Goal: Information Seeking & Learning: Learn about a topic

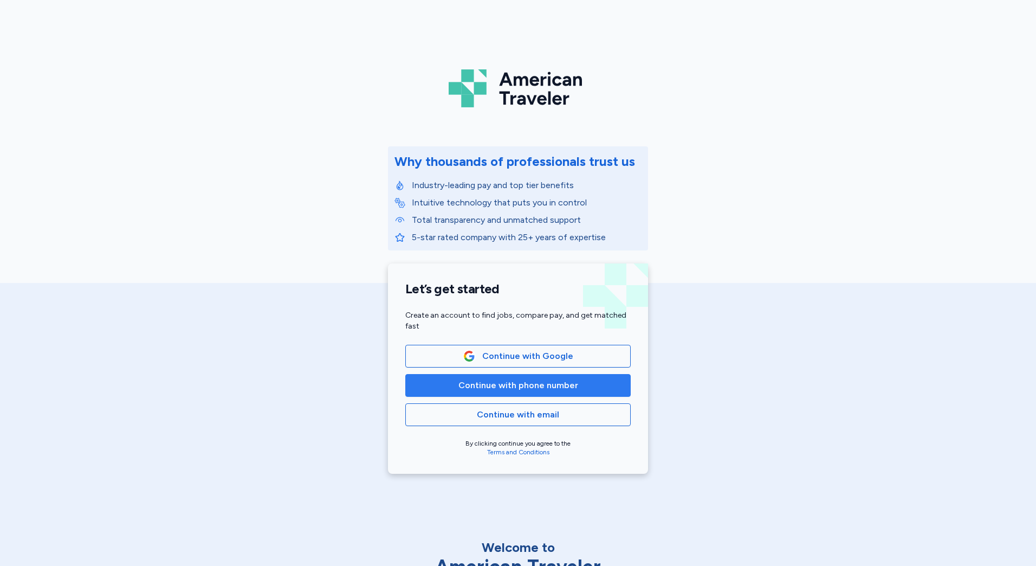
click at [518, 378] on button "Continue with phone number" at bounding box center [517, 385] width 225 height 23
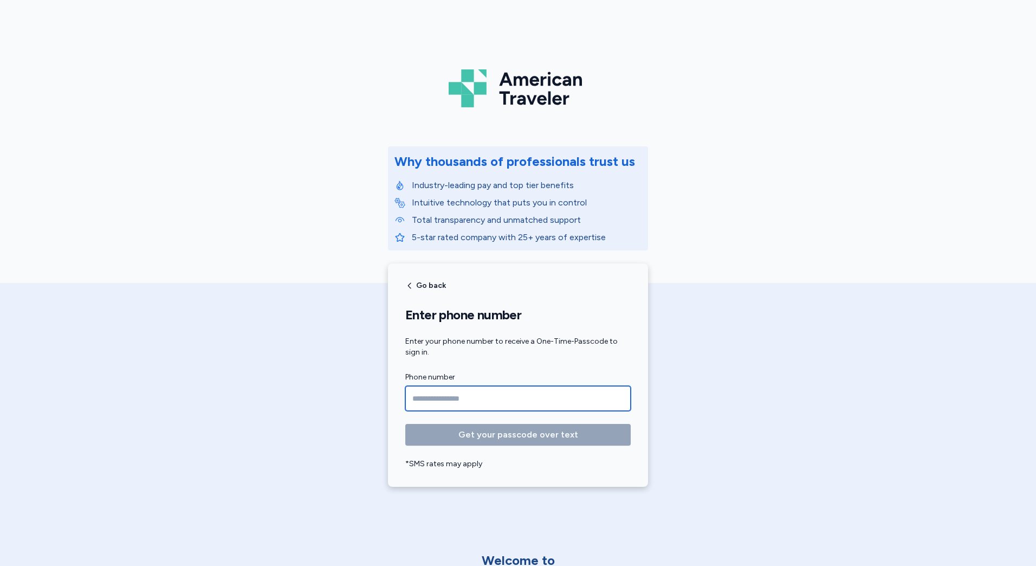
click at [473, 407] on input "Phone number" at bounding box center [517, 398] width 225 height 25
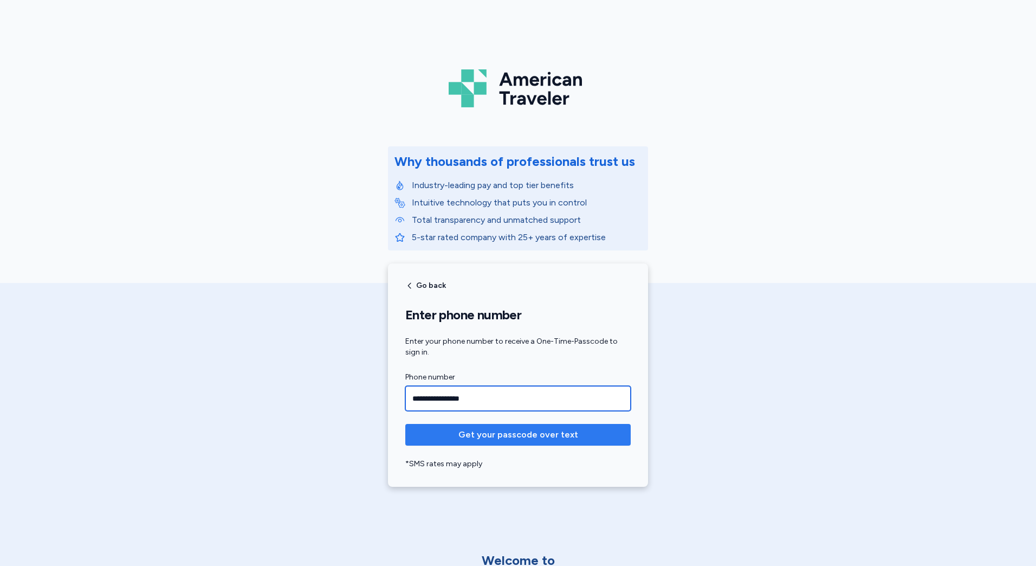
type input "**********"
click at [537, 426] on button "Get your passcode over text" at bounding box center [517, 435] width 225 height 22
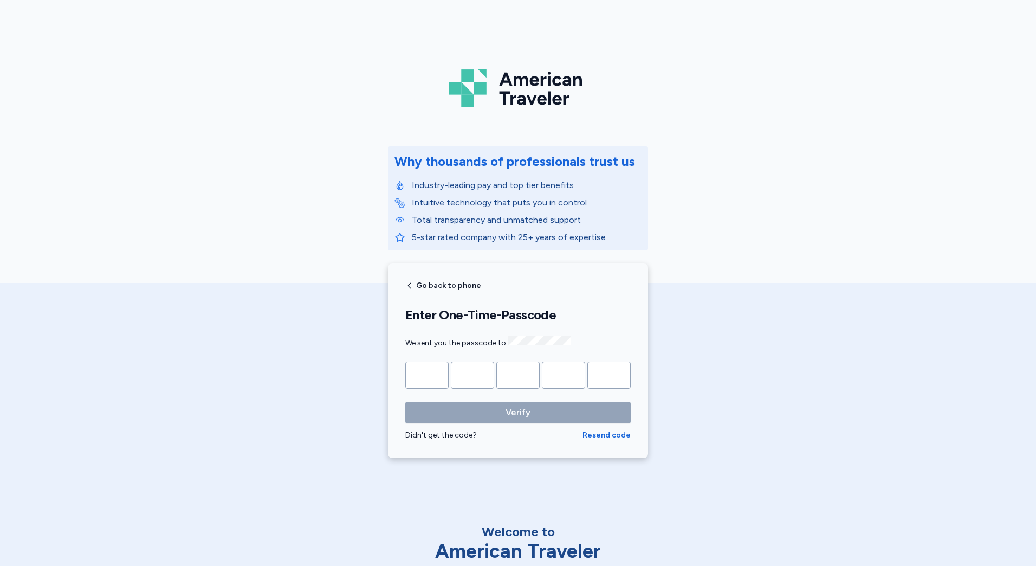
type input "*"
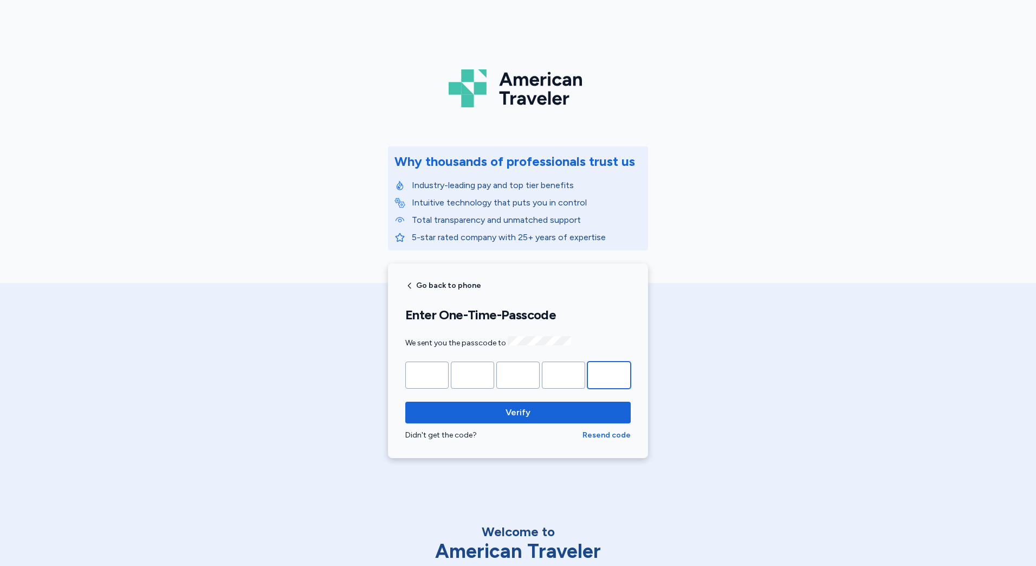
type input "*"
click at [405, 401] on button "Verify" at bounding box center [517, 412] width 225 height 22
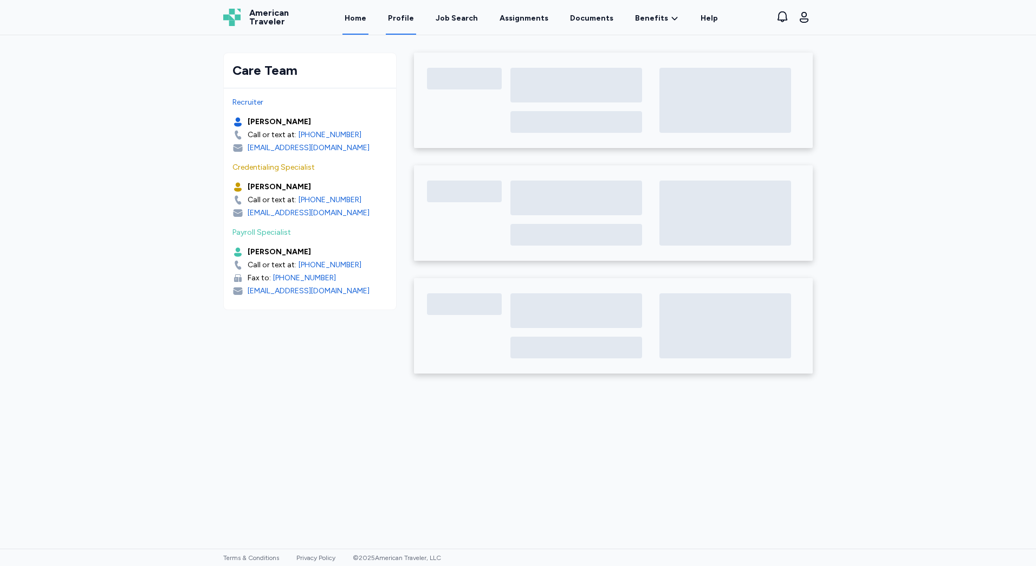
click at [416, 20] on link "Profile" at bounding box center [401, 18] width 30 height 34
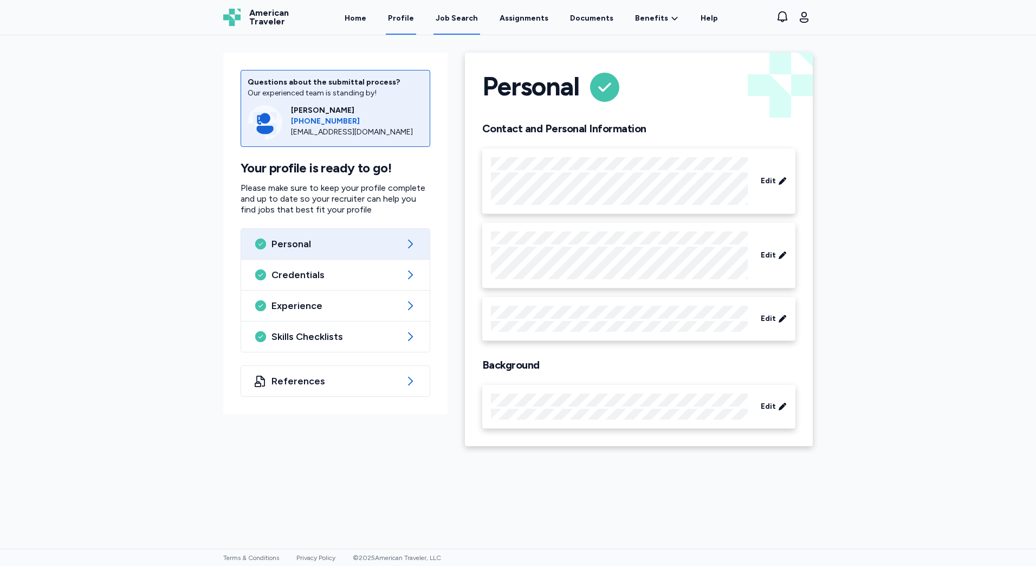
click at [438, 22] on link "Job Search" at bounding box center [456, 18] width 47 height 34
click at [446, 20] on div "Job Search" at bounding box center [457, 18] width 42 height 11
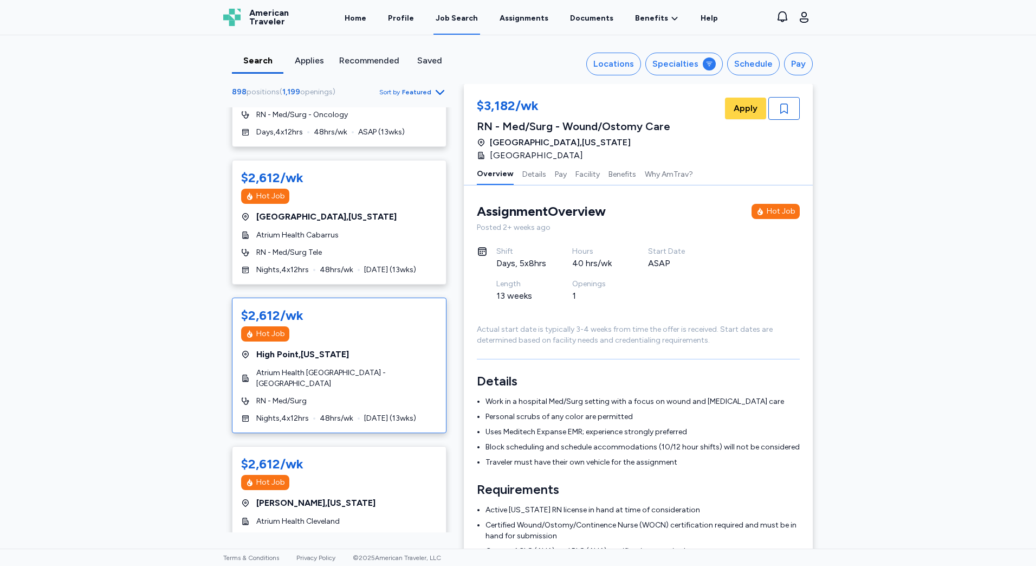
scroll to position [813, 0]
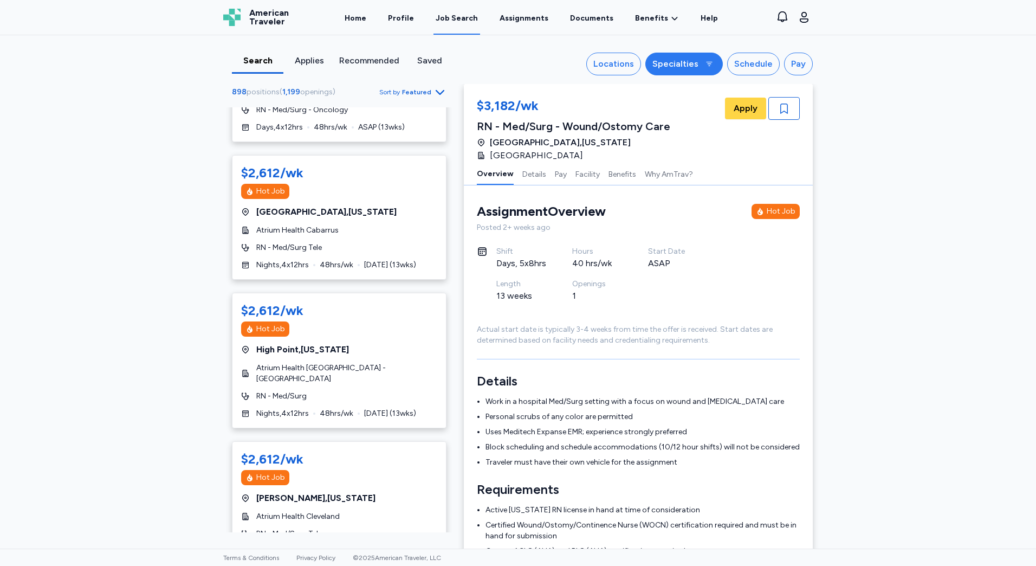
click at [660, 66] on div "Specialties" at bounding box center [675, 63] width 46 height 13
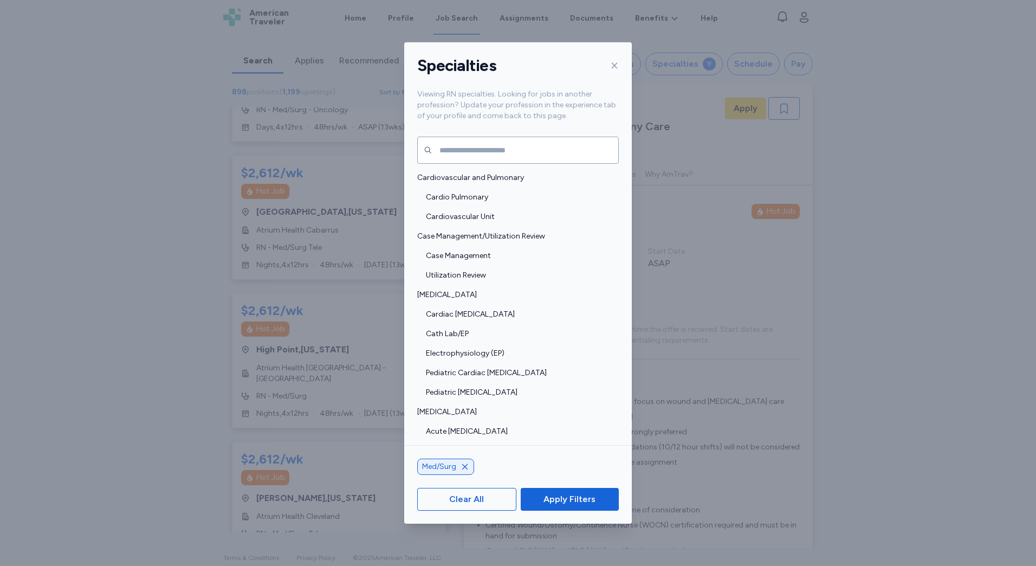
drag, startPoint x: 602, startPoint y: 70, endPoint x: 610, endPoint y: 68, distance: 7.8
click at [602, 69] on div "Specialties" at bounding box center [518, 65] width 228 height 47
click at [611, 68] on icon at bounding box center [614, 65] width 9 height 9
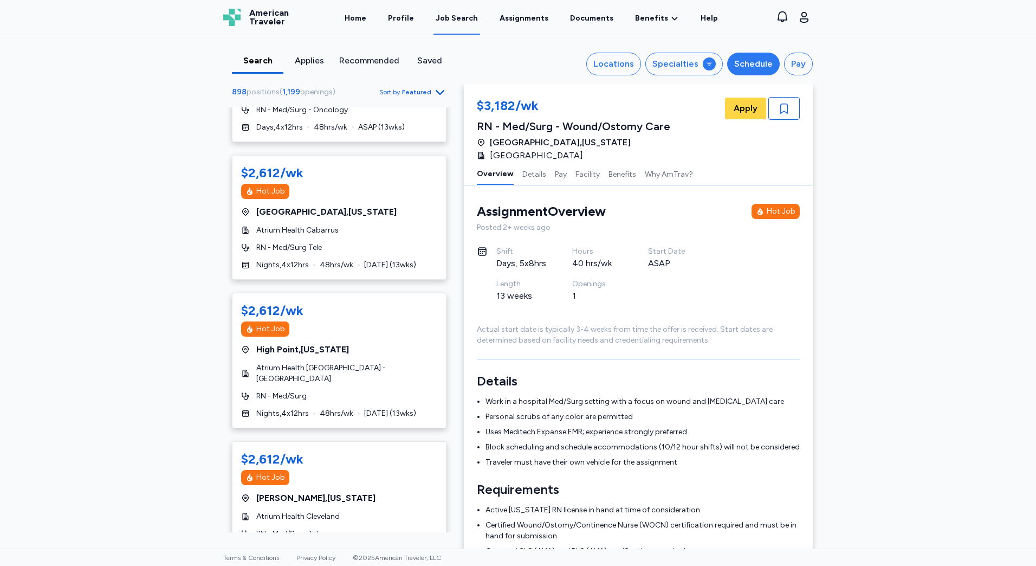
click at [749, 59] on div "Schedule" at bounding box center [753, 63] width 38 height 13
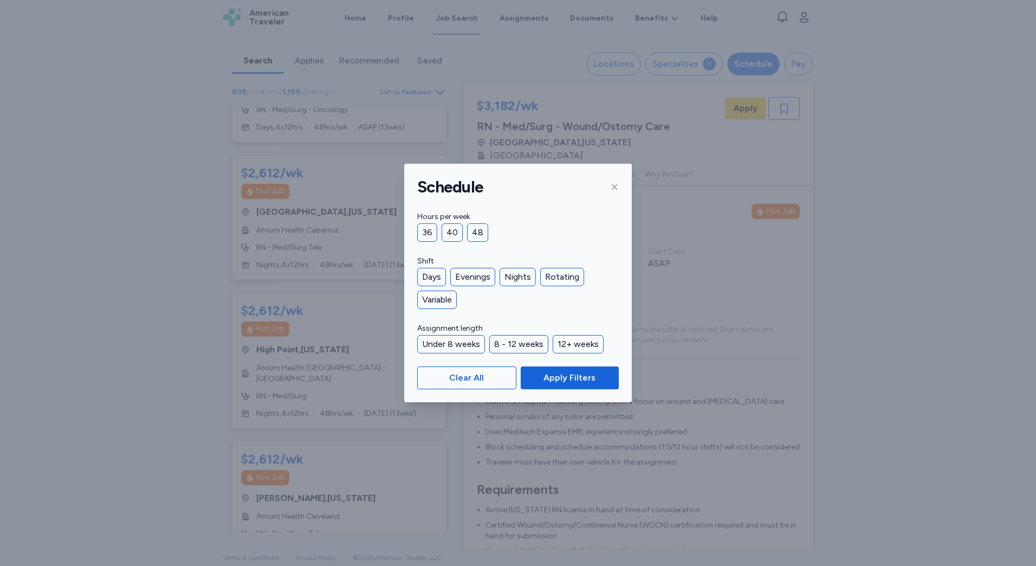
click at [746, 61] on div "Schedule Hours per week 36 40 48 Shift Days Evenings Nights Rotating Variable A…" at bounding box center [518, 283] width 1036 height 566
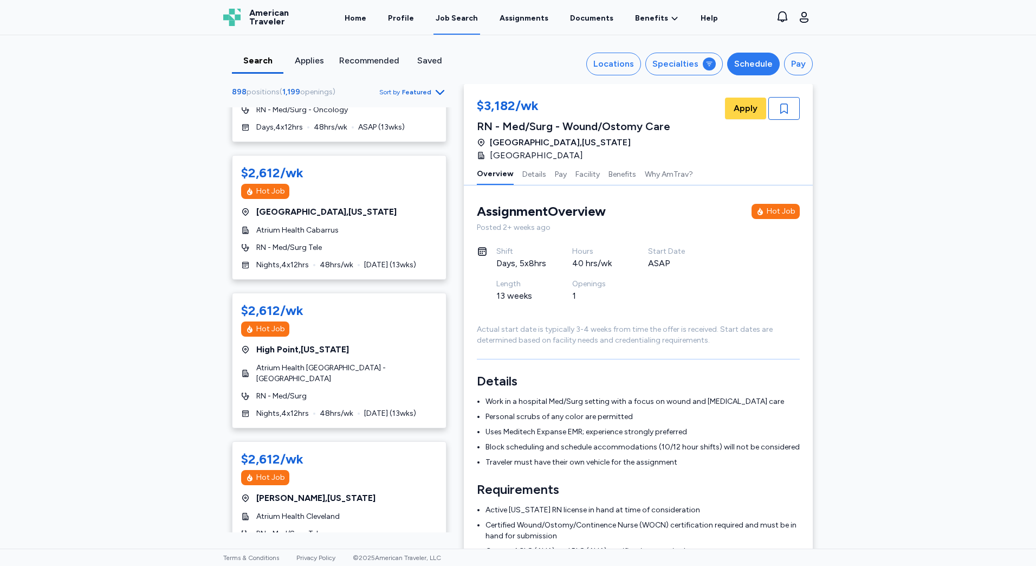
click at [727, 62] on button "Schedule" at bounding box center [753, 64] width 53 height 23
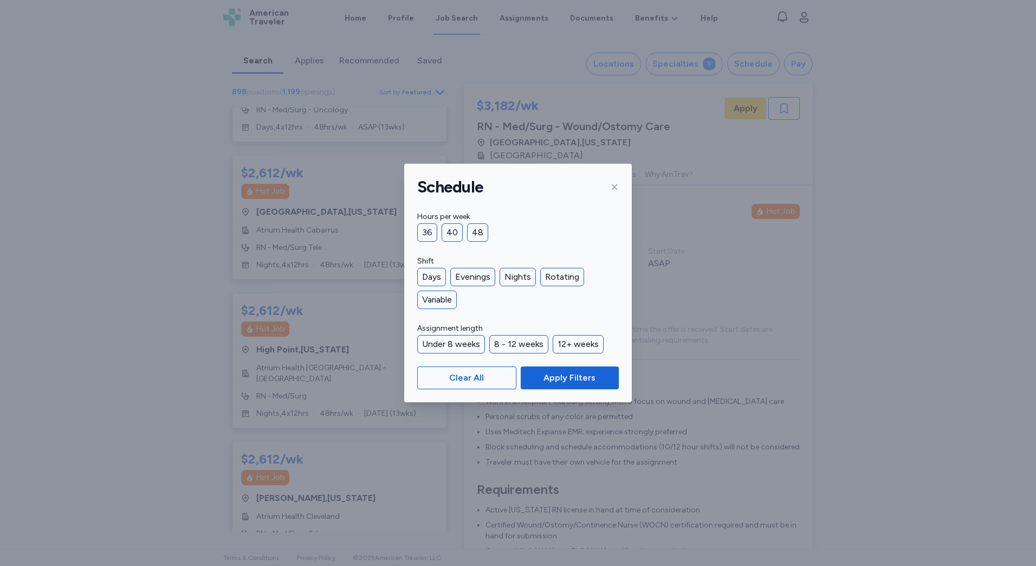
click at [434, 233] on div "36" at bounding box center [427, 232] width 20 height 18
click at [532, 374] on span "Apply Filters" at bounding box center [569, 377] width 81 height 13
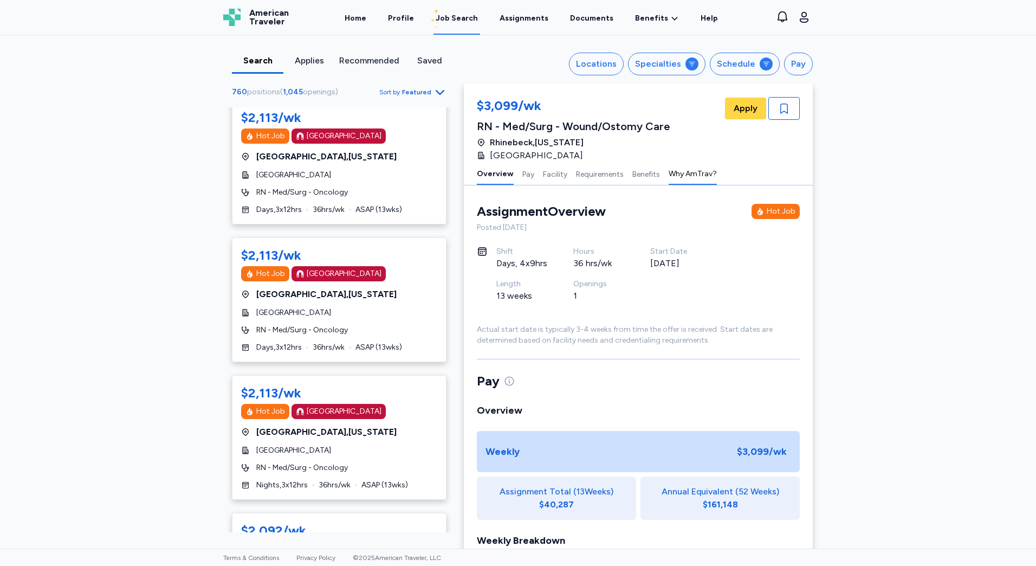
scroll to position [1, 0]
click at [738, 64] on div "Schedule" at bounding box center [736, 63] width 38 height 13
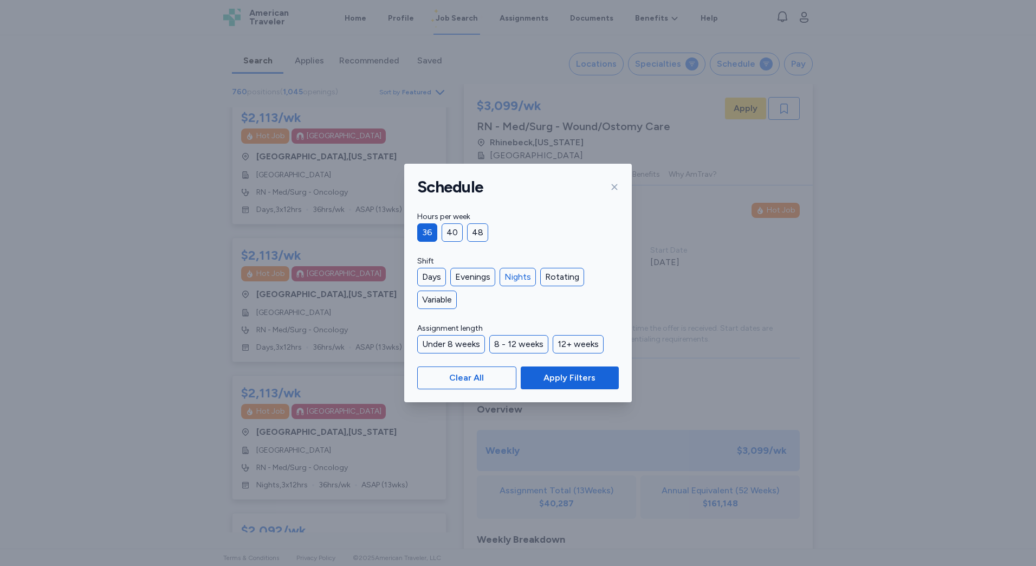
click at [523, 282] on div "Nights" at bounding box center [517, 277] width 36 height 18
click at [579, 381] on span "Apply Filters" at bounding box center [569, 377] width 52 height 13
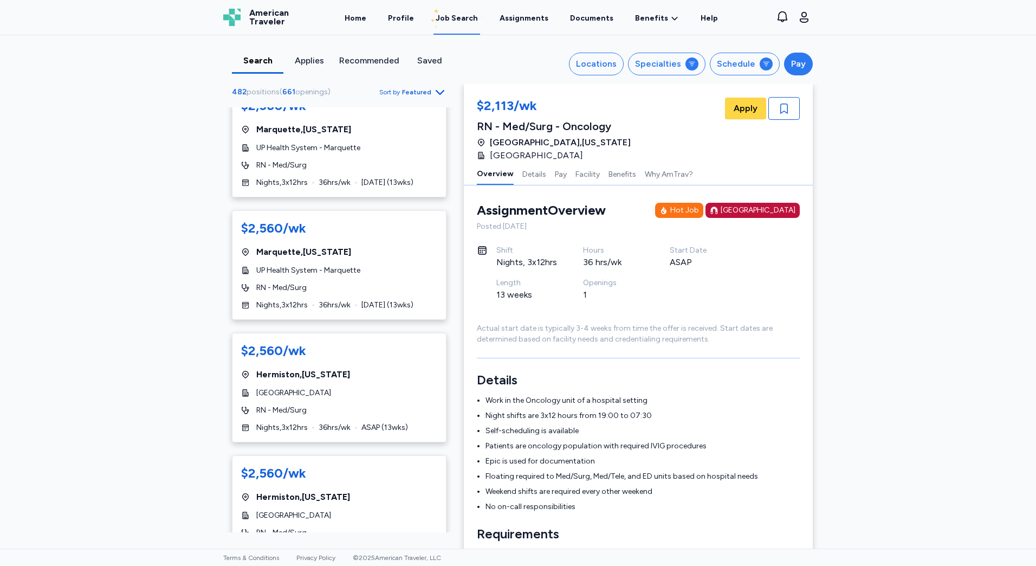
click at [784, 63] on button "Pay" at bounding box center [798, 64] width 29 height 23
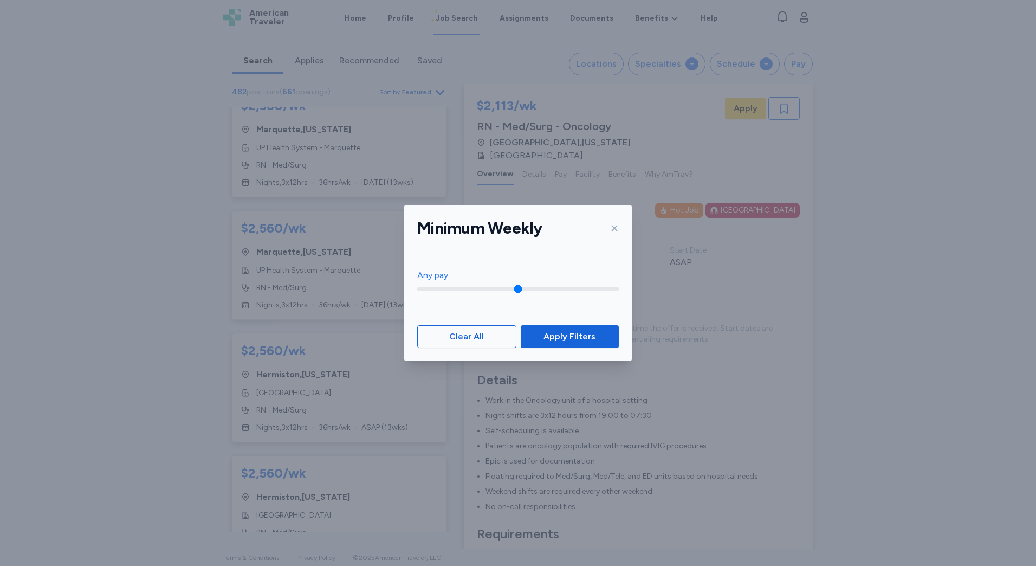
click at [610, 224] on icon at bounding box center [614, 228] width 9 height 9
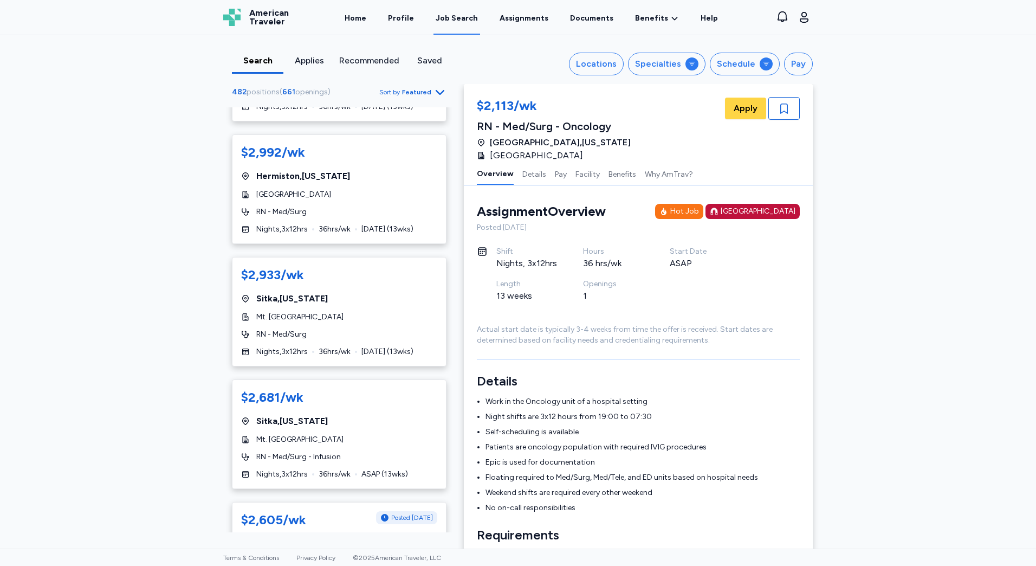
scroll to position [217, 0]
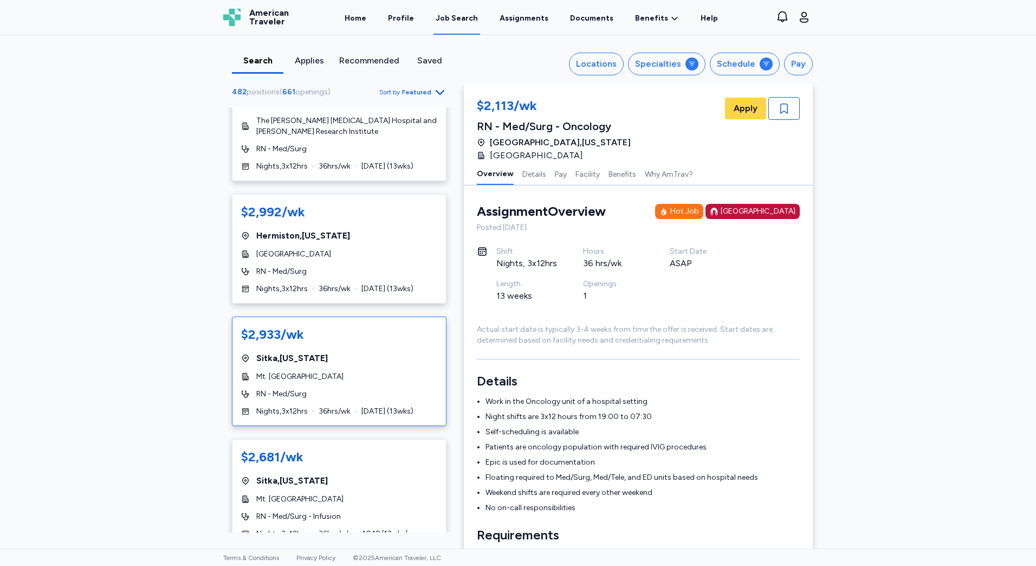
click at [314, 326] on div "$2,933/wk" at bounding box center [339, 334] width 196 height 17
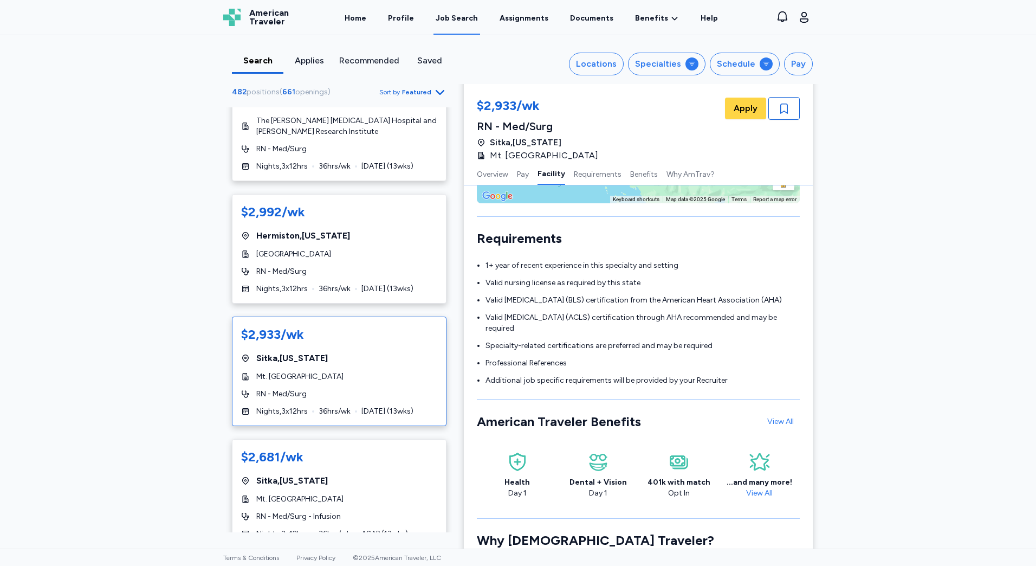
scroll to position [271, 0]
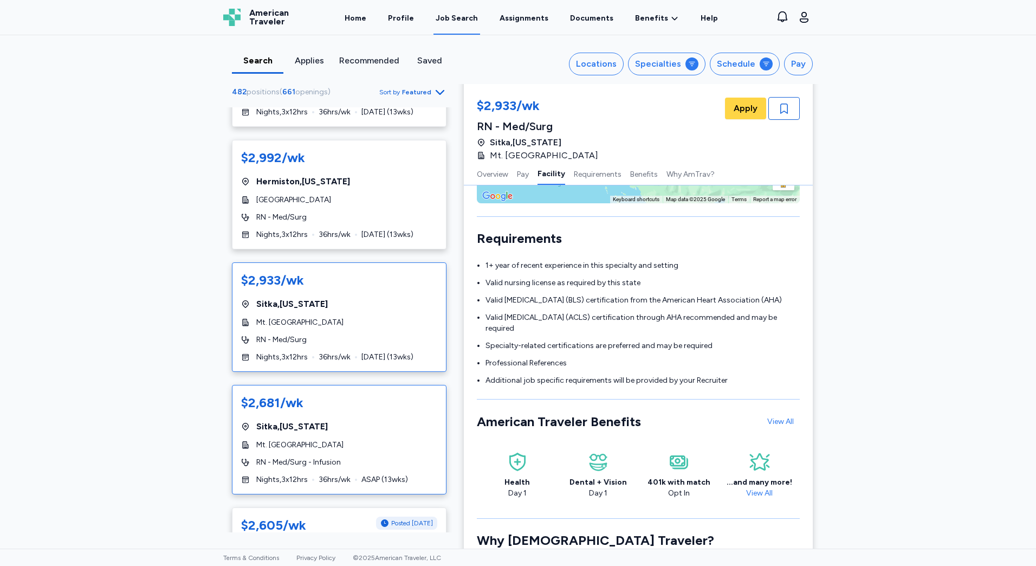
click at [372, 439] on div "Mt. [GEOGRAPHIC_DATA]" at bounding box center [339, 444] width 196 height 11
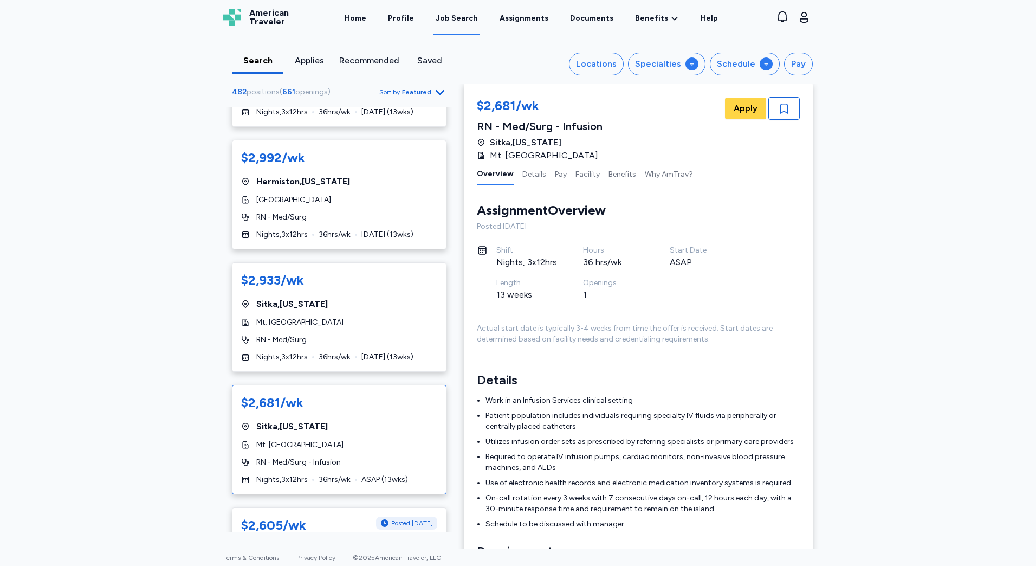
scroll to position [433, 0]
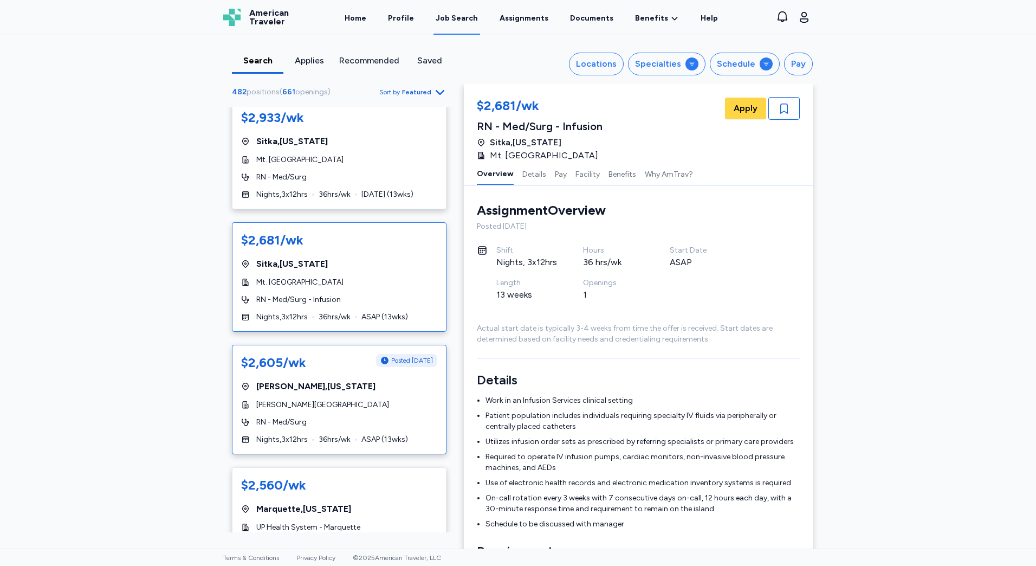
click at [372, 434] on span "ASAP ( 13 wks)" at bounding box center [384, 439] width 47 height 11
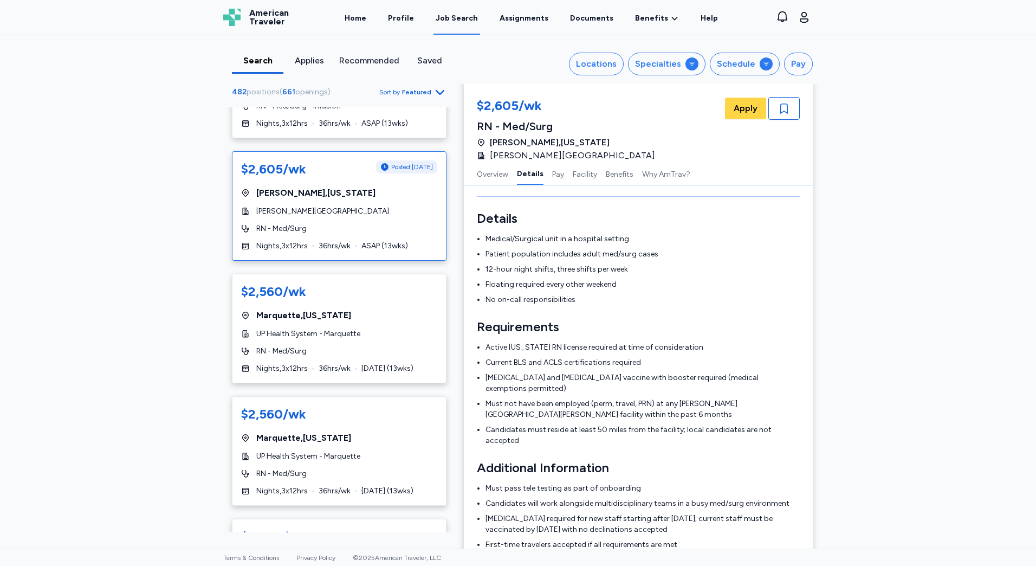
scroll to position [650, 0]
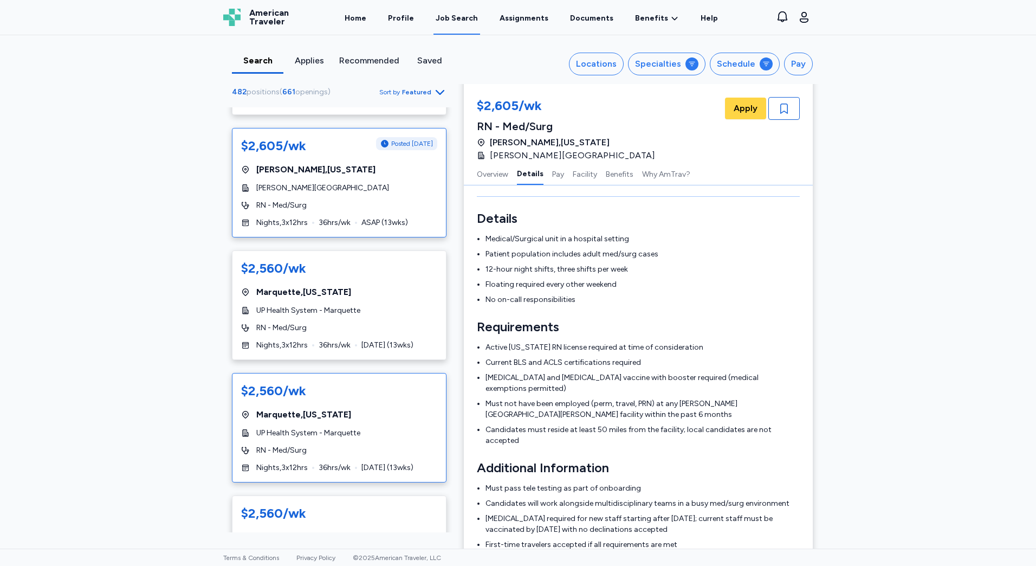
click at [379, 408] on div "[GEOGRAPHIC_DATA] , [US_STATE]" at bounding box center [339, 414] width 196 height 13
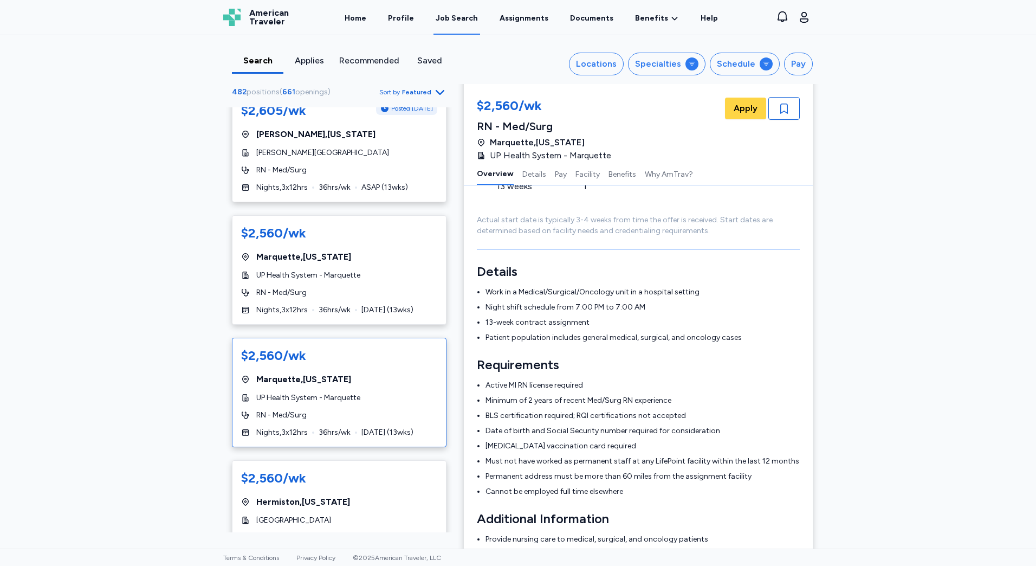
scroll to position [704, 0]
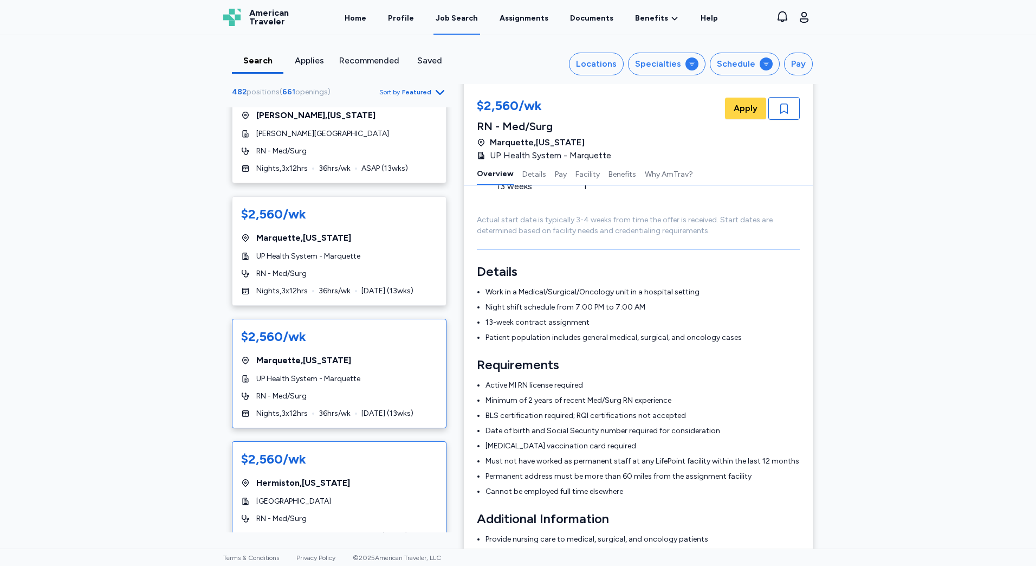
click at [377, 476] on div "[GEOGRAPHIC_DATA] , [US_STATE]" at bounding box center [339, 482] width 196 height 13
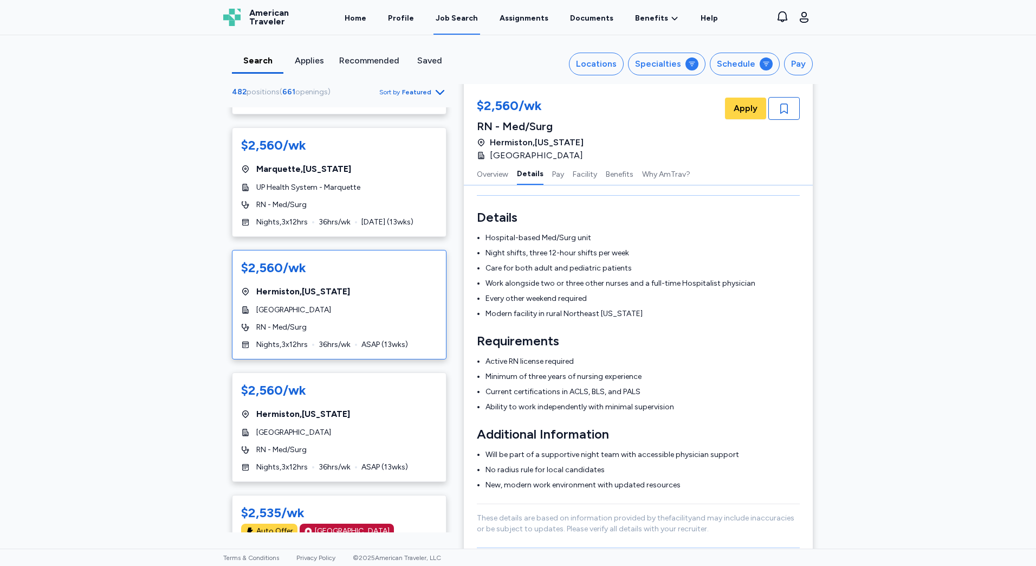
scroll to position [921, 0]
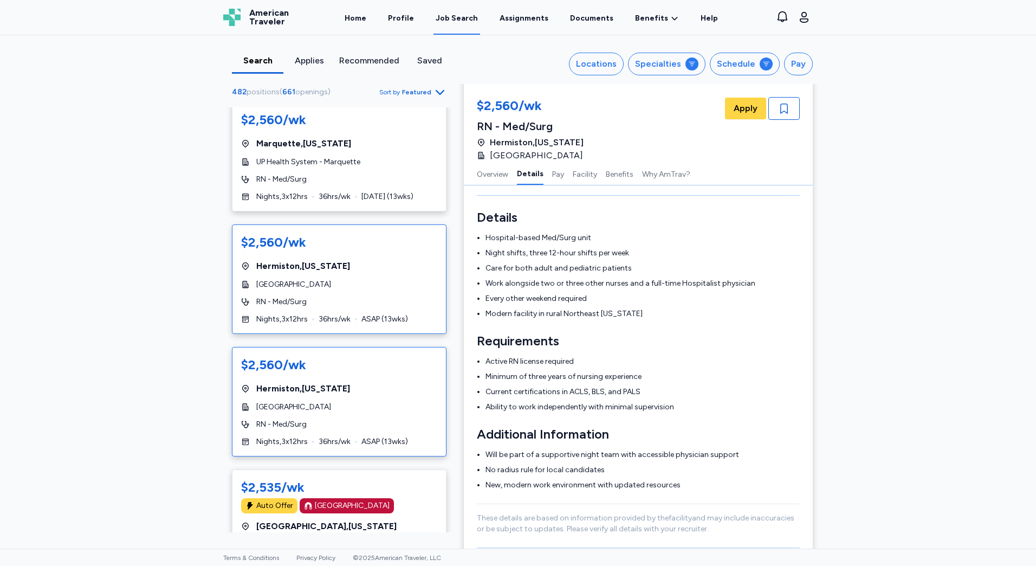
click at [341, 415] on div "$2,560/wk [GEOGRAPHIC_DATA] , [US_STATE][GEOGRAPHIC_DATA] RN - Med/Surg Nights …" at bounding box center [339, 401] width 215 height 109
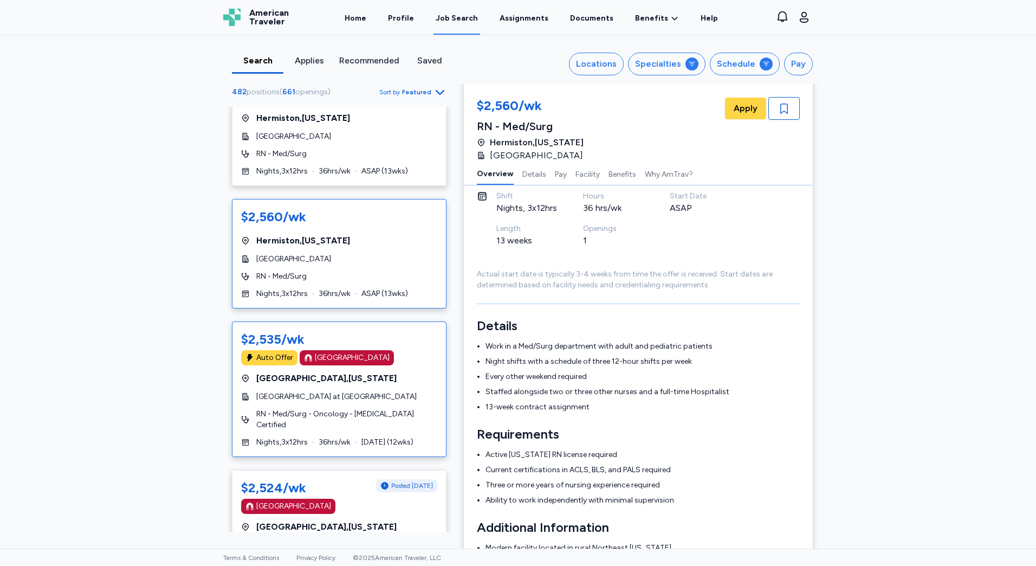
scroll to position [1083, 0]
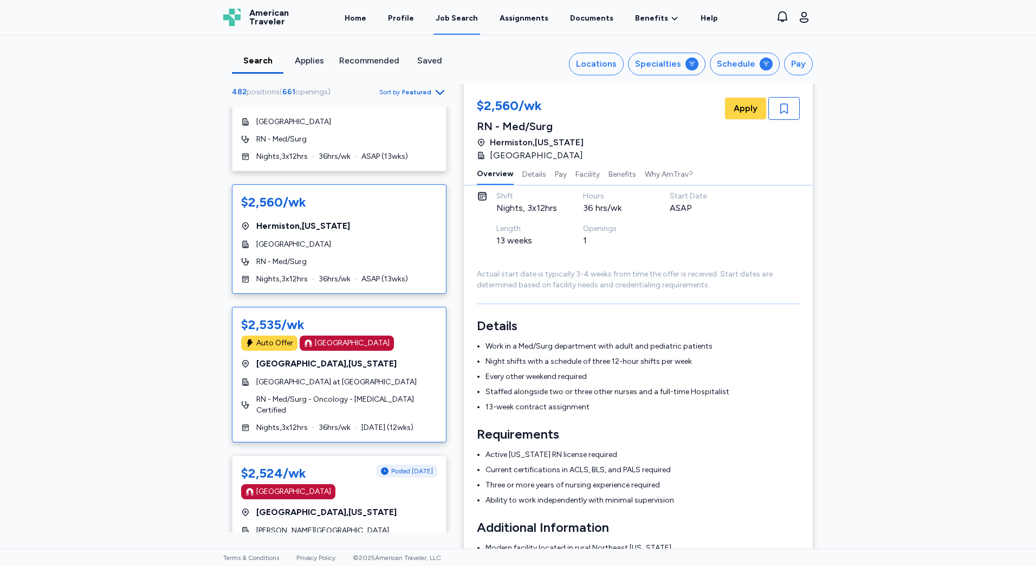
drag, startPoint x: 394, startPoint y: 375, endPoint x: 389, endPoint y: 371, distance: 6.5
click at [389, 372] on div "$2,535/wk Auto Offer [GEOGRAPHIC_DATA] [GEOGRAPHIC_DATA] , [US_STATE] [GEOGRAPH…" at bounding box center [339, 374] width 215 height 135
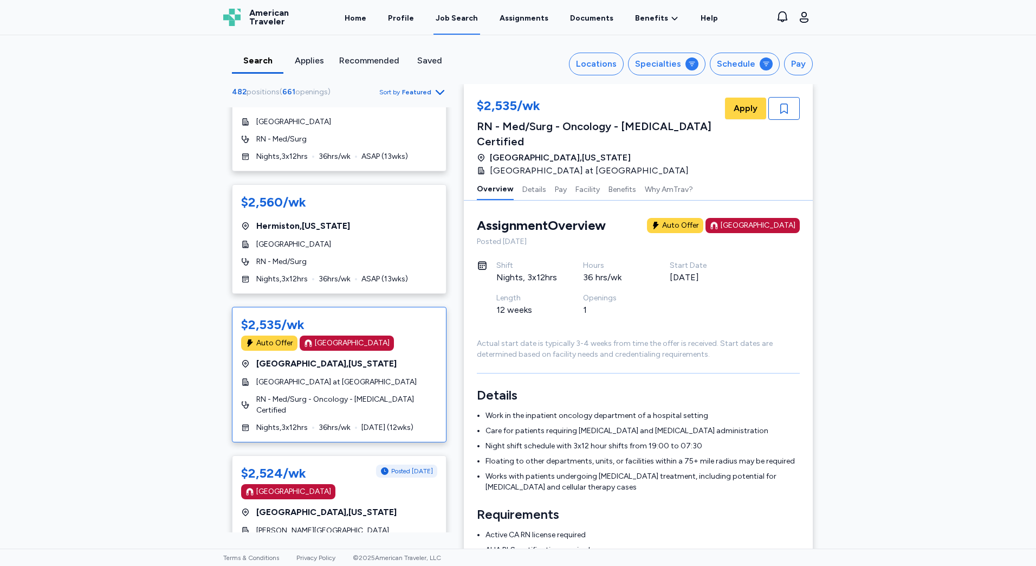
drag, startPoint x: 19, startPoint y: 330, endPoint x: 24, endPoint y: 333, distance: 5.6
click at [20, 330] on div "Search Applies Recommended Saved Locations Specialties Schedule Pay 482 positio…" at bounding box center [518, 291] width 1036 height 513
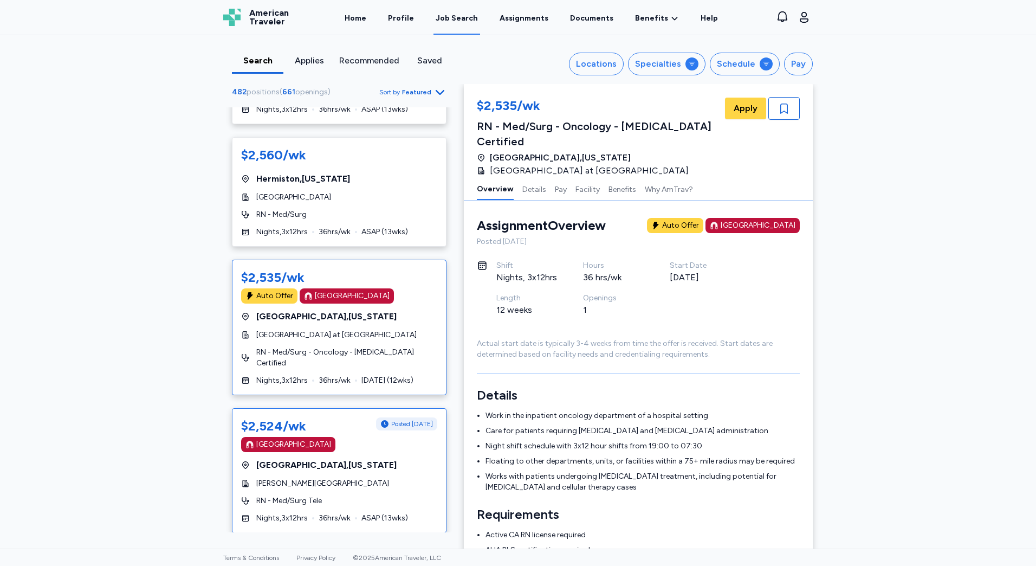
scroll to position [1192, 0]
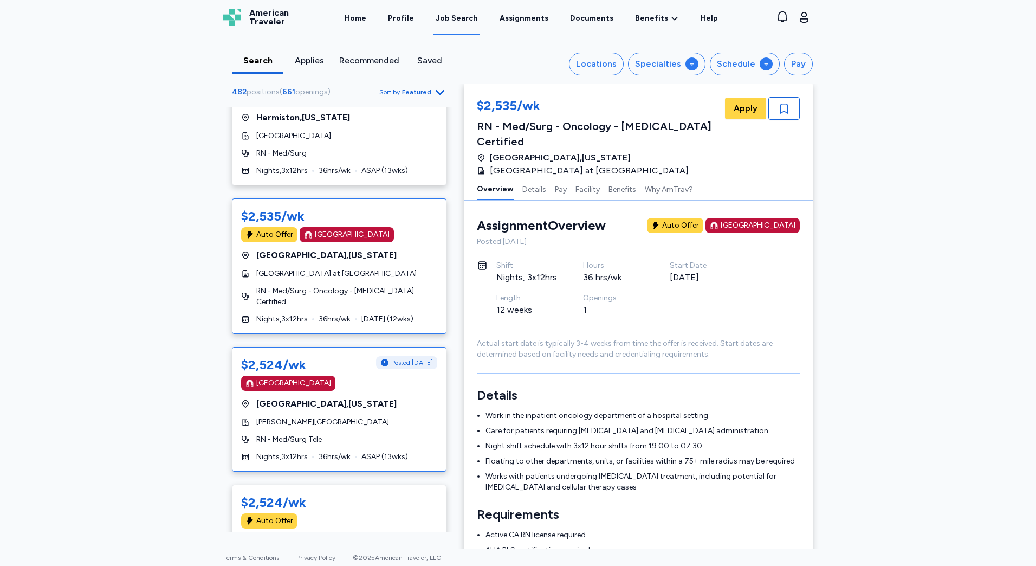
click at [335, 418] on div "$2,524/wk Posted [DATE] [GEOGRAPHIC_DATA] [GEOGRAPHIC_DATA] , [US_STATE] [PERSO…" at bounding box center [339, 409] width 215 height 125
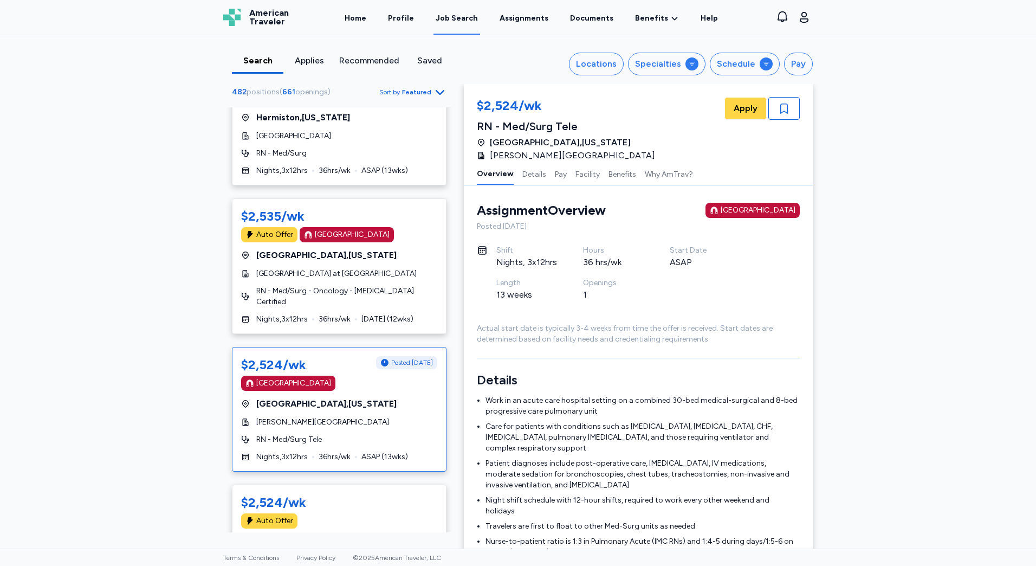
click at [337, 404] on div "$2,524/wk Posted [DATE] [GEOGRAPHIC_DATA] [GEOGRAPHIC_DATA] , [US_STATE] [PERSO…" at bounding box center [339, 409] width 215 height 125
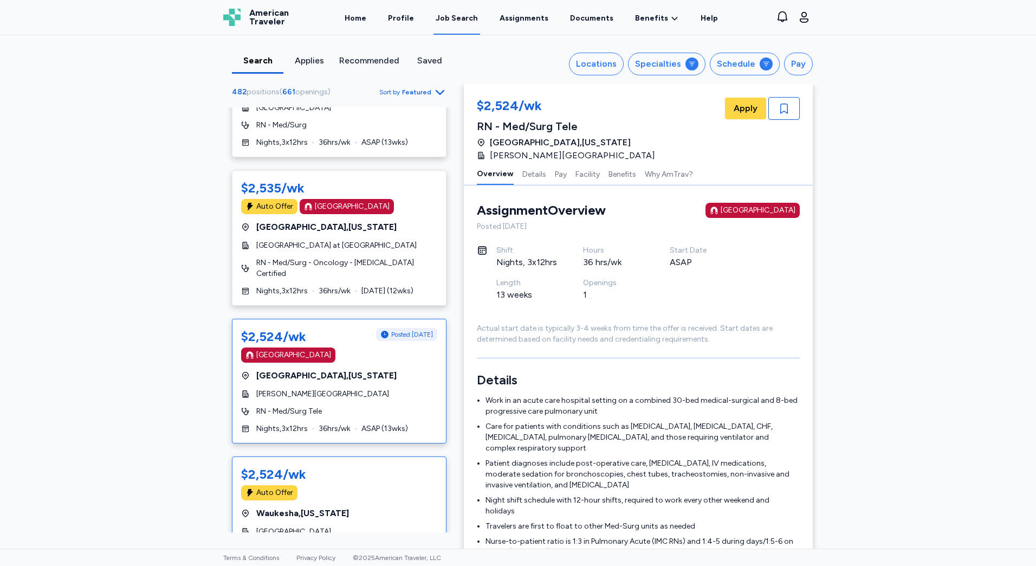
scroll to position [1246, 0]
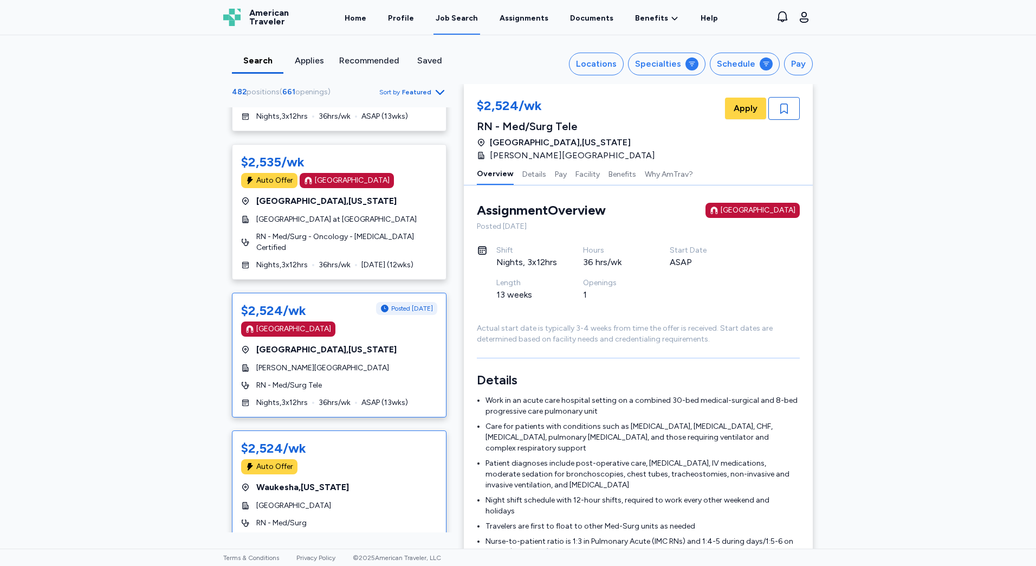
click at [372, 480] on div "[GEOGRAPHIC_DATA] , [US_STATE]" at bounding box center [339, 486] width 196 height 13
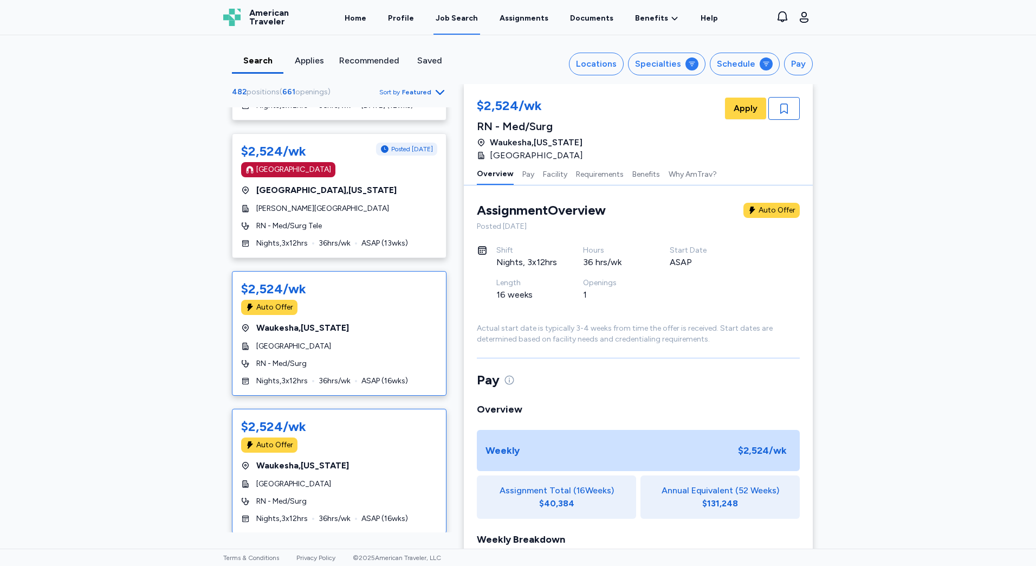
scroll to position [1408, 0]
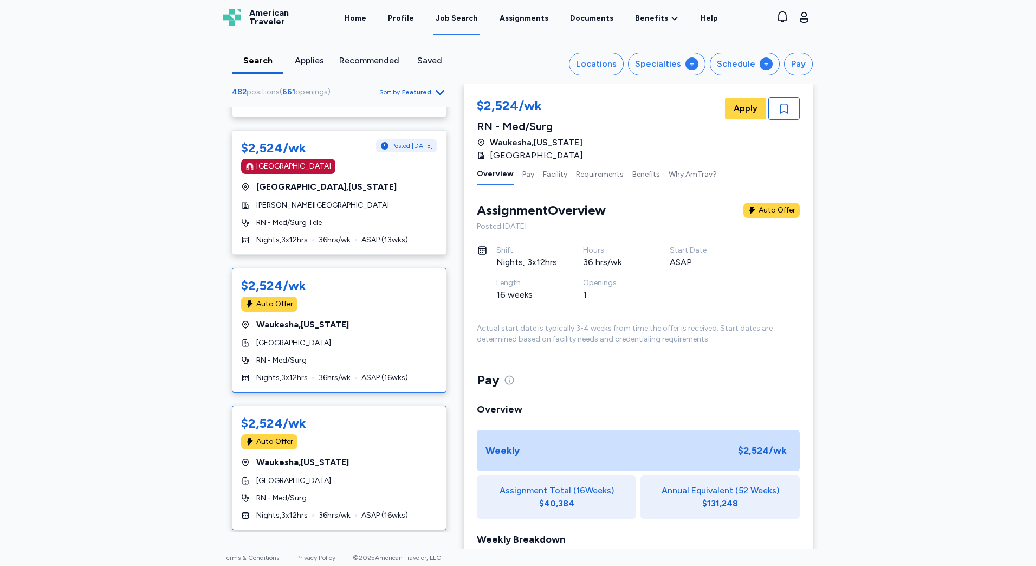
click at [398, 479] on div "$2,524/wk Auto Offer [GEOGRAPHIC_DATA] , [US_STATE] [GEOGRAPHIC_DATA] RN - Med/…" at bounding box center [339, 467] width 215 height 125
click at [381, 337] on div "[GEOGRAPHIC_DATA]" at bounding box center [339, 342] width 196 height 11
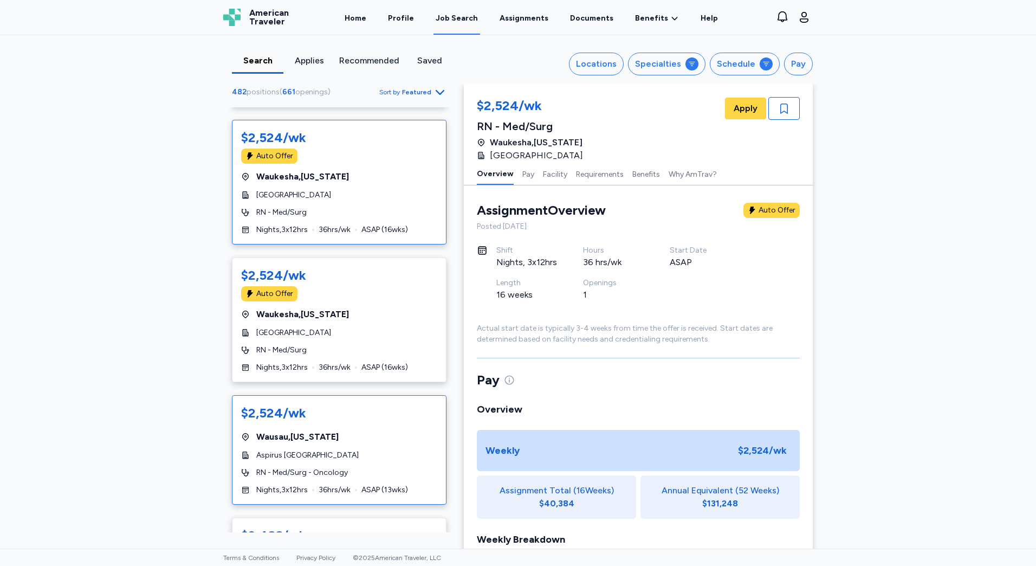
scroll to position [1571, 0]
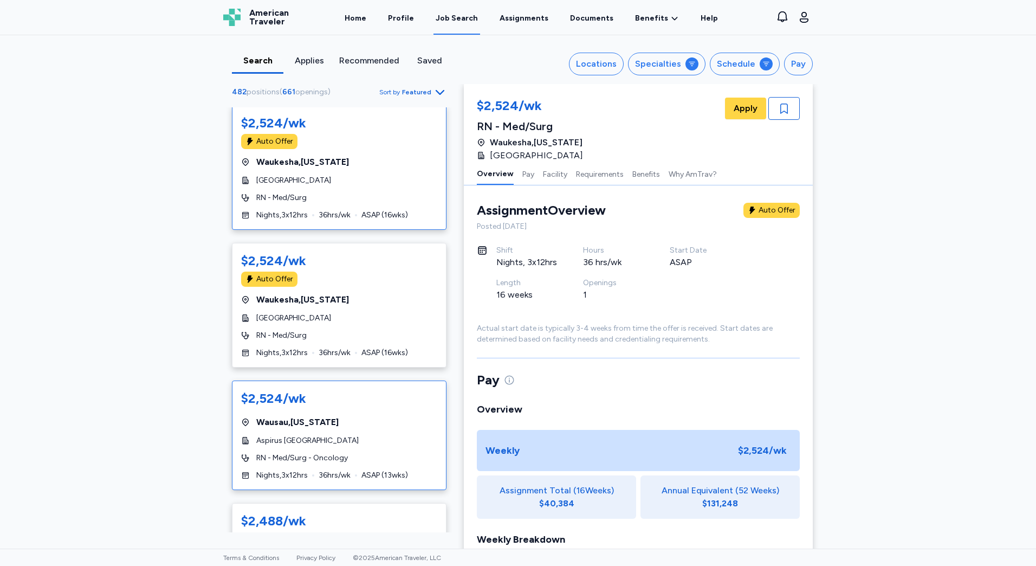
click at [381, 389] on div "$2,524/wk" at bounding box center [339, 397] width 196 height 17
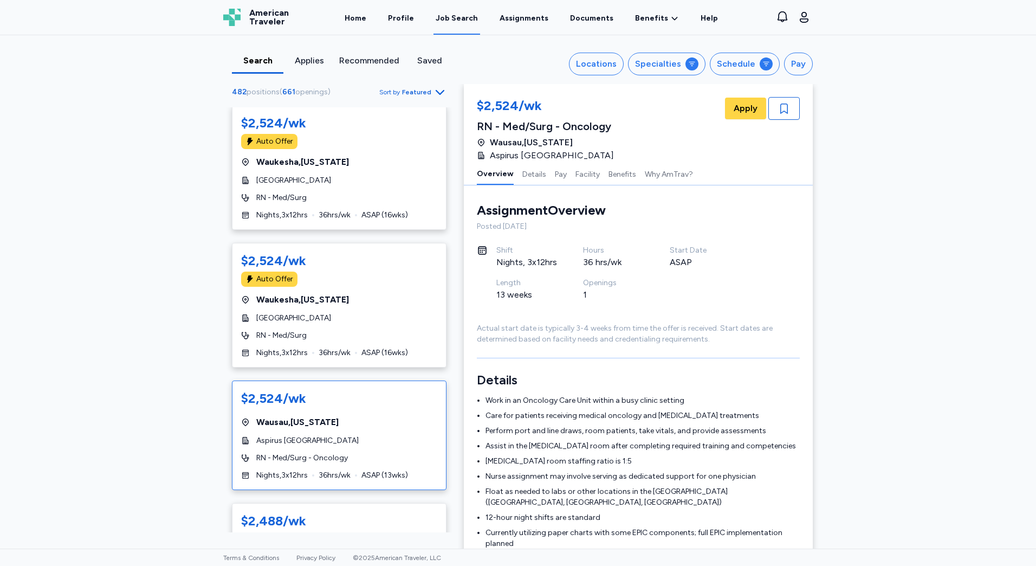
scroll to position [1842, 0]
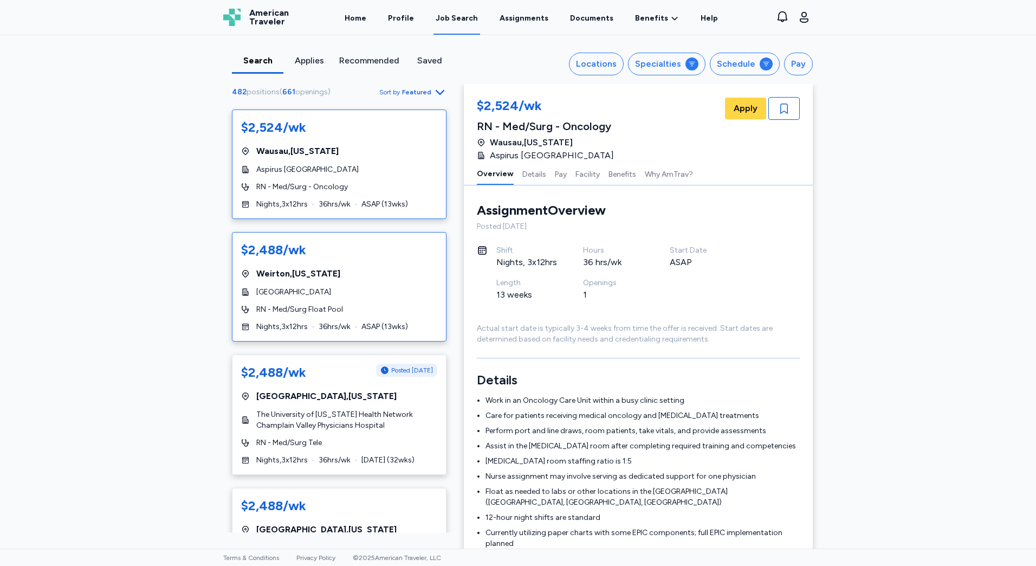
click at [408, 304] on div "RN - Med/Surg Float Pool" at bounding box center [339, 309] width 196 height 11
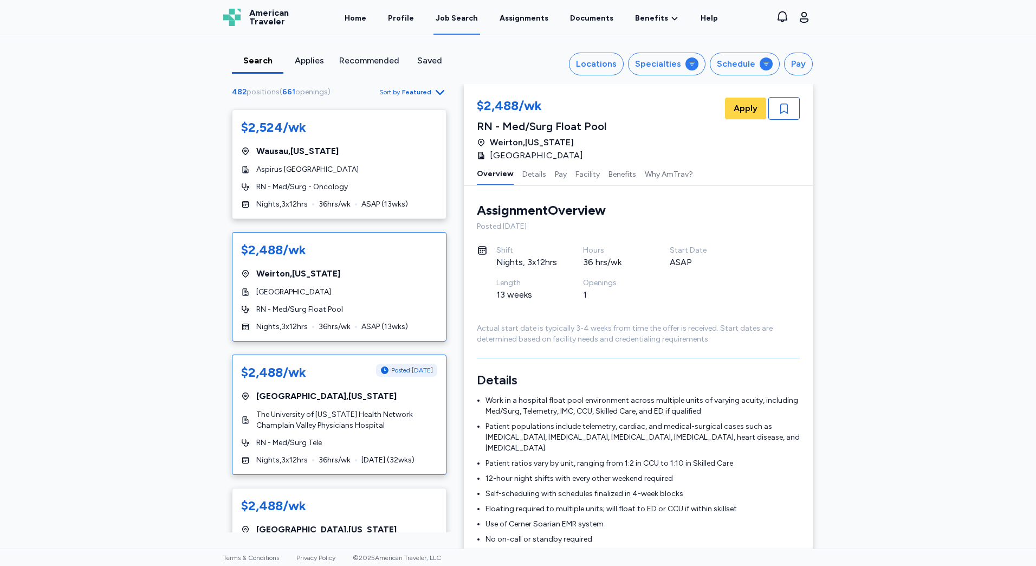
click at [359, 389] on div "[GEOGRAPHIC_DATA] , [US_STATE]" at bounding box center [339, 395] width 196 height 13
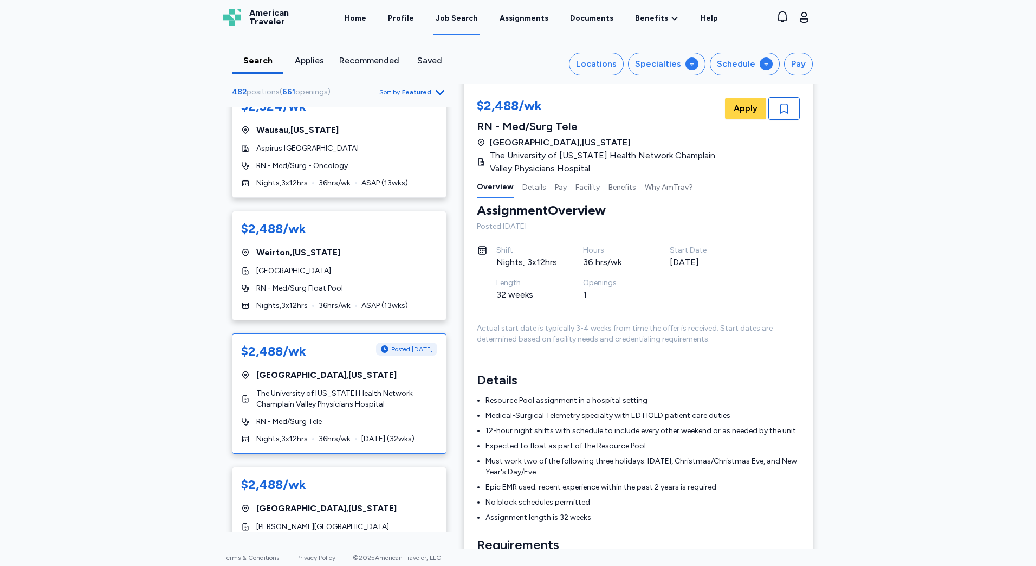
scroll to position [1896, 0]
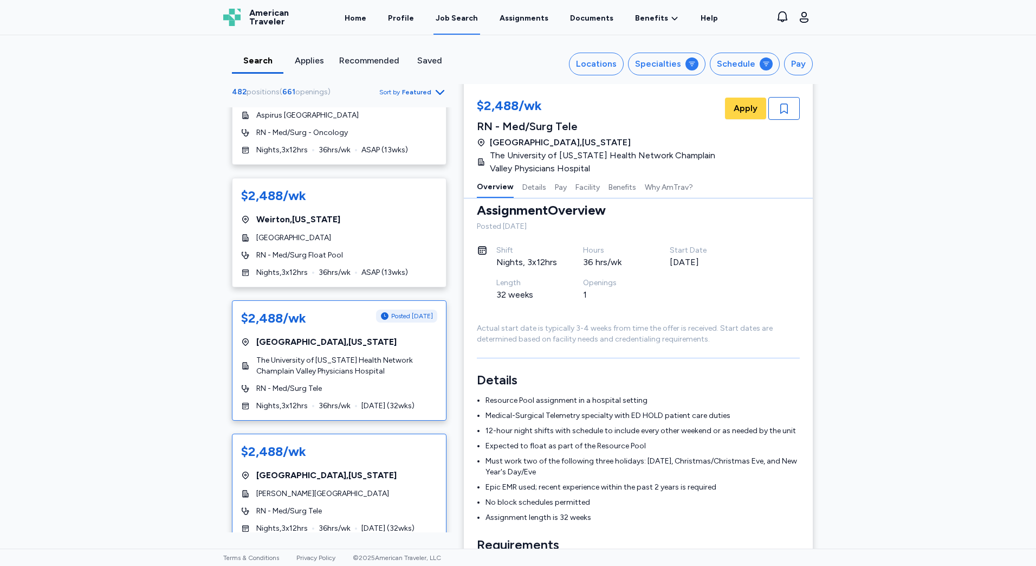
click at [359, 443] on div "$2,488/wk" at bounding box center [339, 453] width 196 height 20
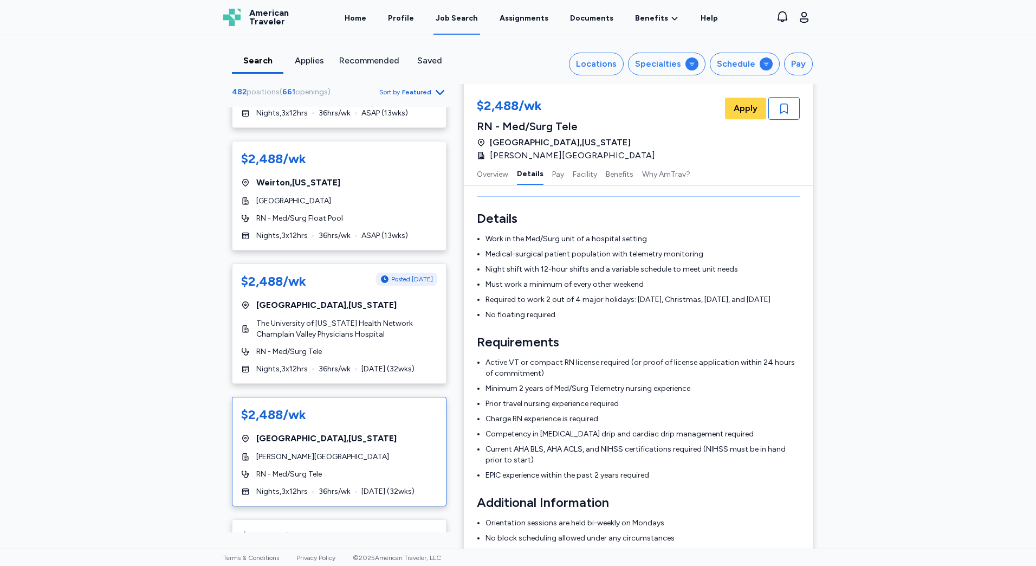
scroll to position [2004, 0]
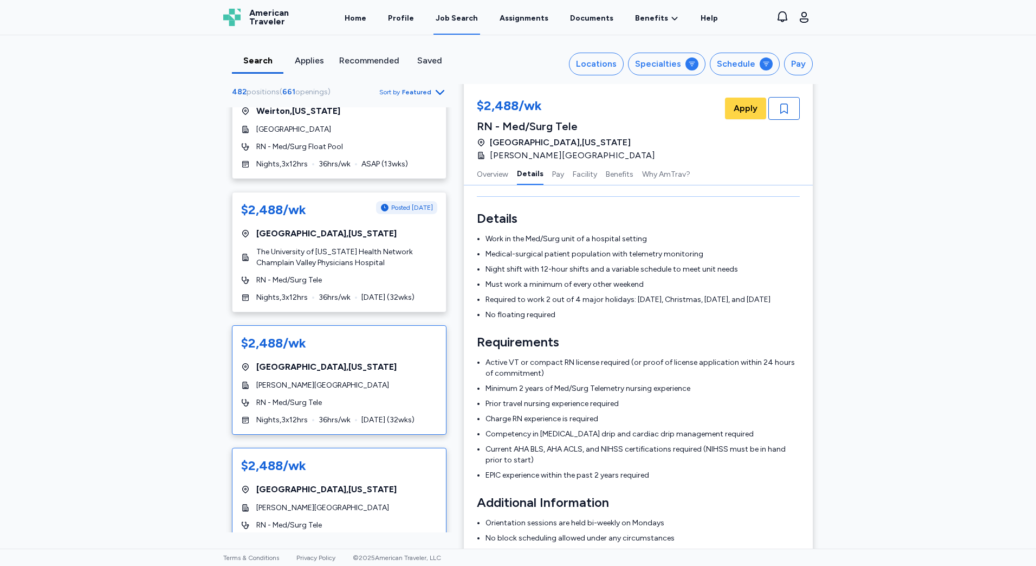
click at [368, 457] on div "$2,488/wk" at bounding box center [339, 465] width 196 height 17
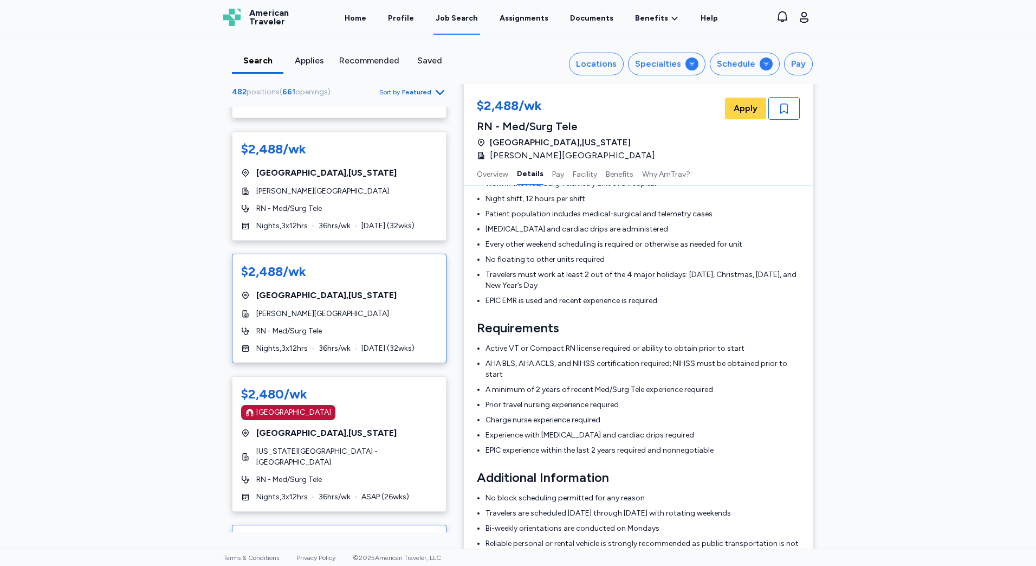
scroll to position [2275, 0]
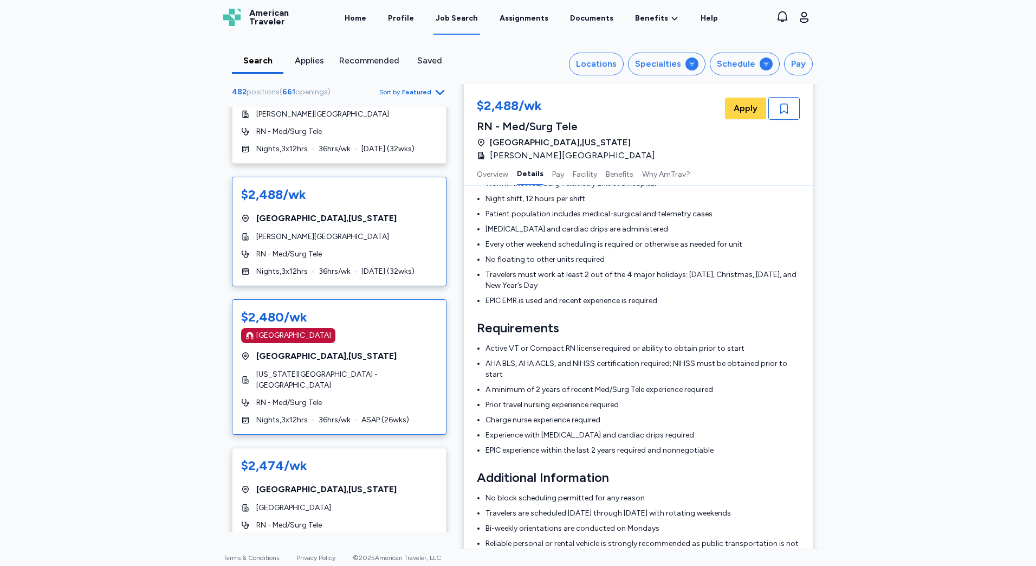
click at [394, 369] on div "[US_STATE][GEOGRAPHIC_DATA] - [GEOGRAPHIC_DATA]" at bounding box center [339, 380] width 196 height 22
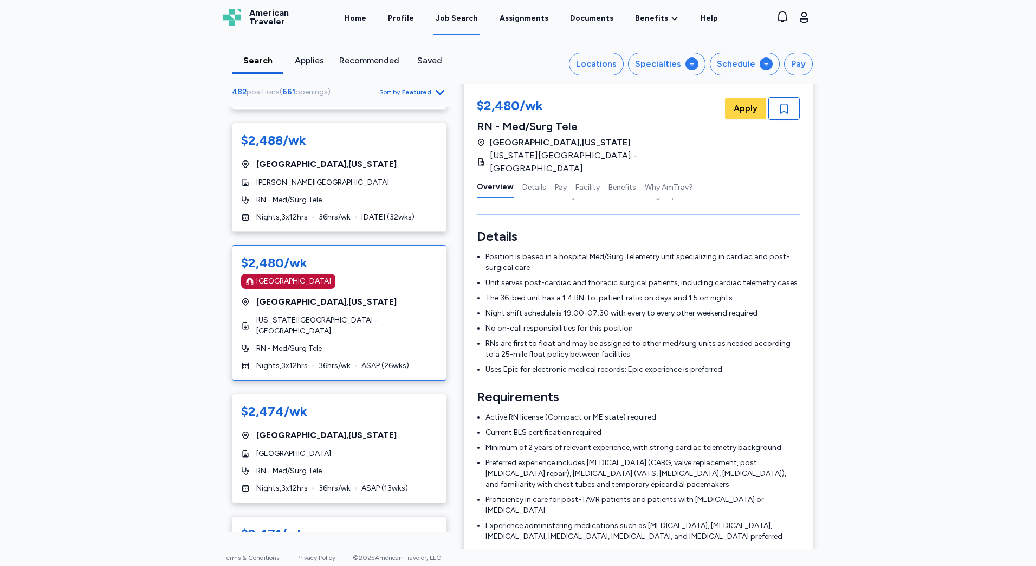
scroll to position [164, 0]
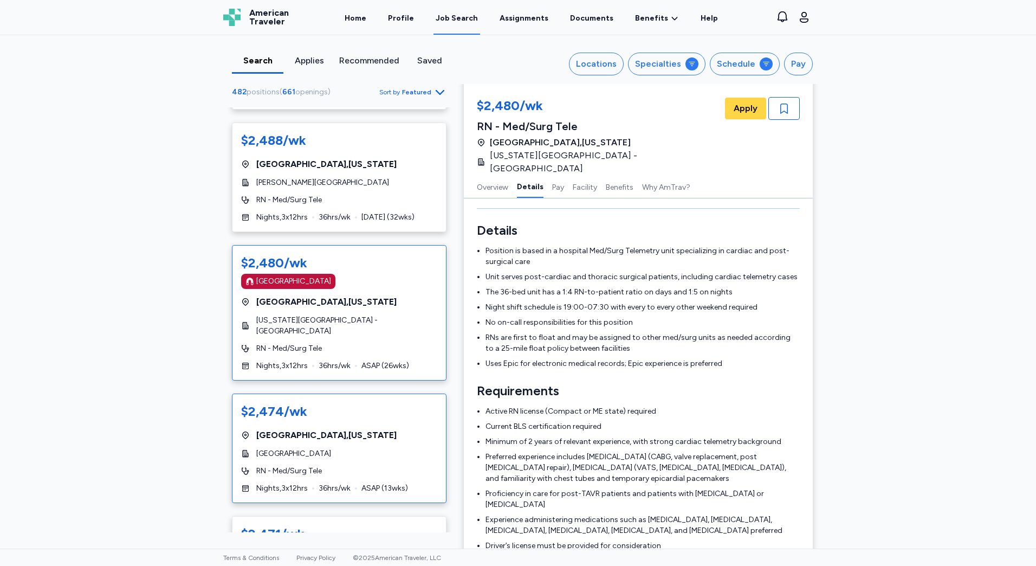
click at [397, 423] on div "$2,474/[PERSON_NAME][GEOGRAPHIC_DATA] , [US_STATE] [GEOGRAPHIC_DATA] RN - Med/S…" at bounding box center [339, 447] width 215 height 109
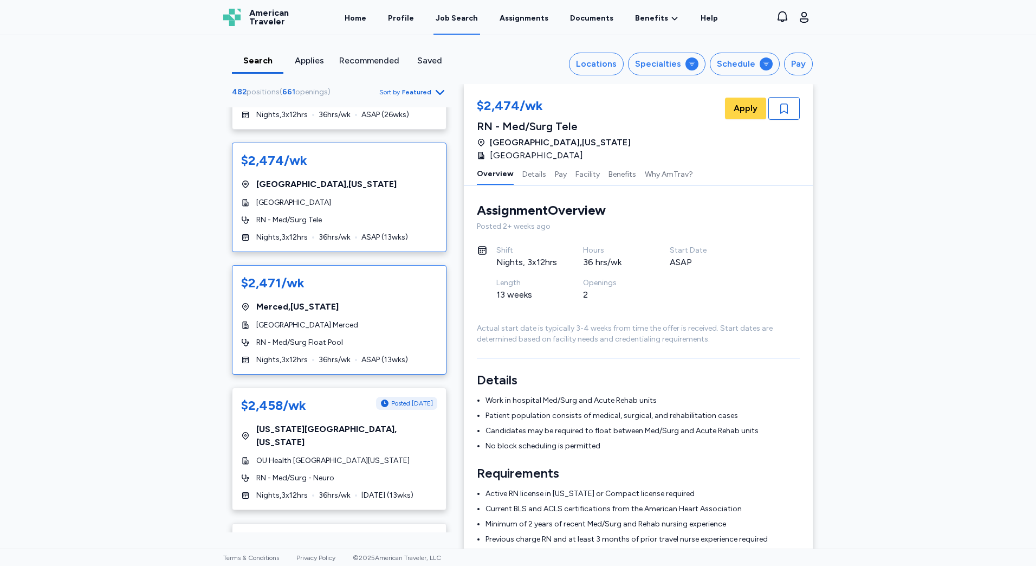
scroll to position [2654, 0]
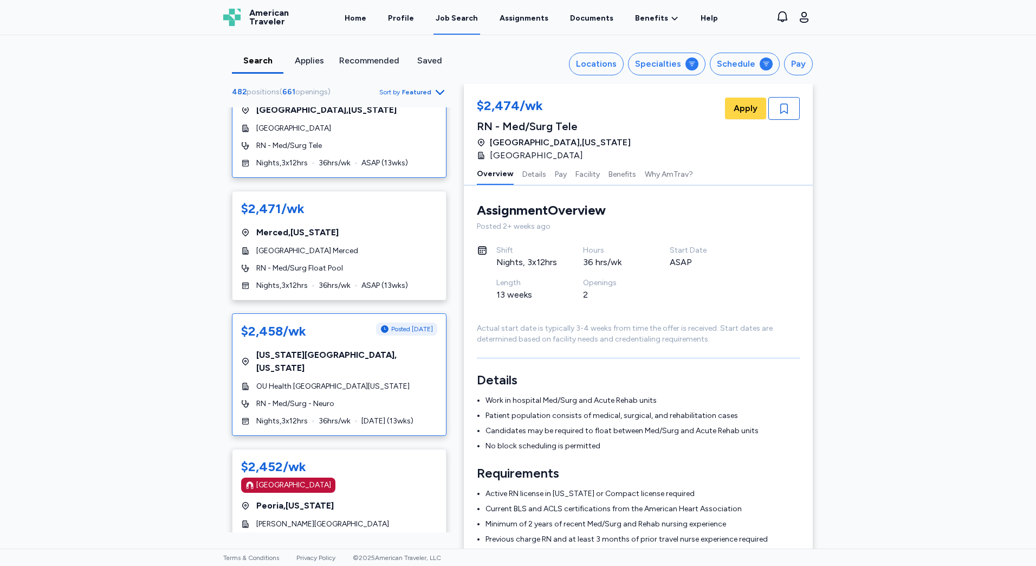
click at [392, 398] on div "RN - Med/Surg - Neuro" at bounding box center [339, 403] width 196 height 11
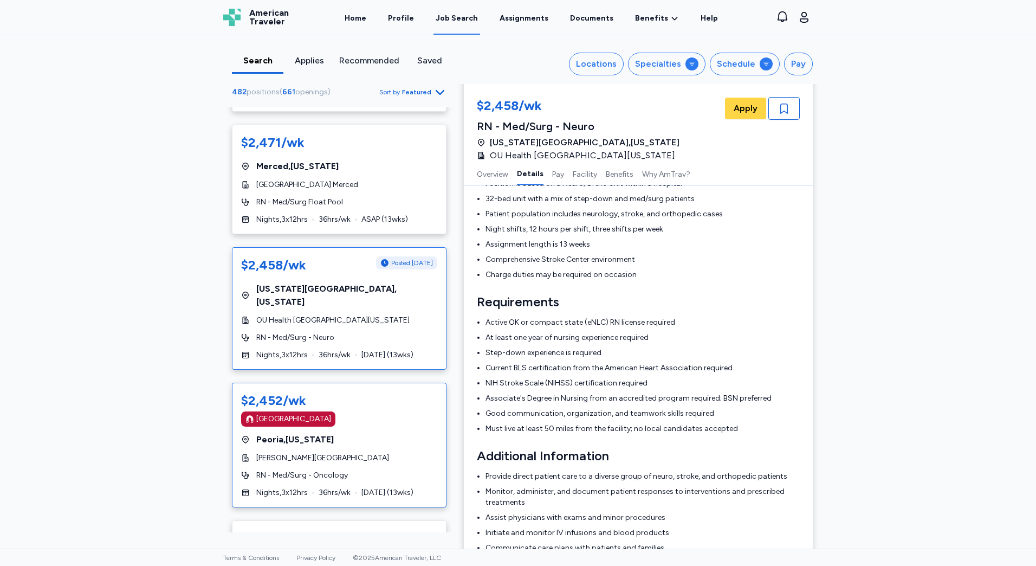
scroll to position [2817, 0]
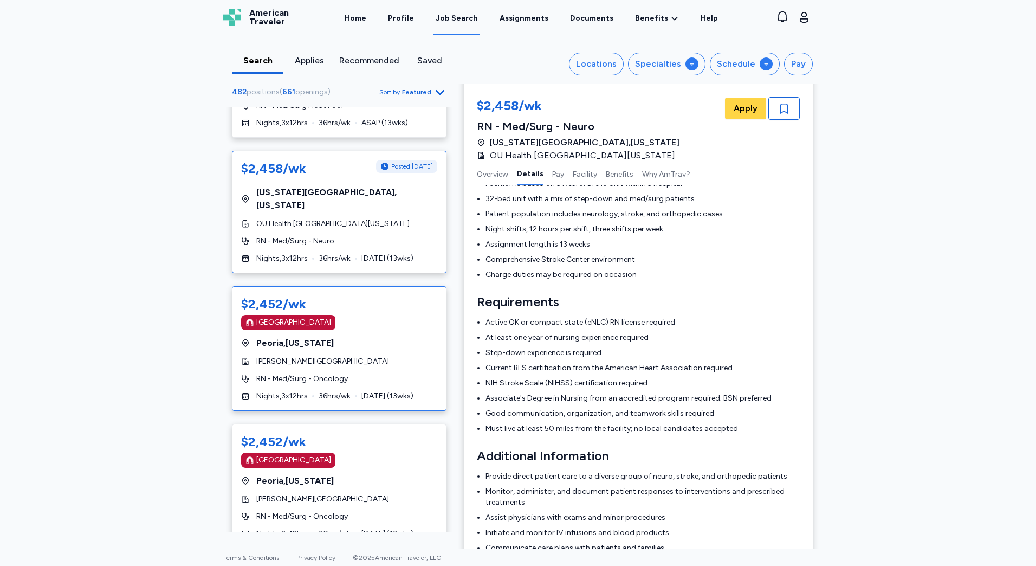
click at [400, 373] on div "RN - Med/Surg - Oncology" at bounding box center [339, 378] width 196 height 11
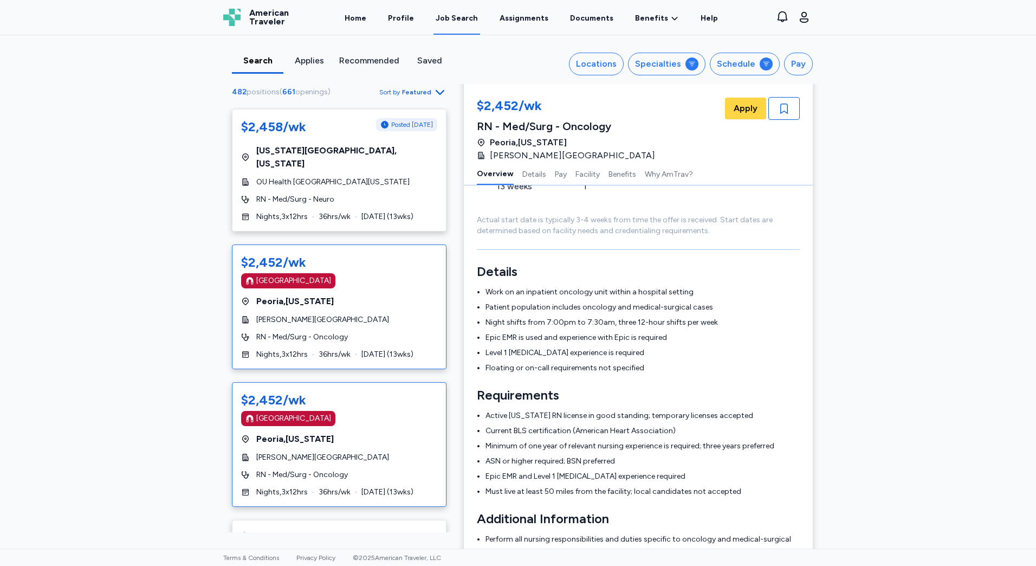
scroll to position [2871, 0]
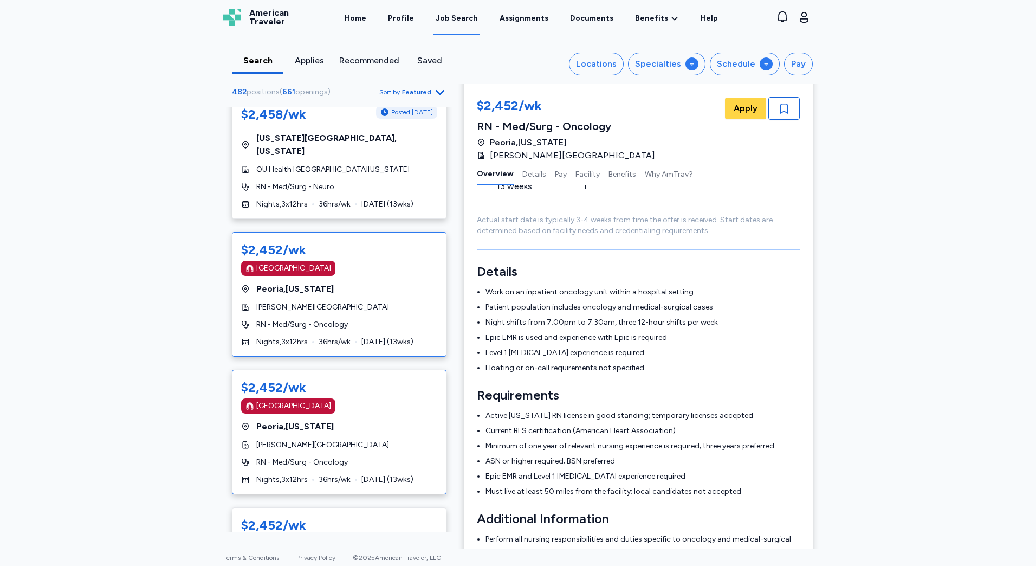
click at [382, 398] on div "[GEOGRAPHIC_DATA]" at bounding box center [339, 405] width 196 height 15
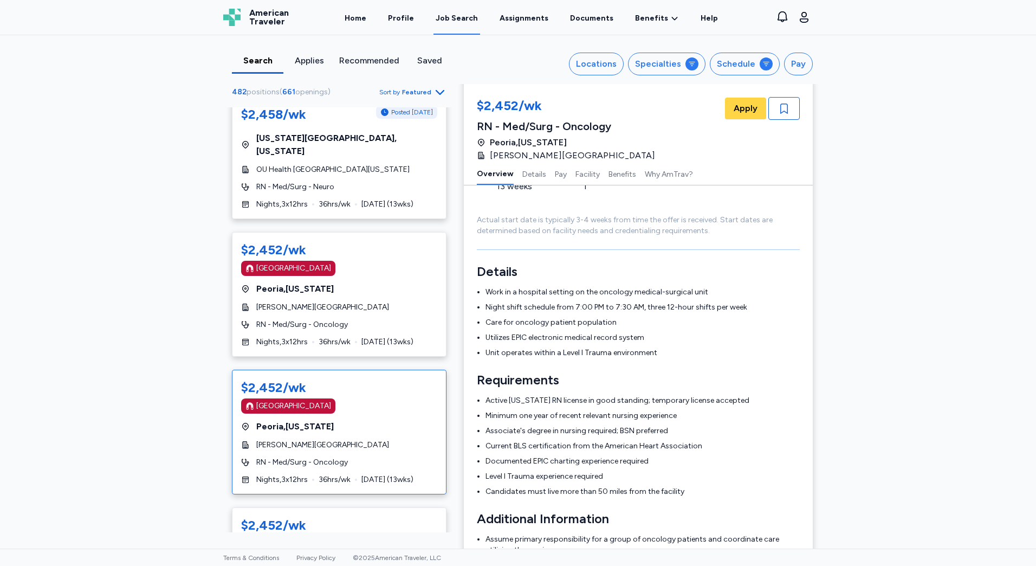
scroll to position [1, 0]
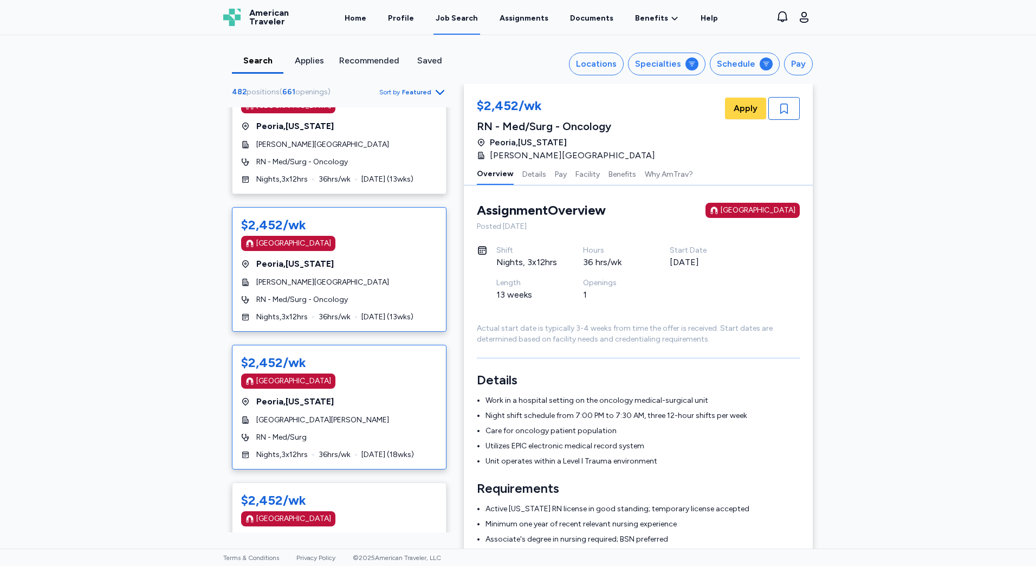
click at [380, 360] on div "$2,452/wk [GEOGRAPHIC_DATA] [GEOGRAPHIC_DATA] , [US_STATE] [GEOGRAPHIC_DATA][PE…" at bounding box center [339, 407] width 215 height 125
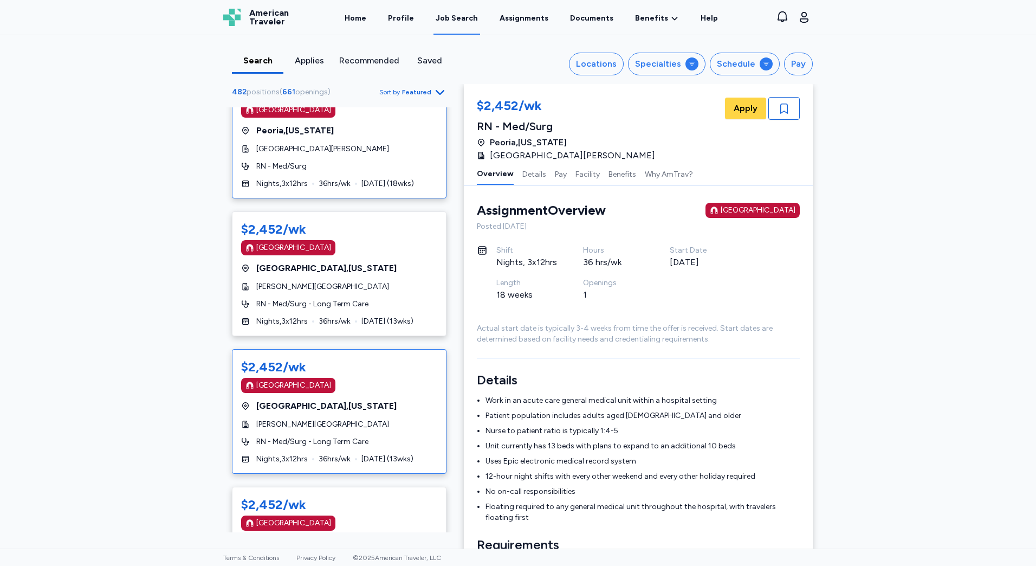
scroll to position [3358, 0]
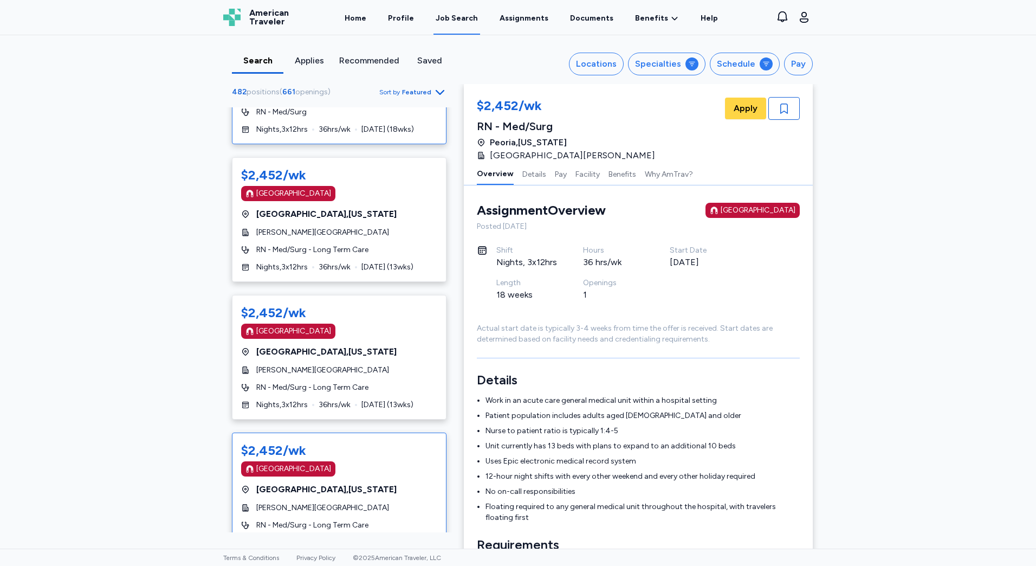
click at [379, 461] on div "[GEOGRAPHIC_DATA]" at bounding box center [339, 468] width 196 height 15
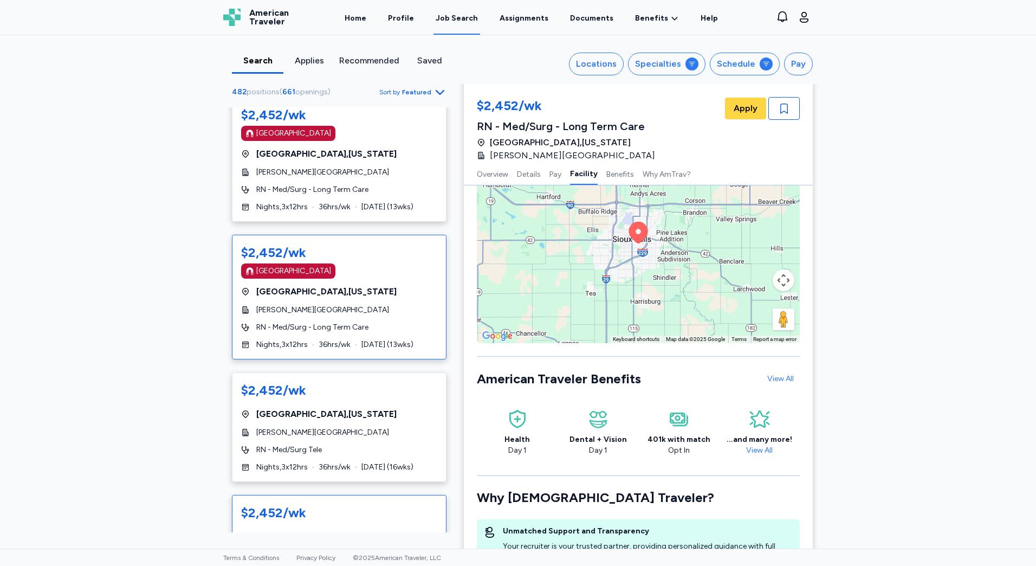
scroll to position [3575, 0]
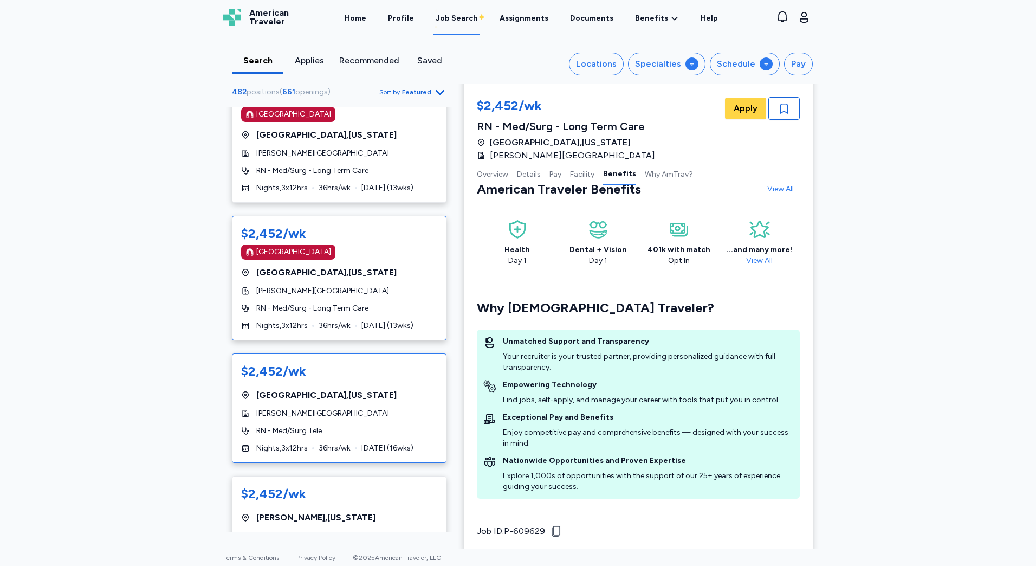
click at [384, 417] on div "$2,452/wk [GEOGRAPHIC_DATA] , [US_STATE][GEOGRAPHIC_DATA][PERSON_NAME] RN - Med…" at bounding box center [339, 407] width 215 height 109
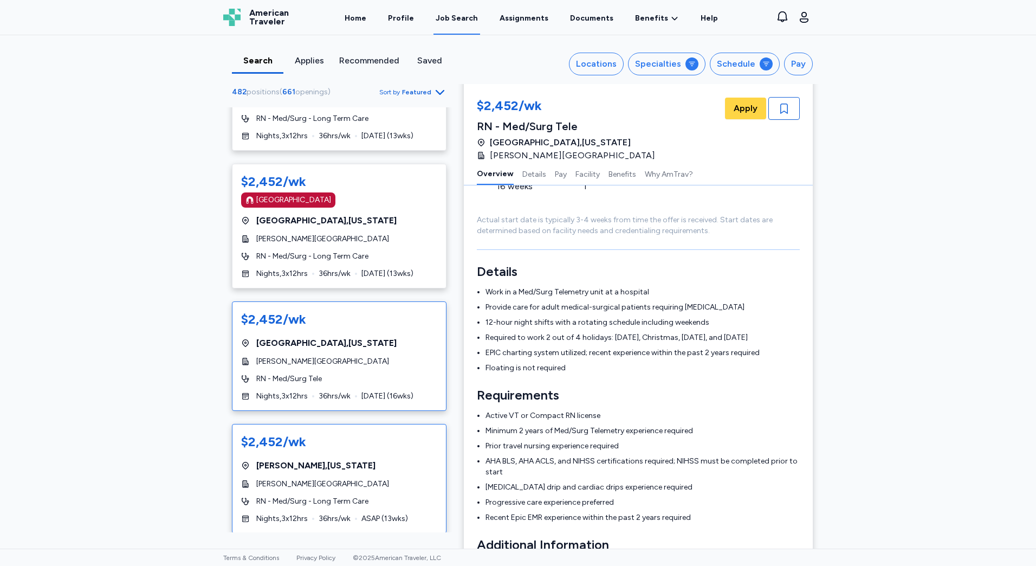
scroll to position [3683, 0]
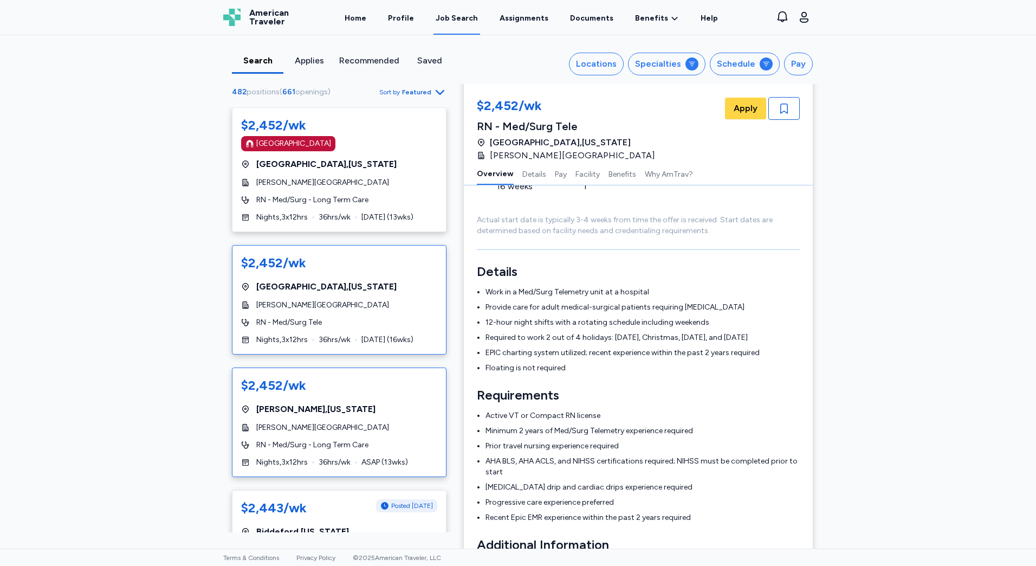
click at [366, 422] on span "[PERSON_NAME][GEOGRAPHIC_DATA]" at bounding box center [322, 427] width 133 height 11
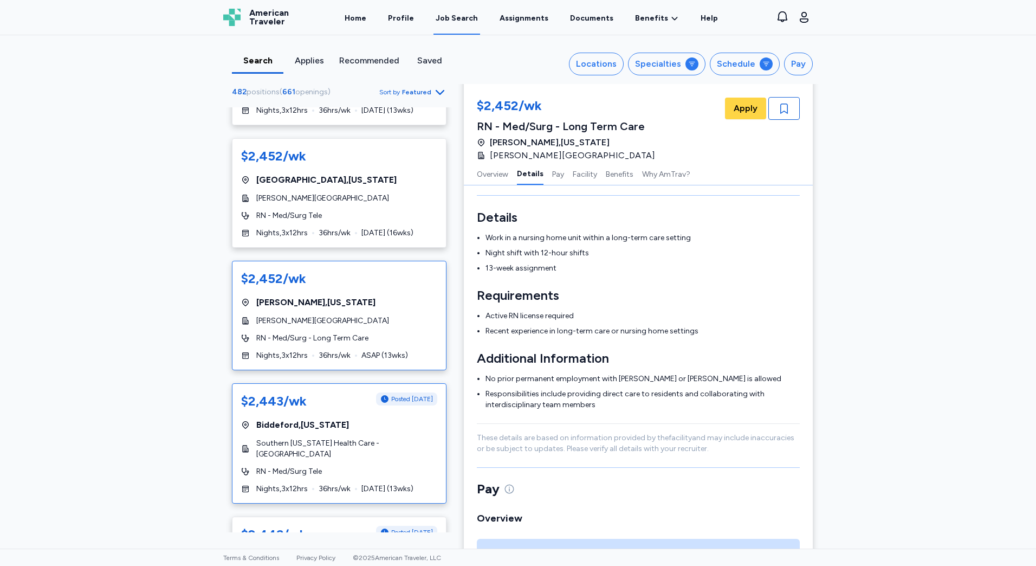
scroll to position [3792, 0]
click at [385, 464] on div "RN - Med/Surg Tele" at bounding box center [339, 469] width 196 height 11
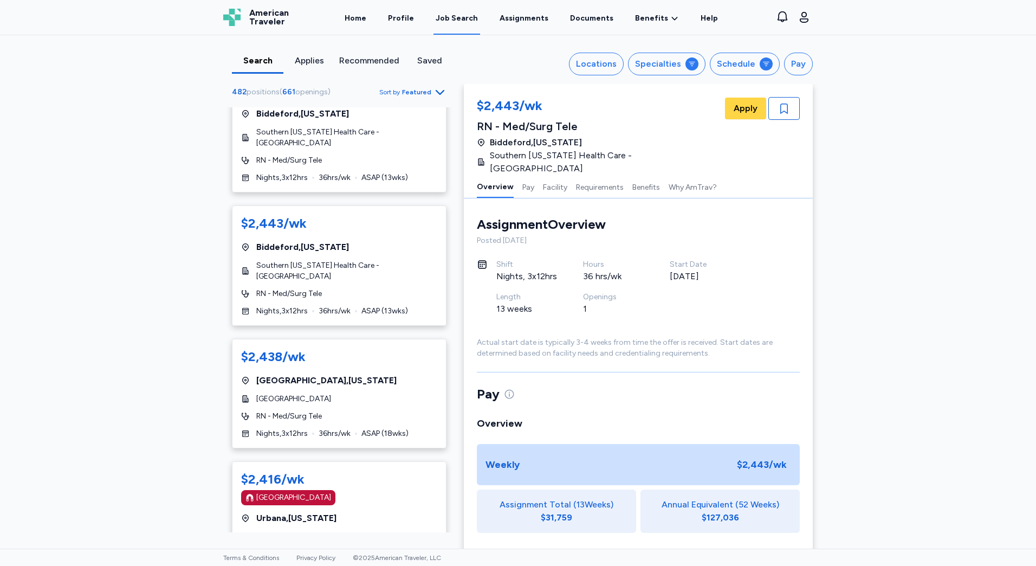
scroll to position [4333, 0]
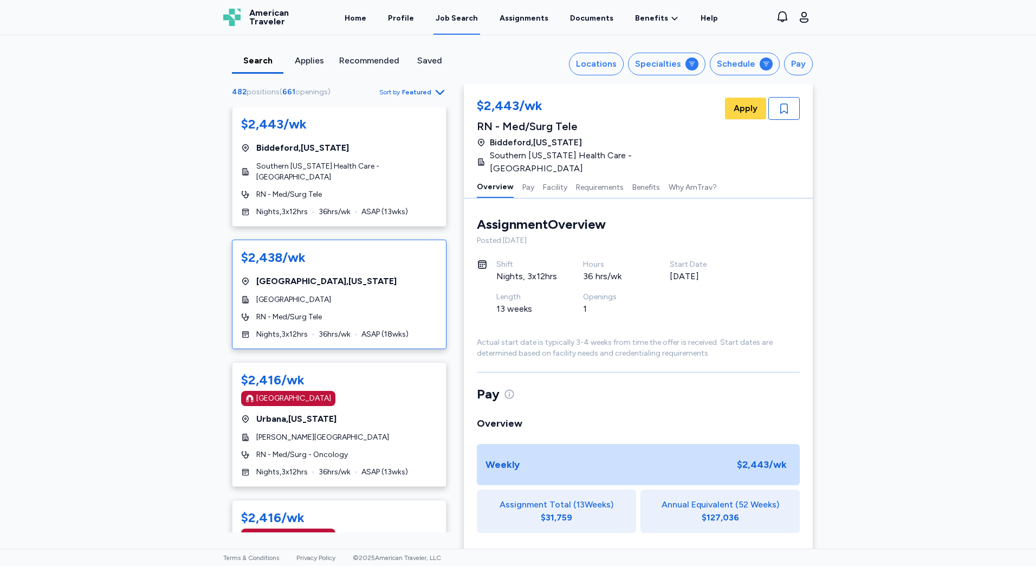
click at [367, 311] on div "RN - Med/Surg Tele" at bounding box center [339, 316] width 196 height 11
click at [366, 311] on div "RN - Med/Surg Tele" at bounding box center [339, 316] width 196 height 11
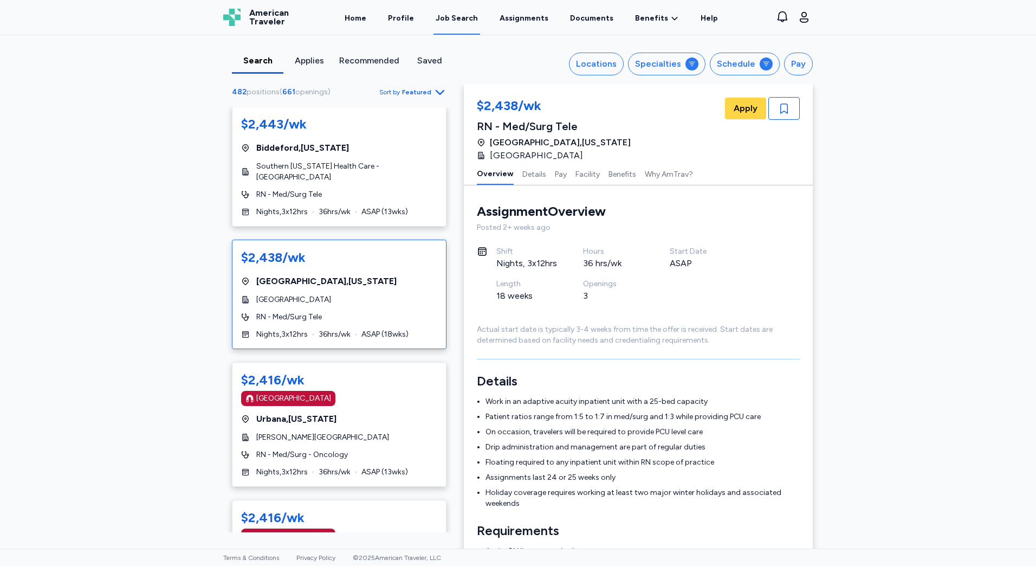
scroll to position [1, 0]
click at [357, 391] on div "$2,416/wk [GEOGRAPHIC_DATA] [GEOGRAPHIC_DATA] , [US_STATE] [PERSON_NAME] Founda…" at bounding box center [339, 424] width 215 height 125
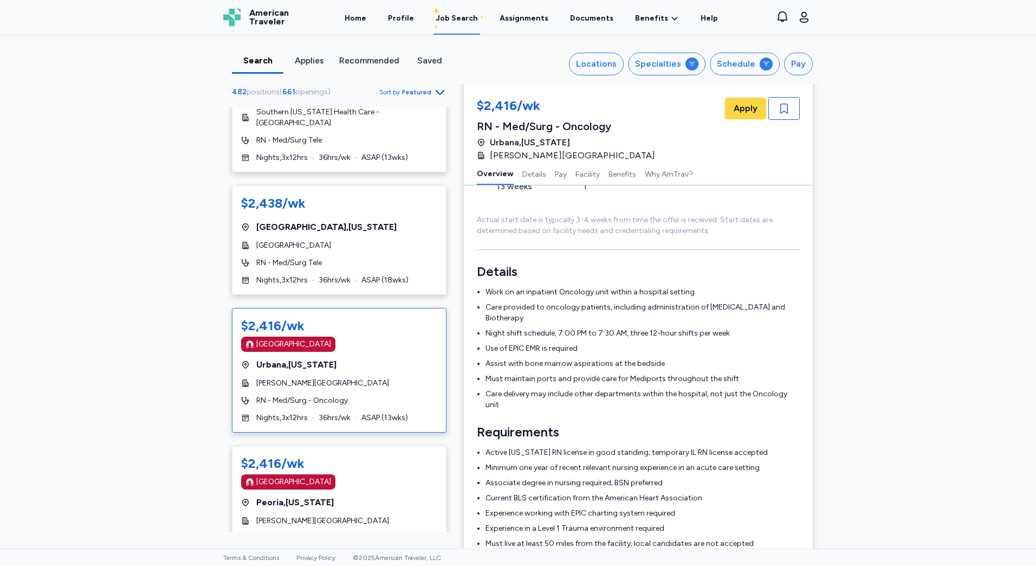
scroll to position [164, 0]
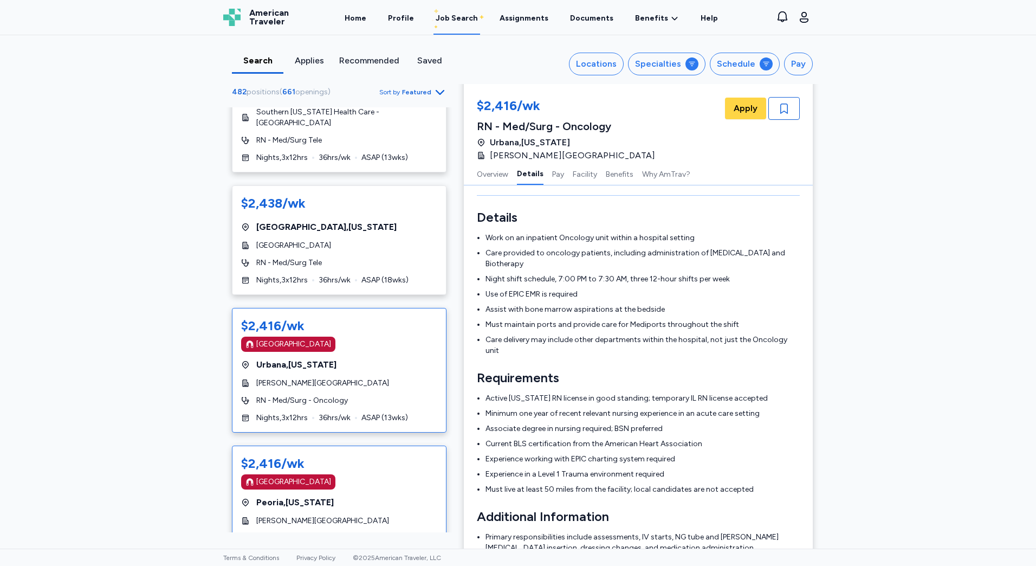
click at [351, 496] on div "[GEOGRAPHIC_DATA] , [US_STATE]" at bounding box center [339, 502] width 196 height 13
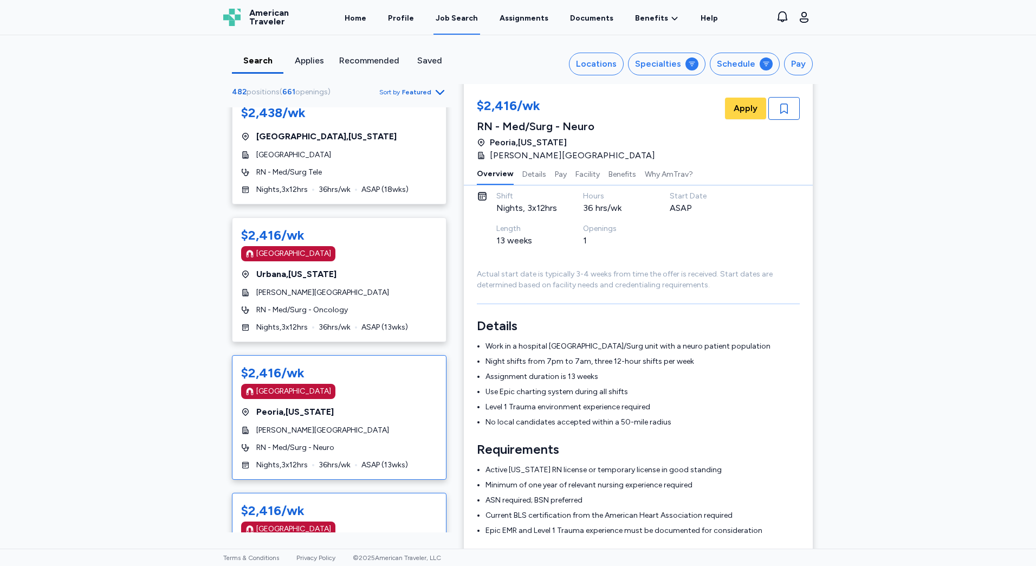
scroll to position [4550, 0]
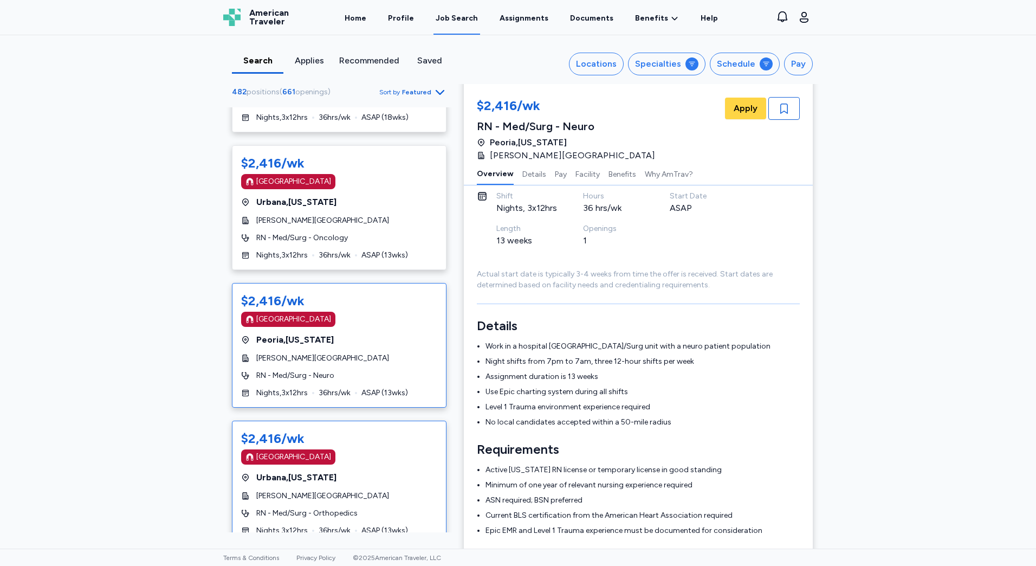
click at [393, 420] on div "$2,416/wk [GEOGRAPHIC_DATA] [GEOGRAPHIC_DATA] , [US_STATE] [PERSON_NAME] Founda…" at bounding box center [339, 482] width 215 height 125
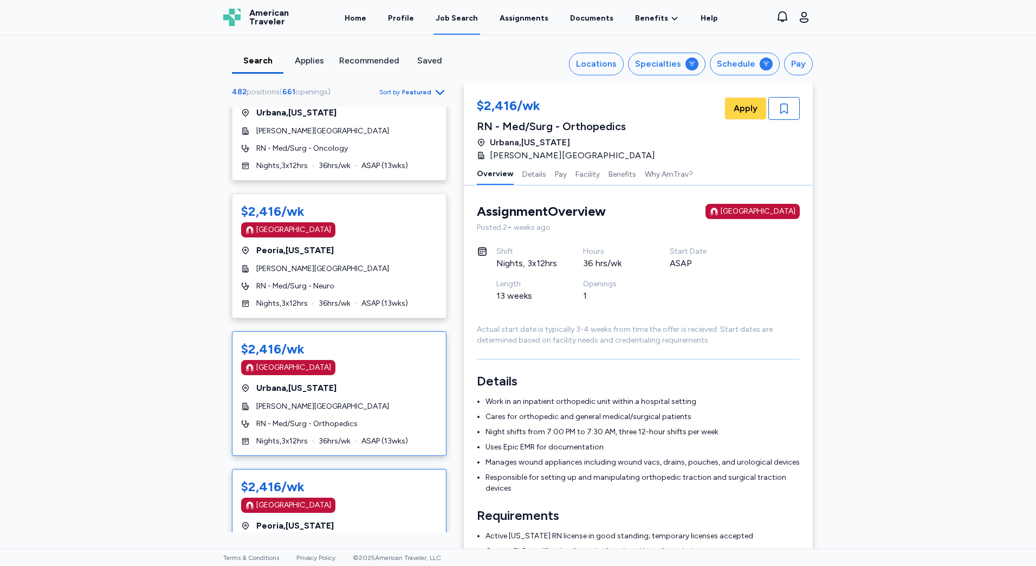
scroll to position [4658, 0]
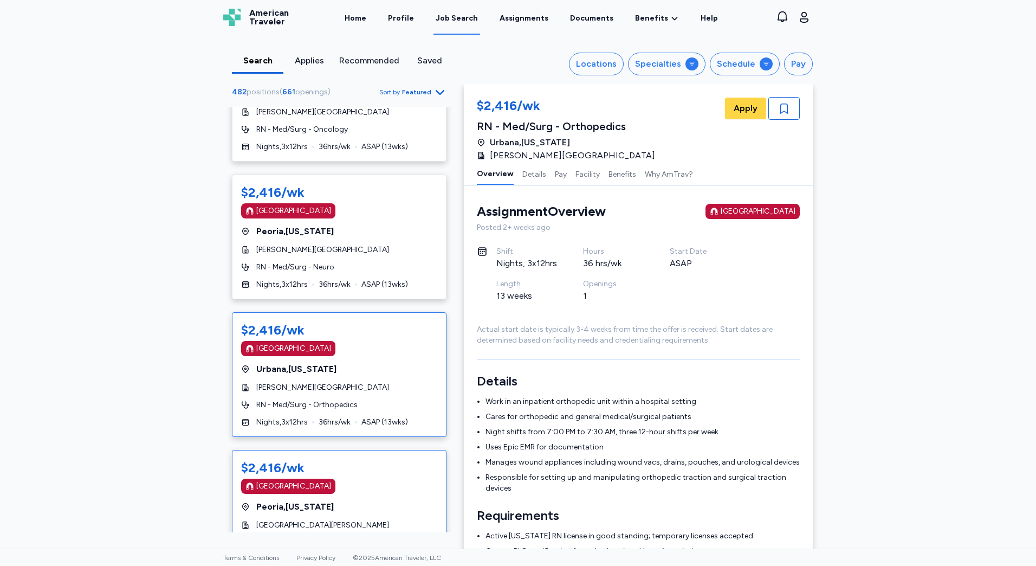
click at [375, 450] on div "$2,416/wk [GEOGRAPHIC_DATA] [GEOGRAPHIC_DATA] , [US_STATE] [GEOGRAPHIC_DATA][PE…" at bounding box center [339, 512] width 215 height 125
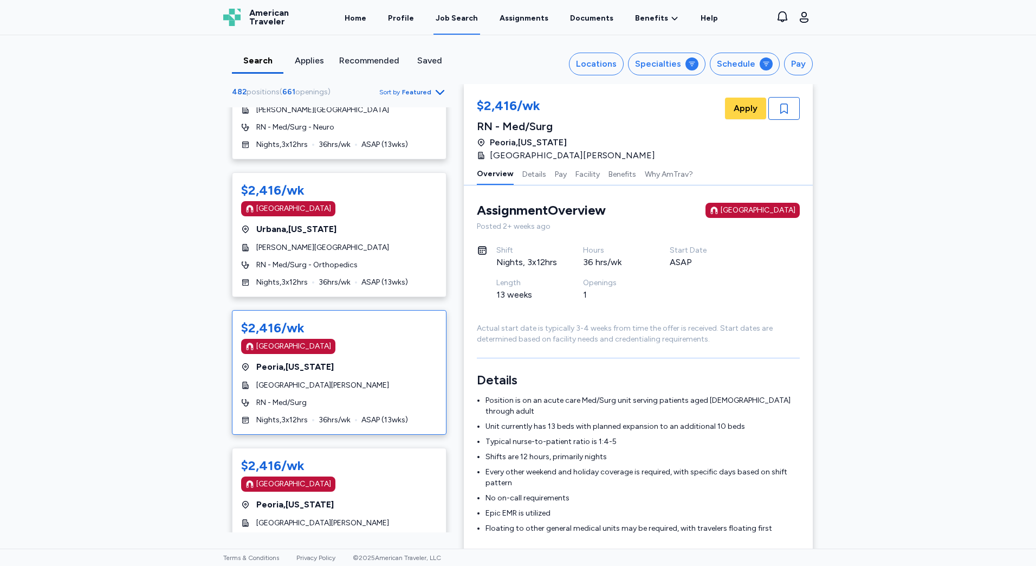
scroll to position [4821, 0]
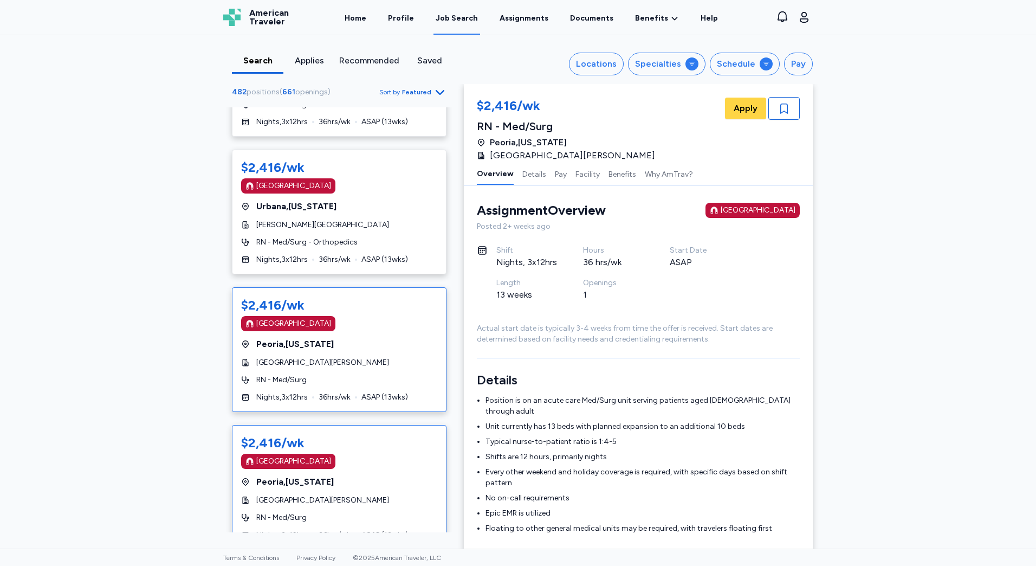
click at [372, 495] on div "[GEOGRAPHIC_DATA][PERSON_NAME]" at bounding box center [339, 500] width 196 height 11
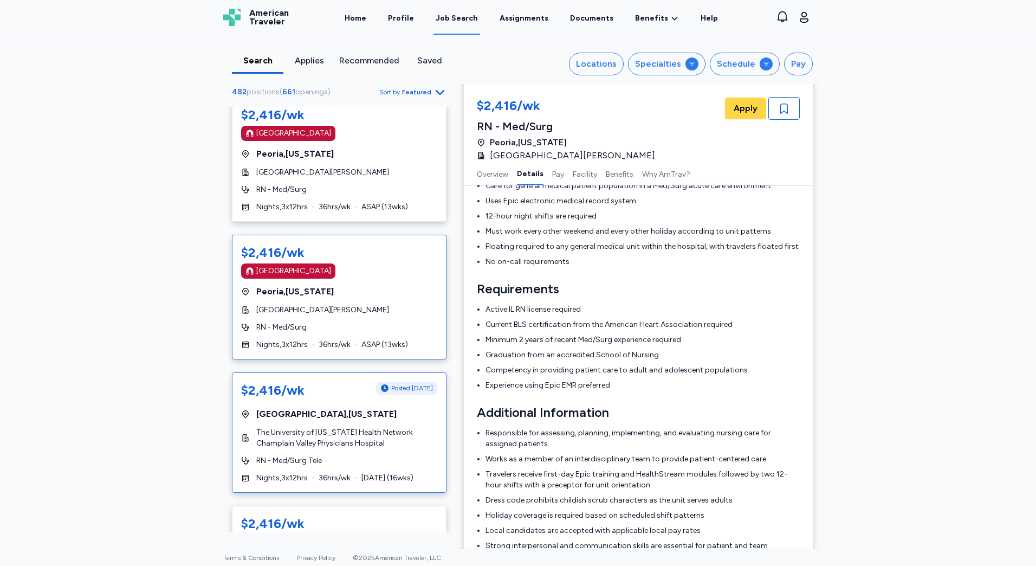
scroll to position [5038, 0]
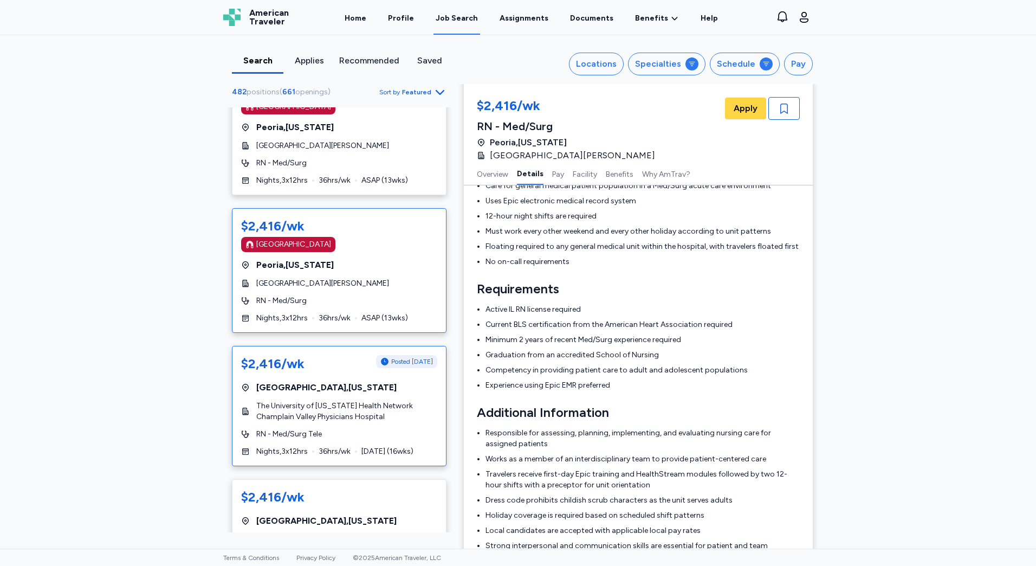
click at [375, 400] on span "The University of [US_STATE] Health Network Champlain Valley Physicians Hospital" at bounding box center [346, 411] width 181 height 22
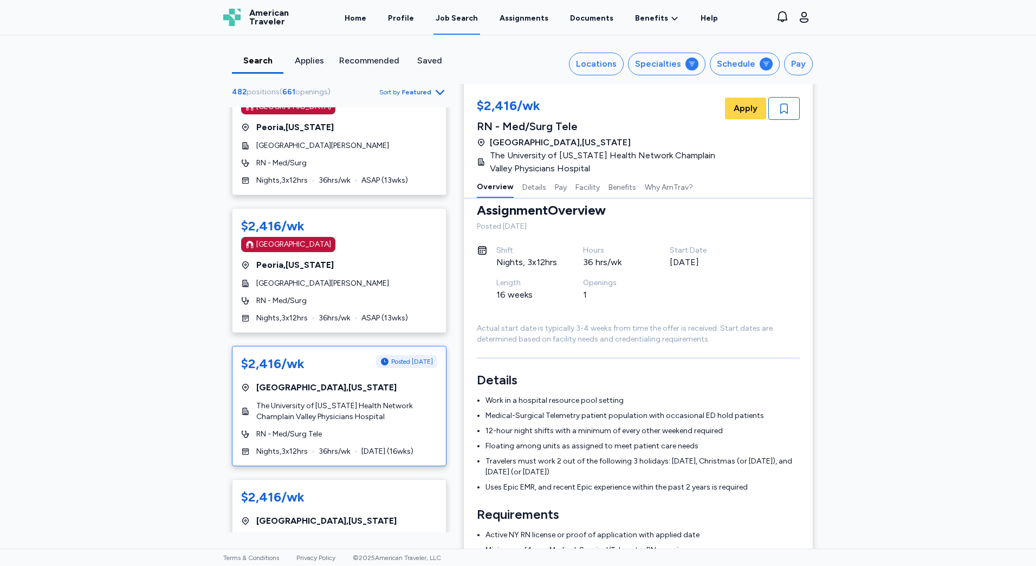
scroll to position [5092, 0]
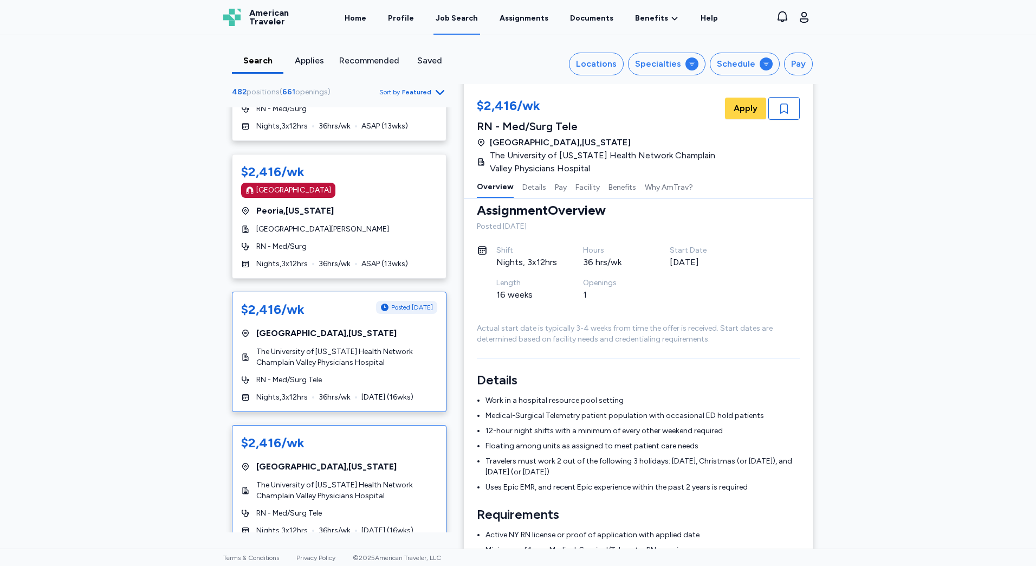
click at [353, 425] on div "$2,416/wk [GEOGRAPHIC_DATA] , [US_STATE] The University of [US_STATE] Health Ne…" at bounding box center [339, 485] width 215 height 120
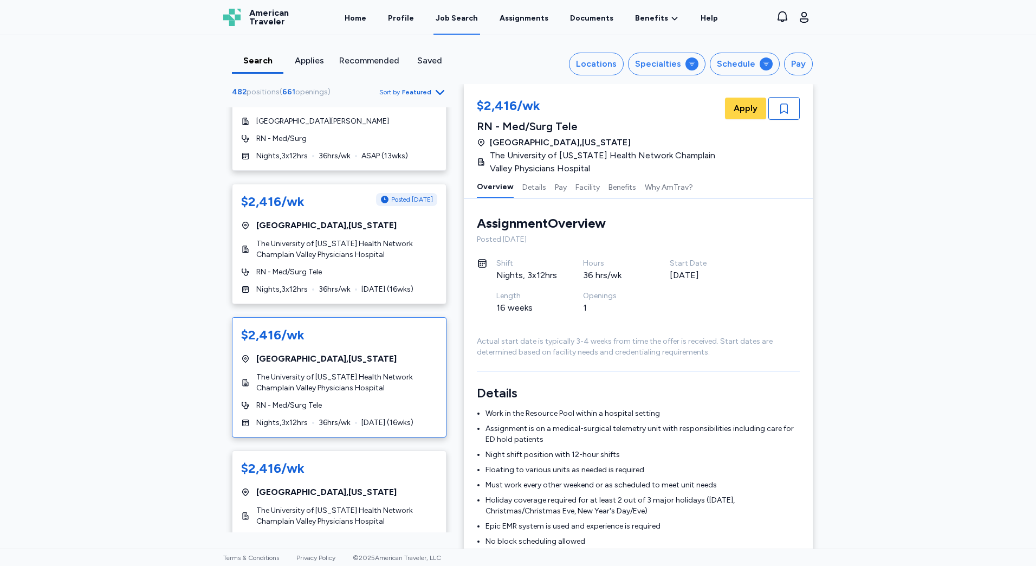
scroll to position [5200, 0]
click at [369, 450] on div "$2,416/wk [GEOGRAPHIC_DATA] , [US_STATE] The University of [US_STATE] Health Ne…" at bounding box center [339, 510] width 215 height 120
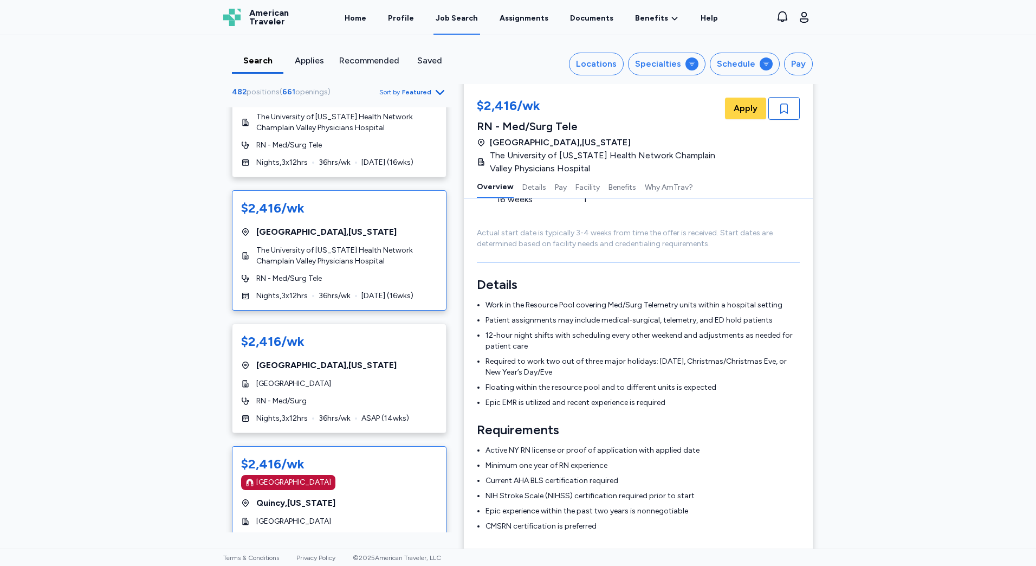
scroll to position [5471, 0]
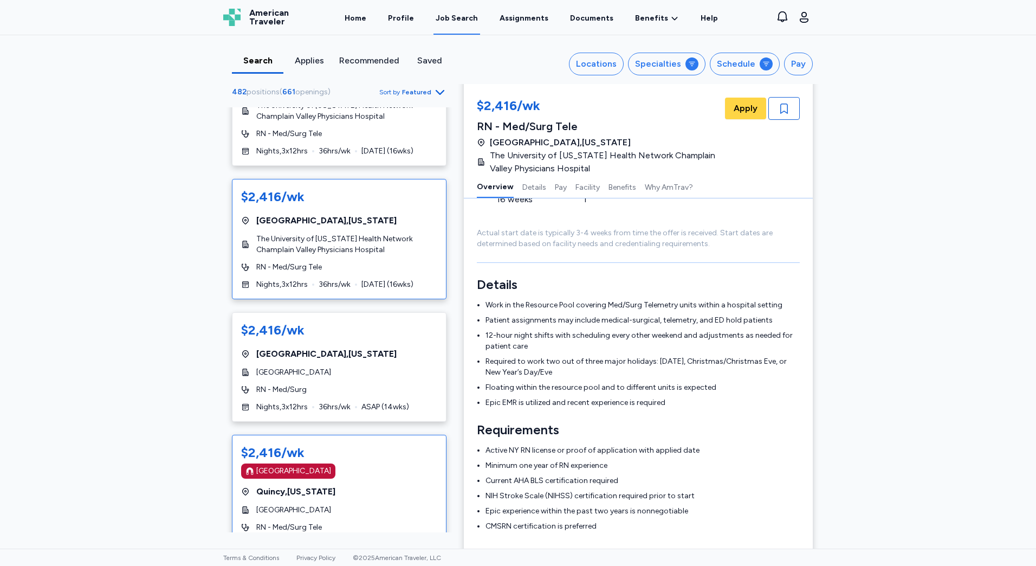
click at [398, 434] on div "$2,416/wk [GEOGRAPHIC_DATA] [GEOGRAPHIC_DATA] , [US_STATE] [GEOGRAPHIC_DATA] RN…" at bounding box center [339, 496] width 215 height 125
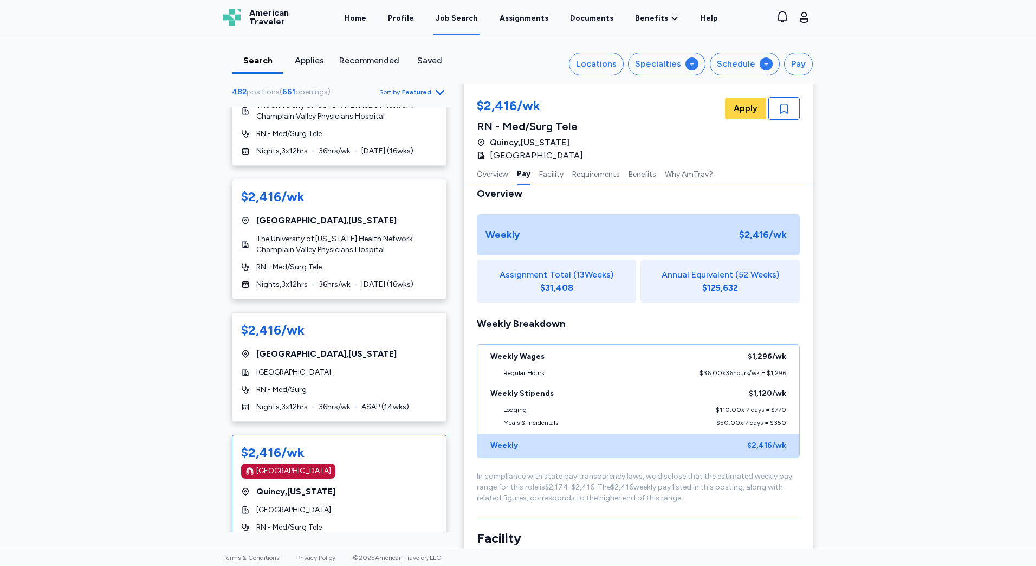
scroll to position [5579, 0]
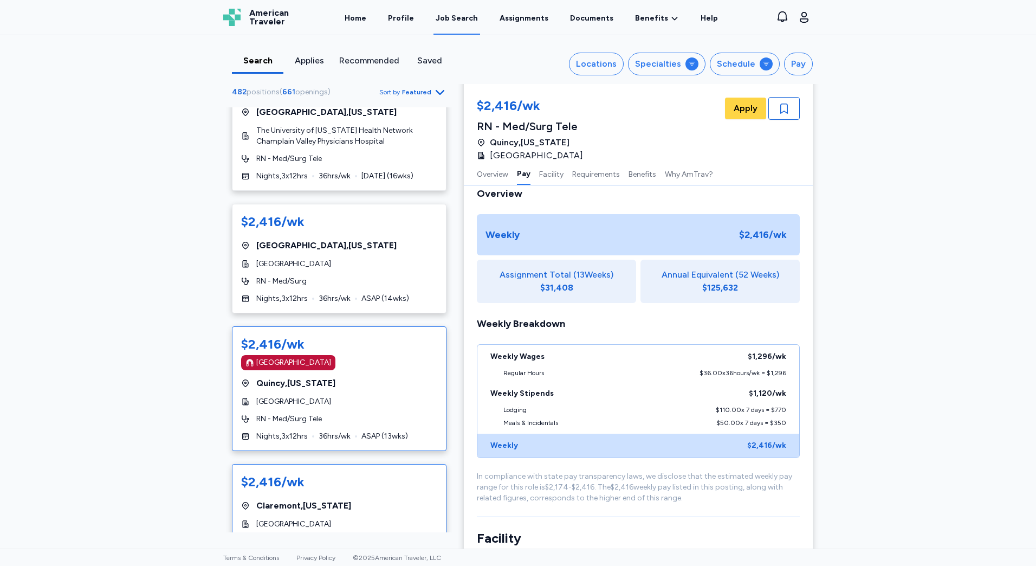
click at [392, 499] on div "[GEOGRAPHIC_DATA] , [US_STATE]" at bounding box center [339, 505] width 196 height 13
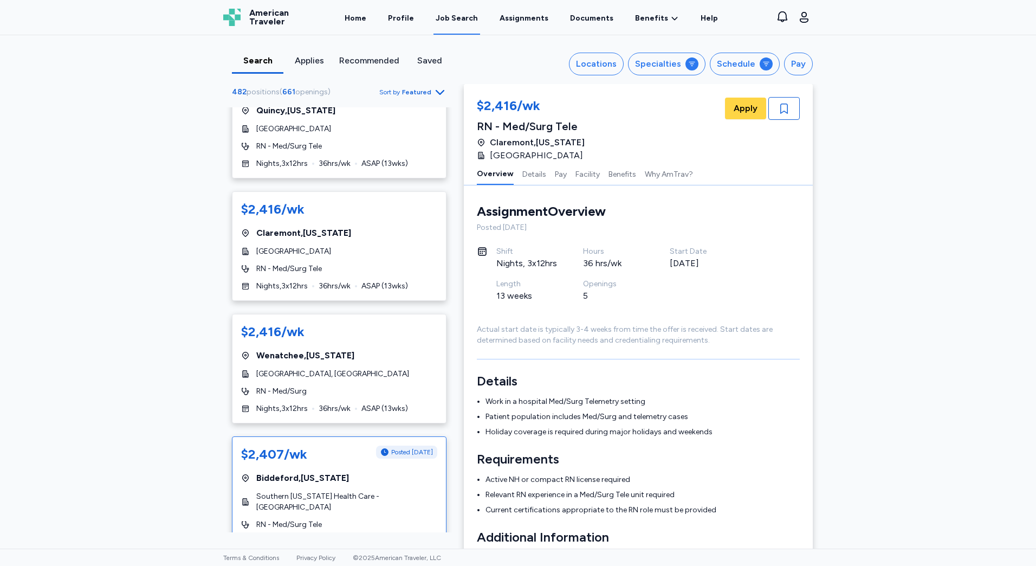
scroll to position [6112, 0]
click at [326, 402] on span "36 hrs/wk" at bounding box center [335, 407] width 32 height 11
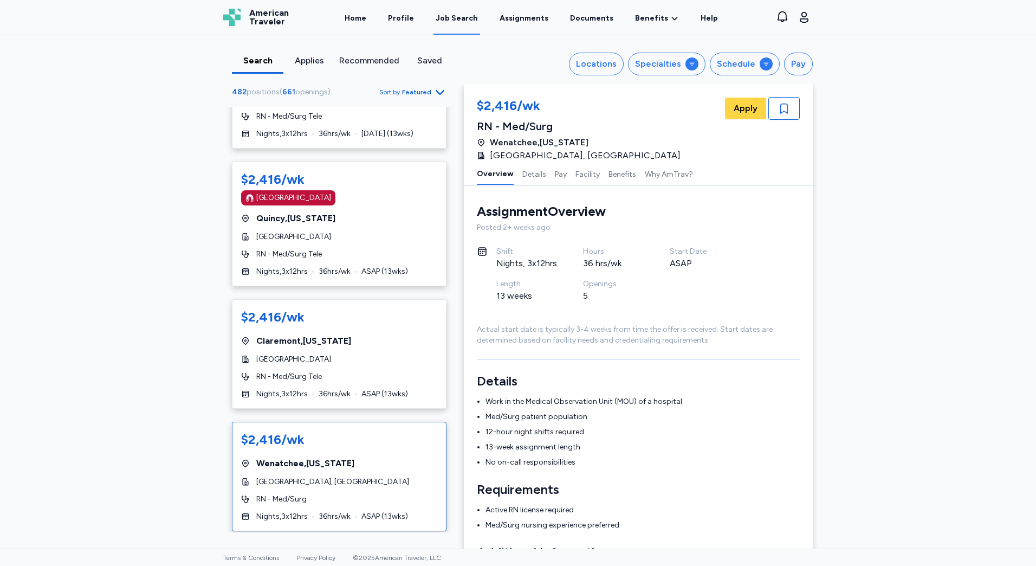
scroll to position [6112, 0]
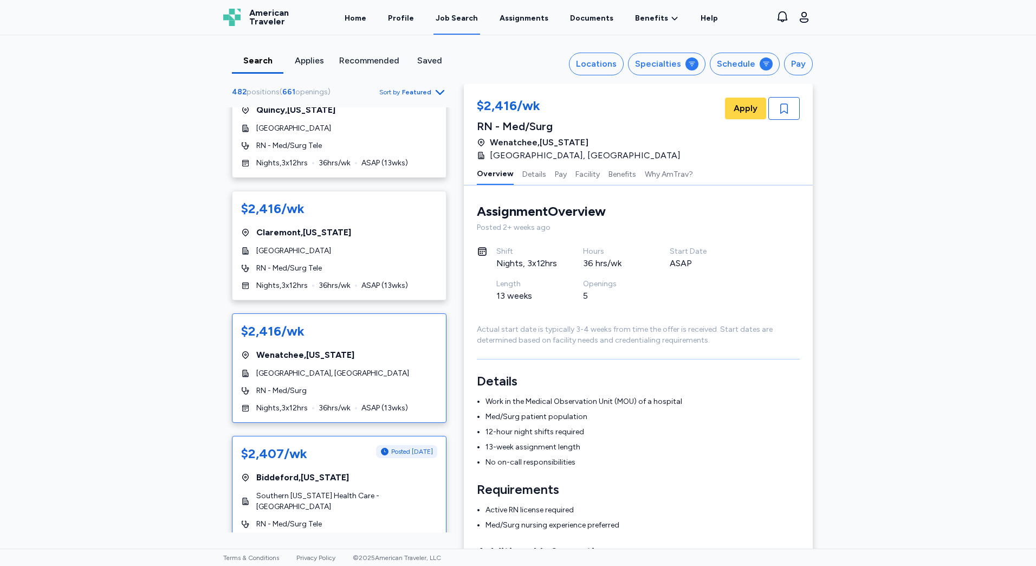
click at [306, 436] on div "$2,407/wk Posted [DATE] [GEOGRAPHIC_DATA] , [US_STATE] Southern [US_STATE] Heal…" at bounding box center [339, 496] width 215 height 120
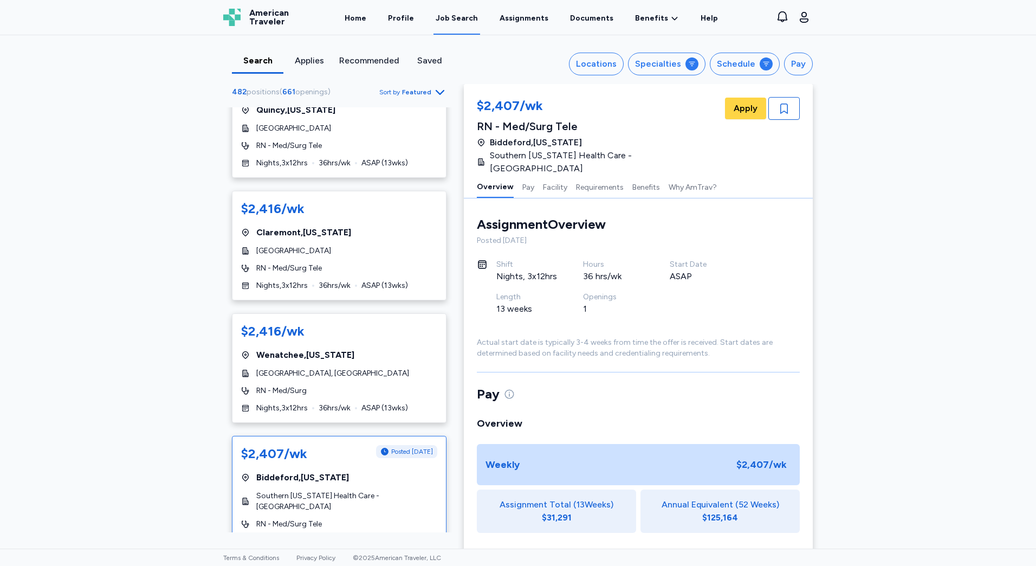
scroll to position [1, 0]
click at [358, 402] on div "Nights , 3 x 12 hrs 36 hrs/wk ASAP ( 13 wks)" at bounding box center [339, 407] width 196 height 11
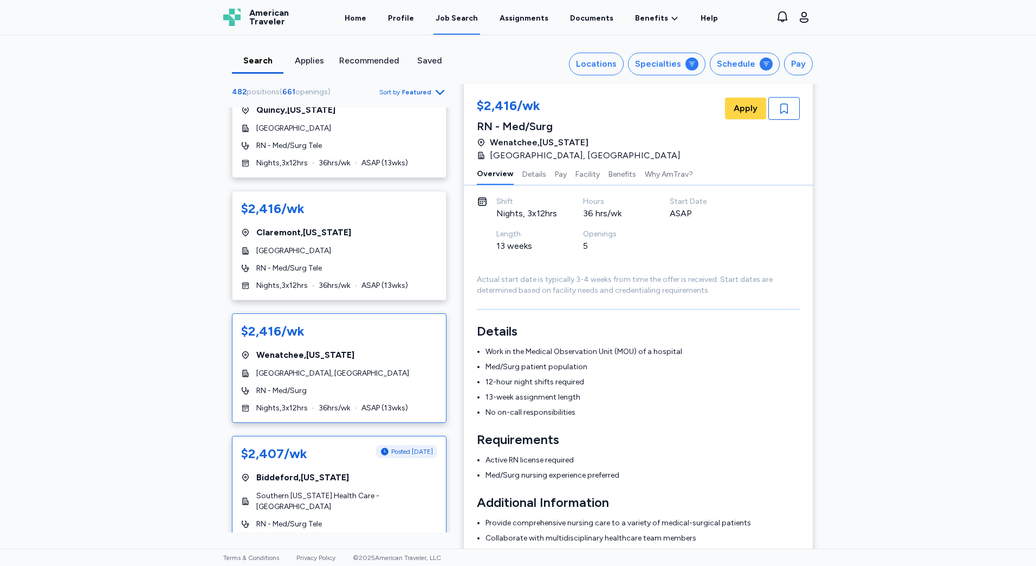
scroll to position [109, 0]
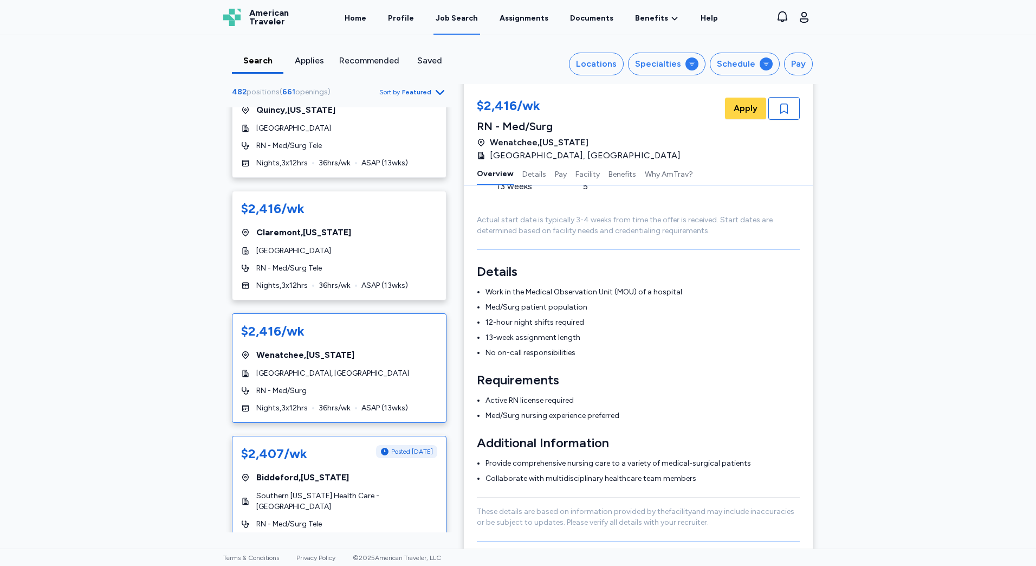
click at [342, 490] on span "Southern [US_STATE] Health Care - [GEOGRAPHIC_DATA]" at bounding box center [346, 501] width 181 height 22
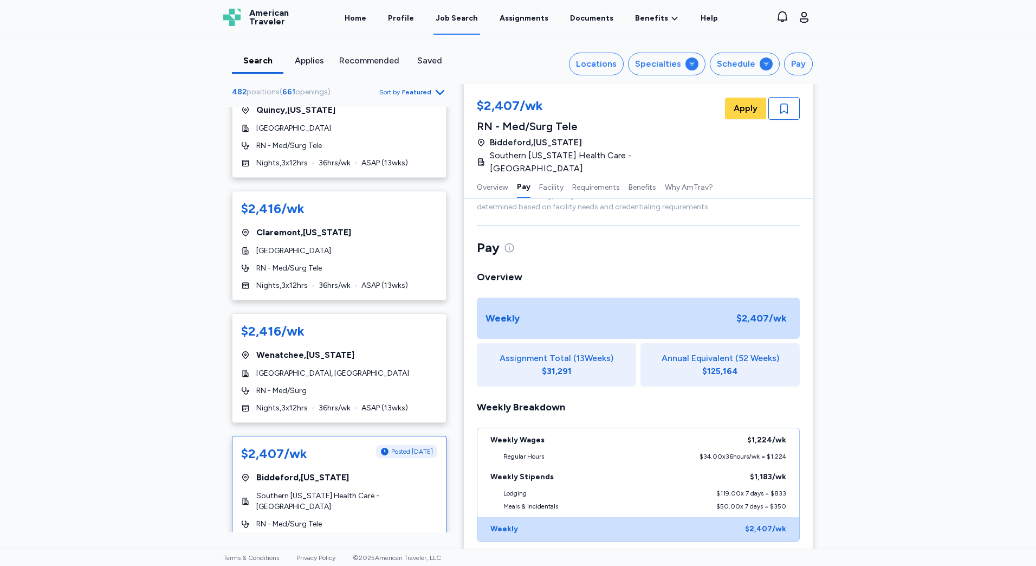
scroll to position [218, 0]
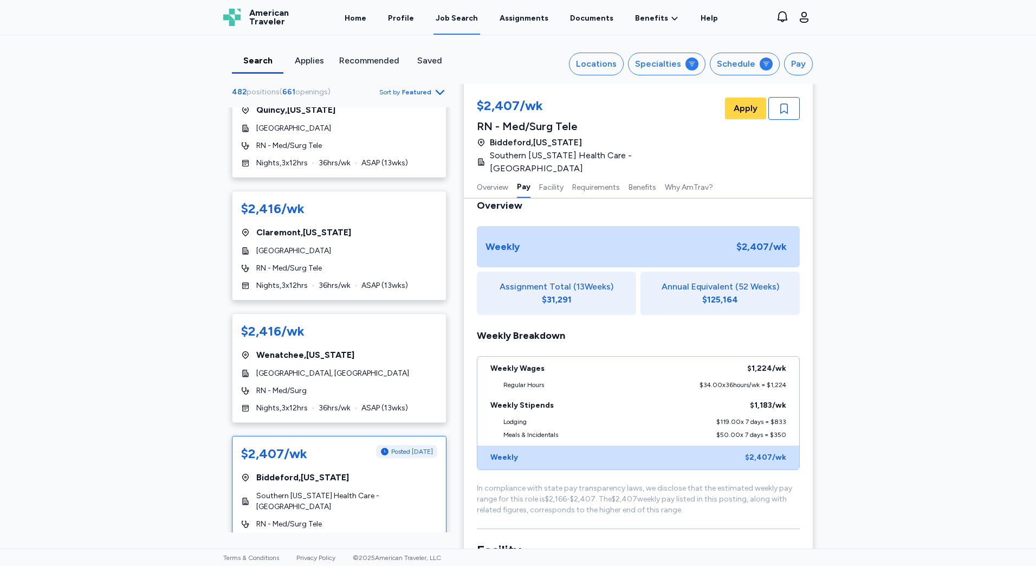
click at [433, 565] on icon "Go to next 50 jobs" at bounding box center [439, 575] width 13 height 13
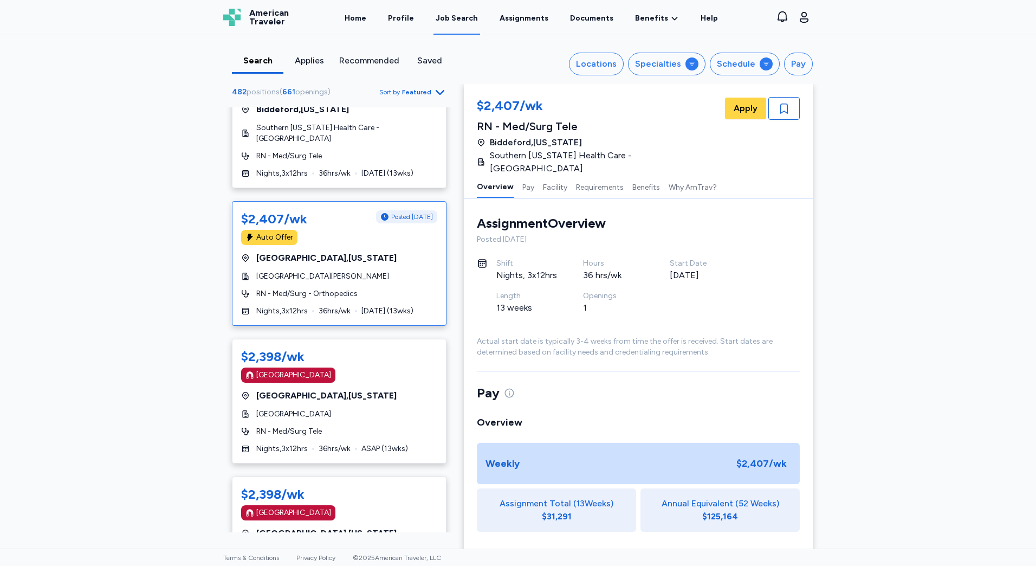
scroll to position [325, 0]
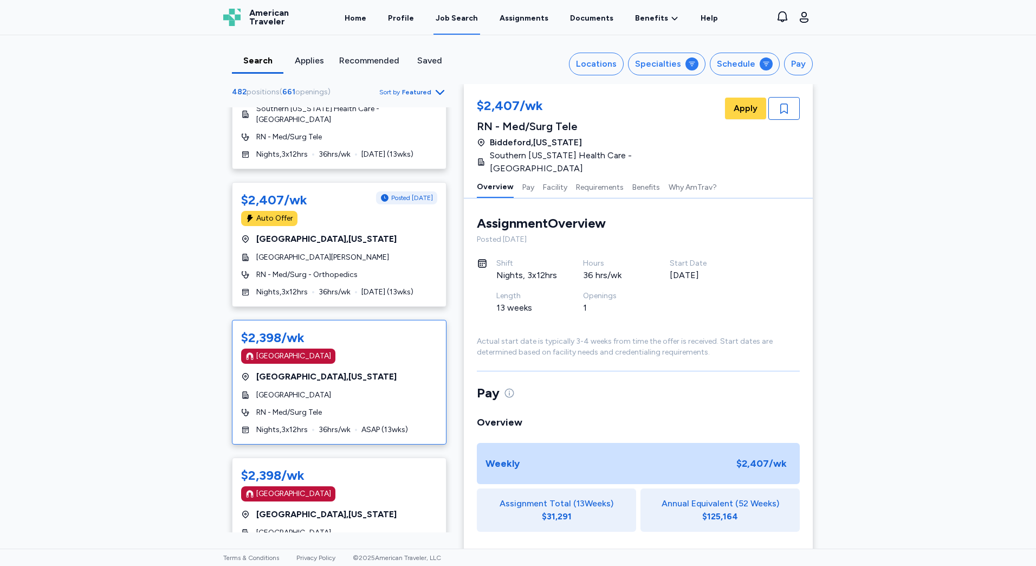
click at [361, 355] on div "$2,398/wk [GEOGRAPHIC_DATA] [GEOGRAPHIC_DATA] , [US_STATE][GEOGRAPHIC_DATA] RN …" at bounding box center [339, 382] width 215 height 125
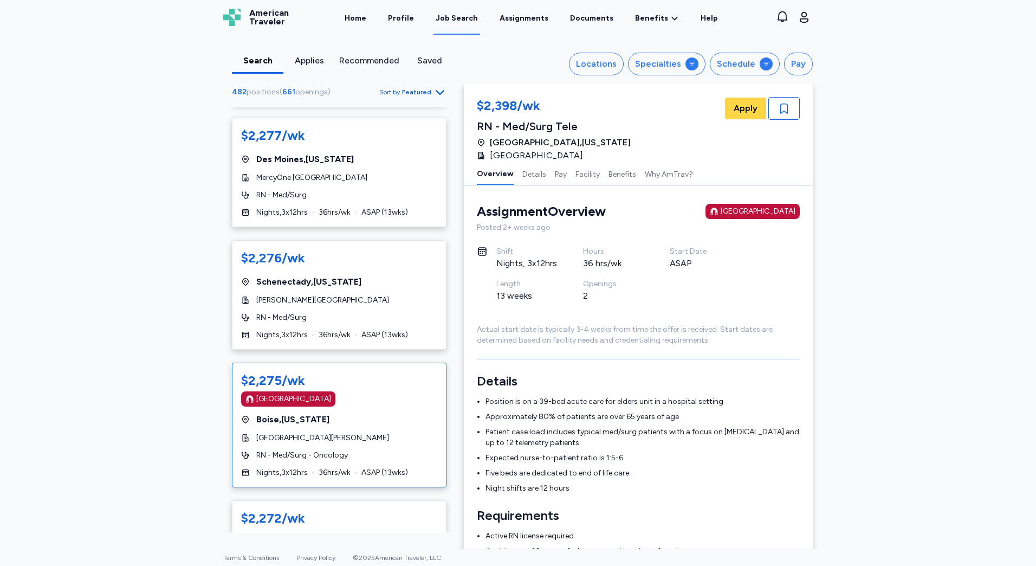
scroll to position [5945, 0]
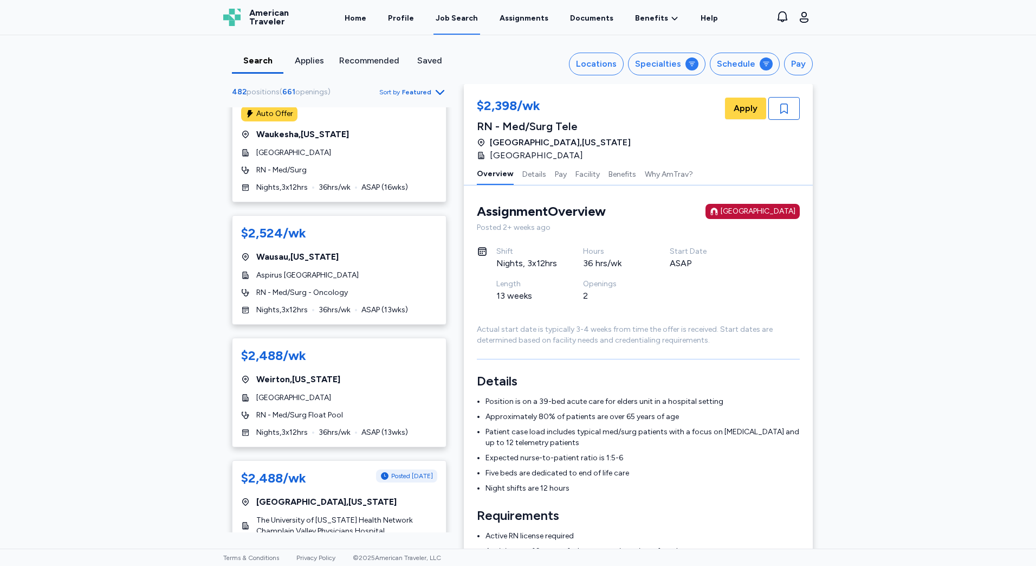
scroll to position [1625, 0]
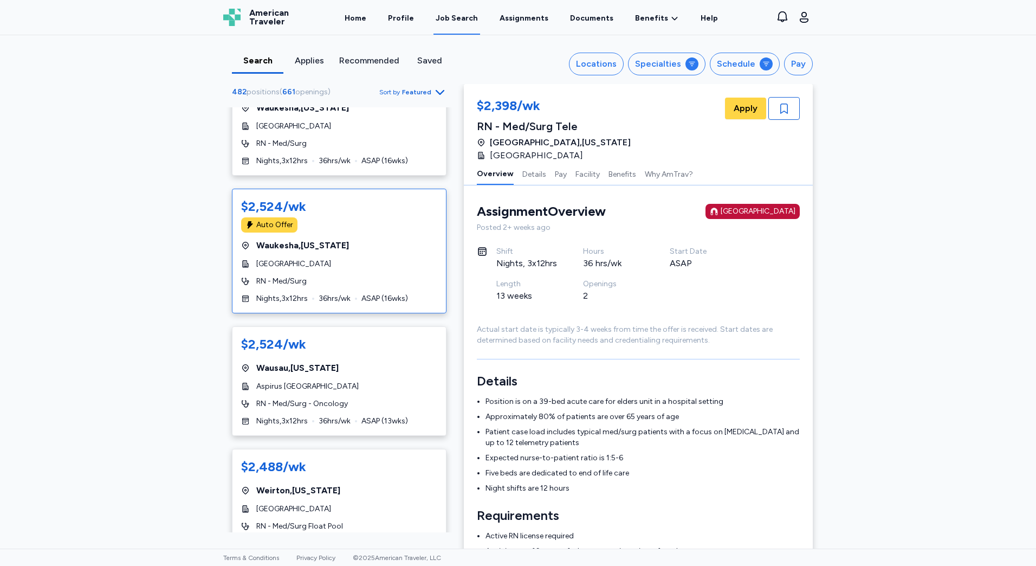
click at [314, 261] on div "$2,524/wk Auto Offer [GEOGRAPHIC_DATA] , [US_STATE] [GEOGRAPHIC_DATA] RN - Med/…" at bounding box center [339, 251] width 215 height 125
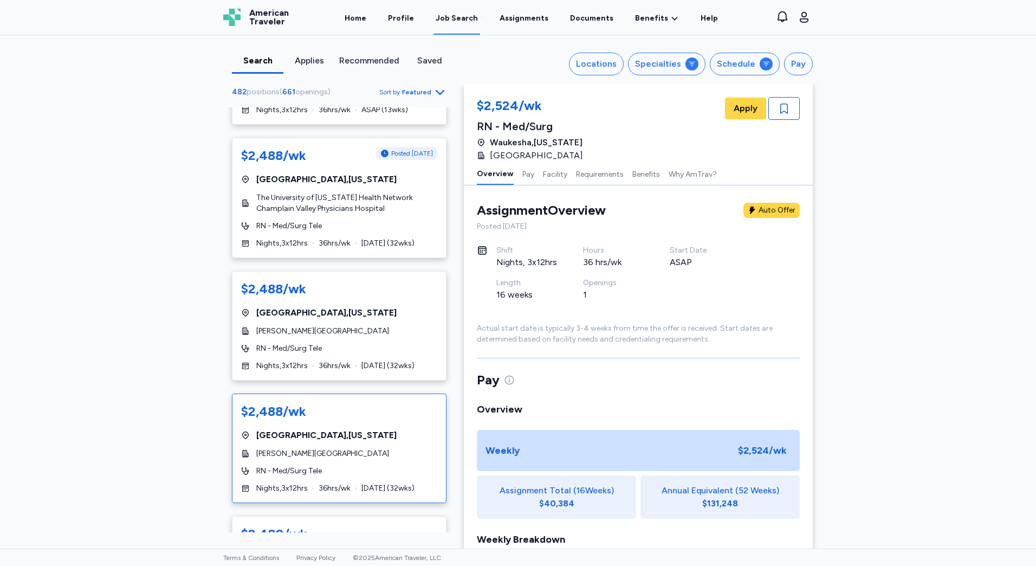
click at [310, 393] on div "$2,488/wk [GEOGRAPHIC_DATA] , [US_STATE][GEOGRAPHIC_DATA][PERSON_NAME] RN - Med…" at bounding box center [339, 447] width 215 height 109
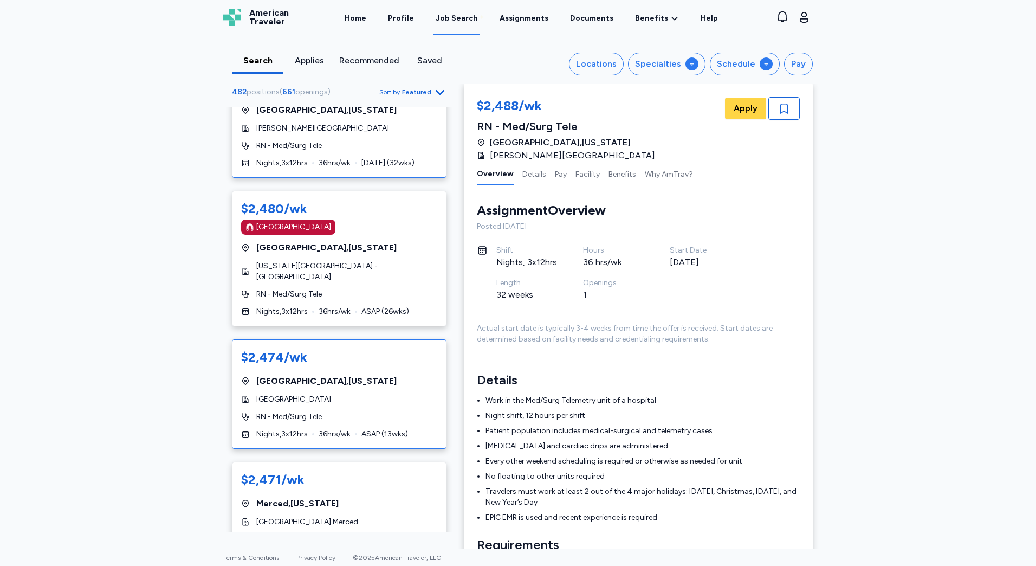
click at [330, 387] on div "$2,474/[PERSON_NAME][GEOGRAPHIC_DATA] , [US_STATE] [GEOGRAPHIC_DATA] RN - Med/S…" at bounding box center [339, 393] width 215 height 109
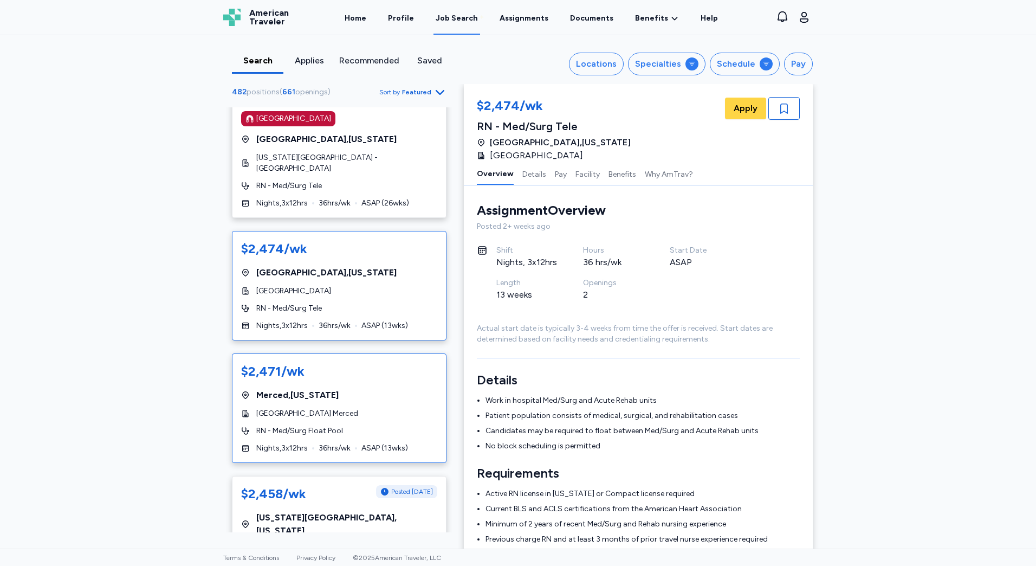
click at [350, 401] on div "$2,471/wk [GEOGRAPHIC_DATA] , [US_STATE][GEOGRAPHIC_DATA] Merced RN - Med/Surg …" at bounding box center [339, 407] width 215 height 109
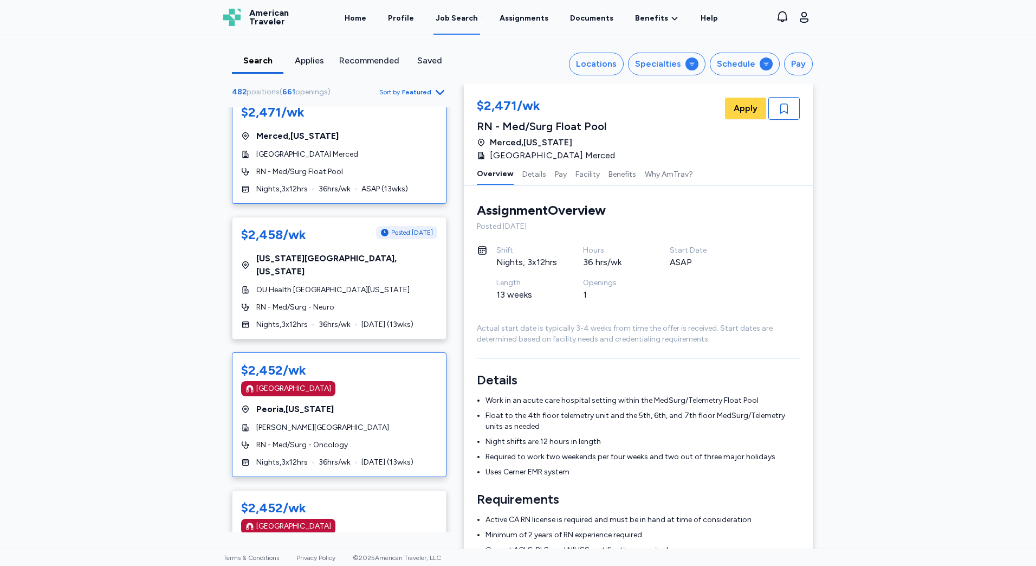
scroll to position [2817, 0]
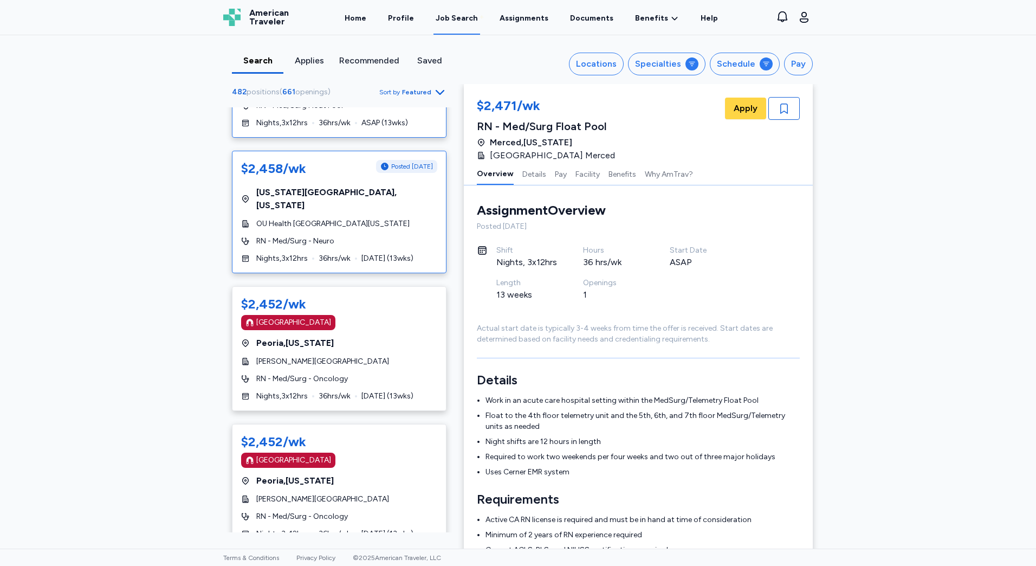
click at [347, 186] on span "[US_STATE][GEOGRAPHIC_DATA] , [US_STATE]" at bounding box center [346, 199] width 181 height 26
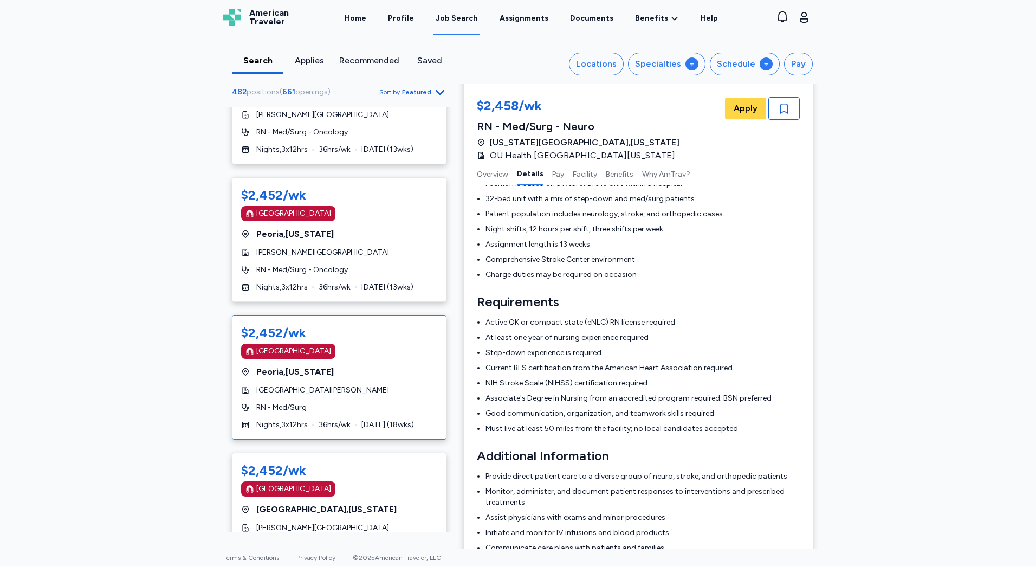
scroll to position [3088, 0]
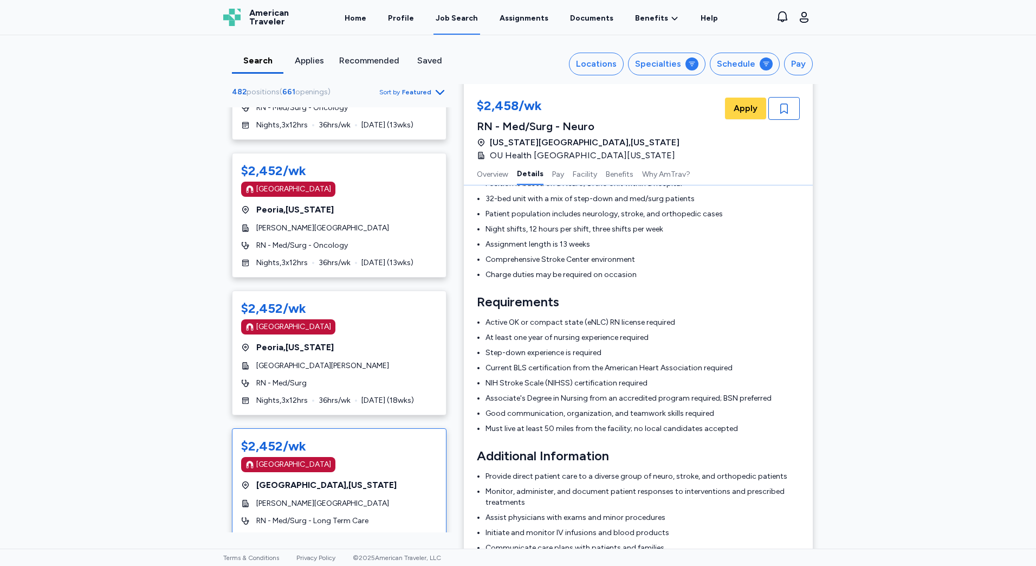
click at [361, 428] on div "$2,452/wk [GEOGRAPHIC_DATA] [GEOGRAPHIC_DATA] , [US_STATE][GEOGRAPHIC_DATA][PER…" at bounding box center [339, 490] width 215 height 125
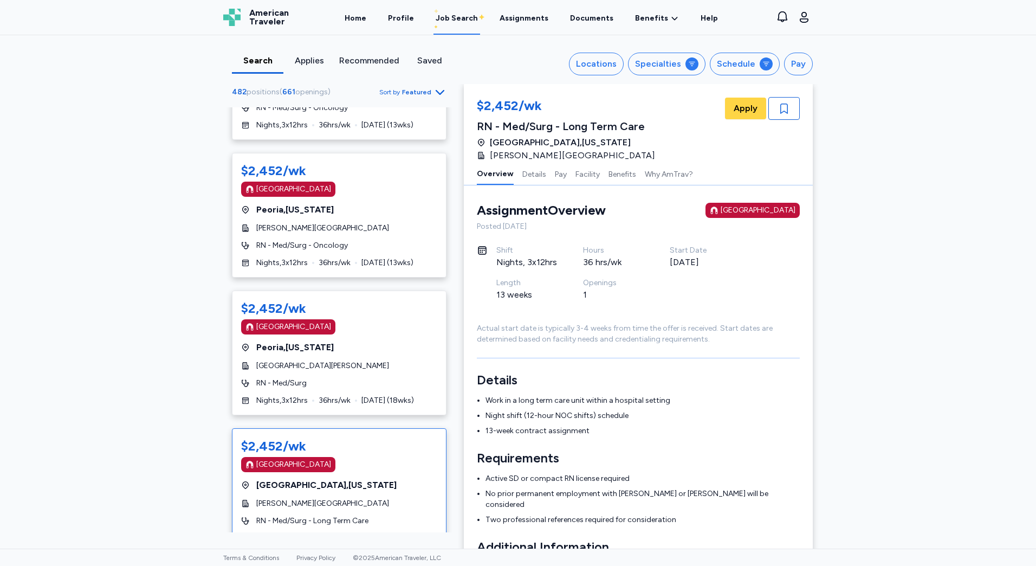
scroll to position [3250, 0]
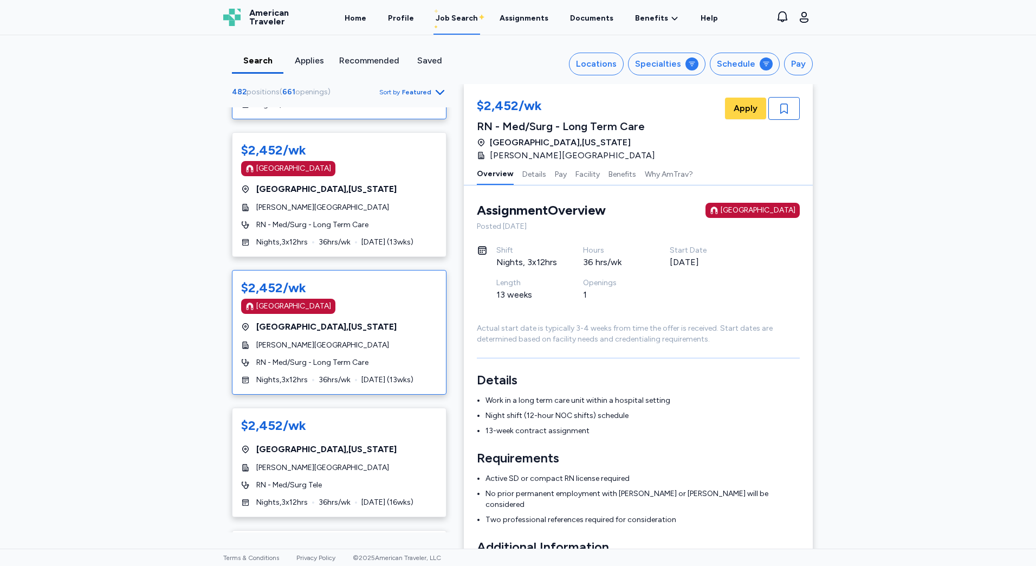
click at [361, 373] on div "$2,452/wk [GEOGRAPHIC_DATA] [GEOGRAPHIC_DATA] , [US_STATE][GEOGRAPHIC_DATA][PER…" at bounding box center [339, 332] width 215 height 125
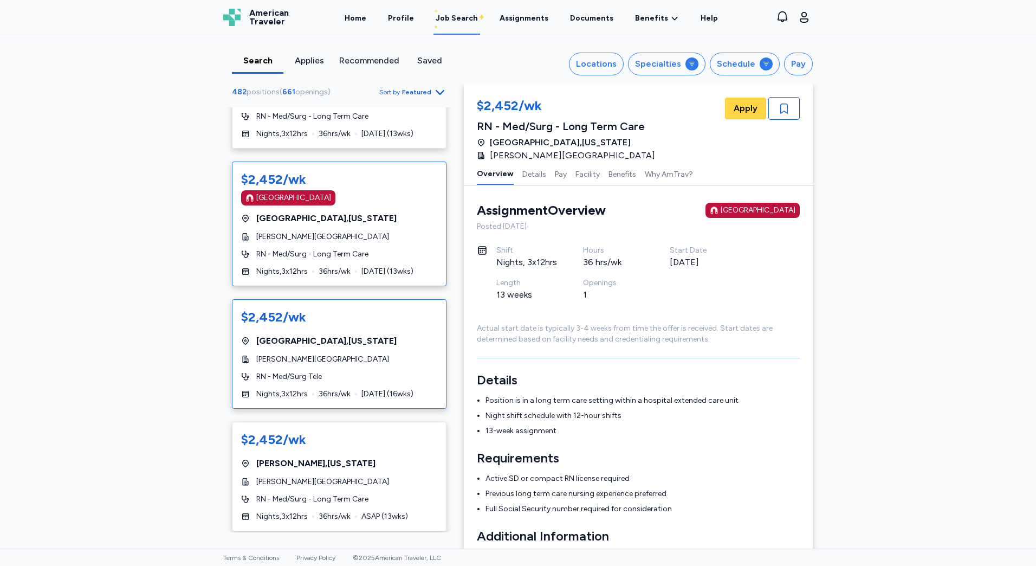
click at [367, 369] on div "$2,452/wk [GEOGRAPHIC_DATA] , [US_STATE][GEOGRAPHIC_DATA][PERSON_NAME] RN - Med…" at bounding box center [339, 353] width 215 height 109
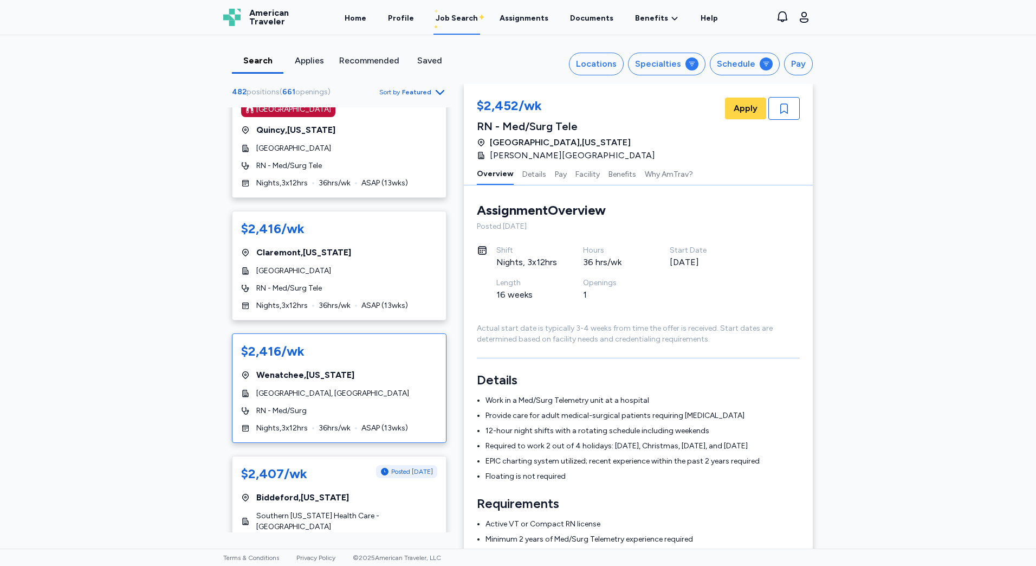
scroll to position [6112, 0]
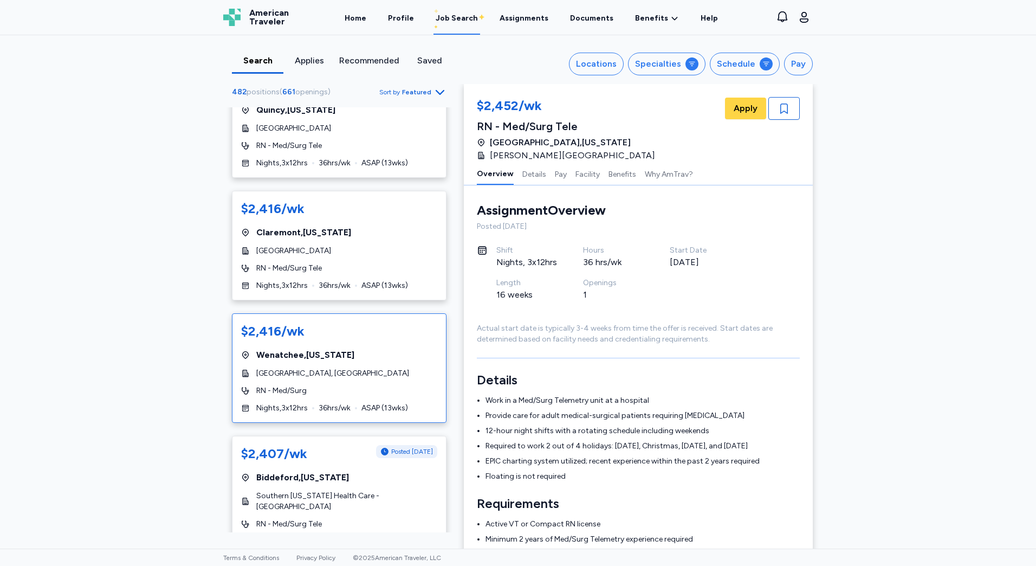
click at [361, 332] on div "$2,416/wk [GEOGRAPHIC_DATA] , [US_STATE][GEOGRAPHIC_DATA], [GEOGRAPHIC_DATA] RN…" at bounding box center [339, 367] width 215 height 109
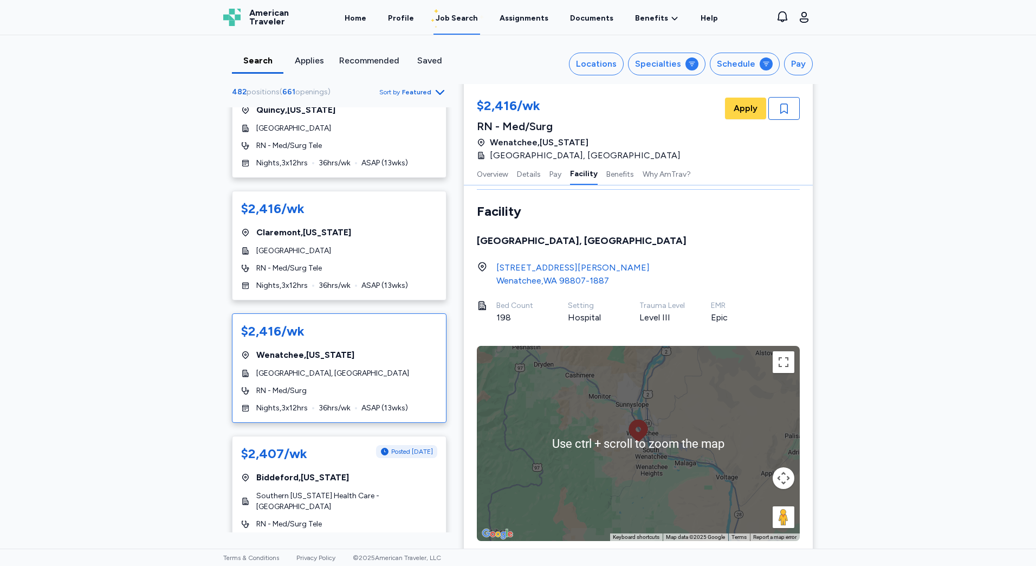
scroll to position [868, 0]
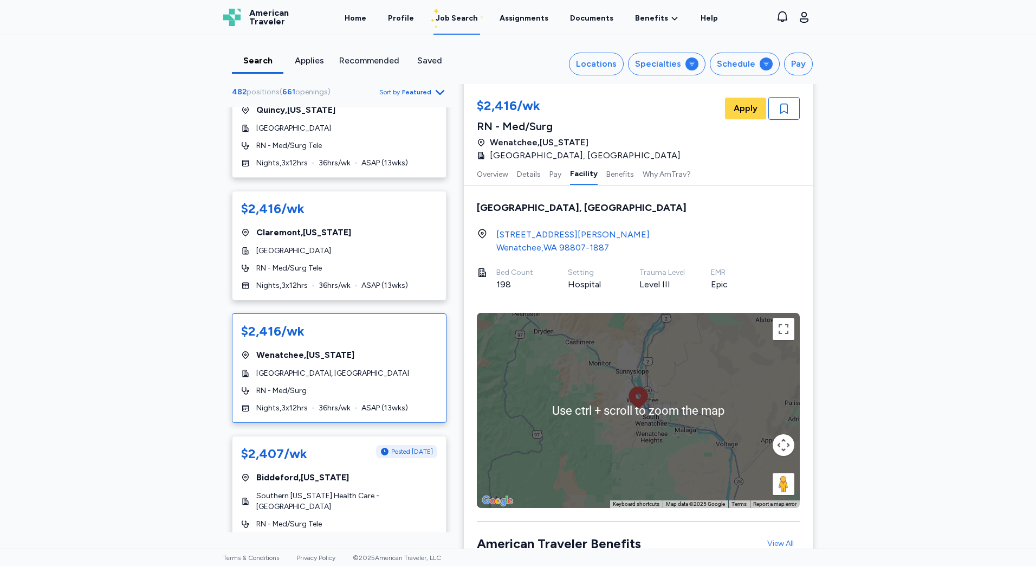
click at [870, 489] on div "Search Applies Recommended Saved Locations Specialties Schedule Pay 482 positio…" at bounding box center [518, 291] width 1036 height 513
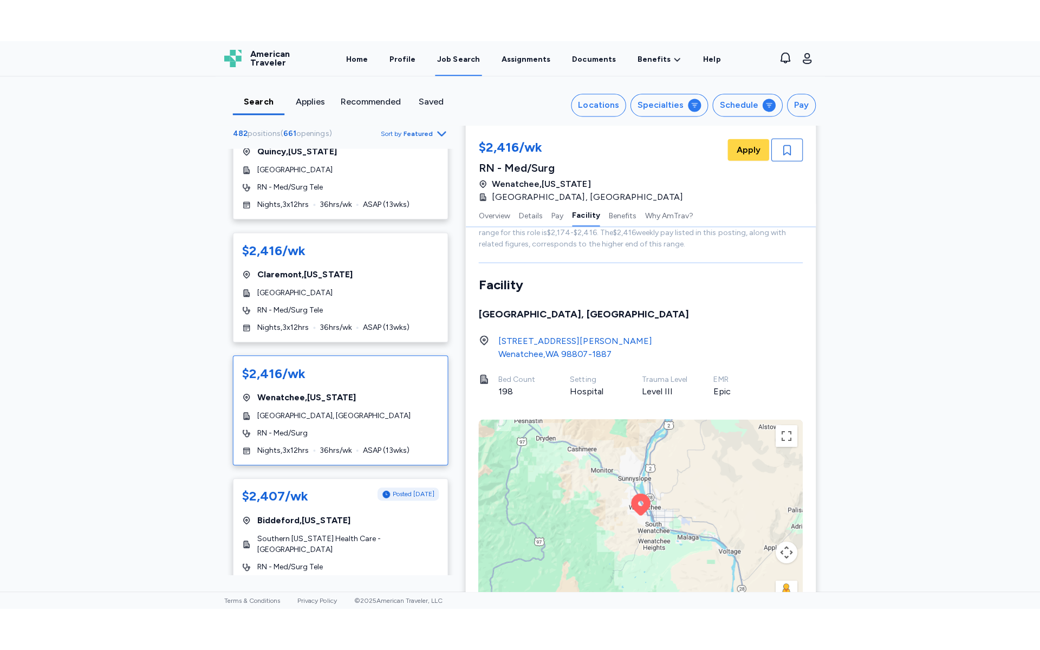
scroll to position [800, 0]
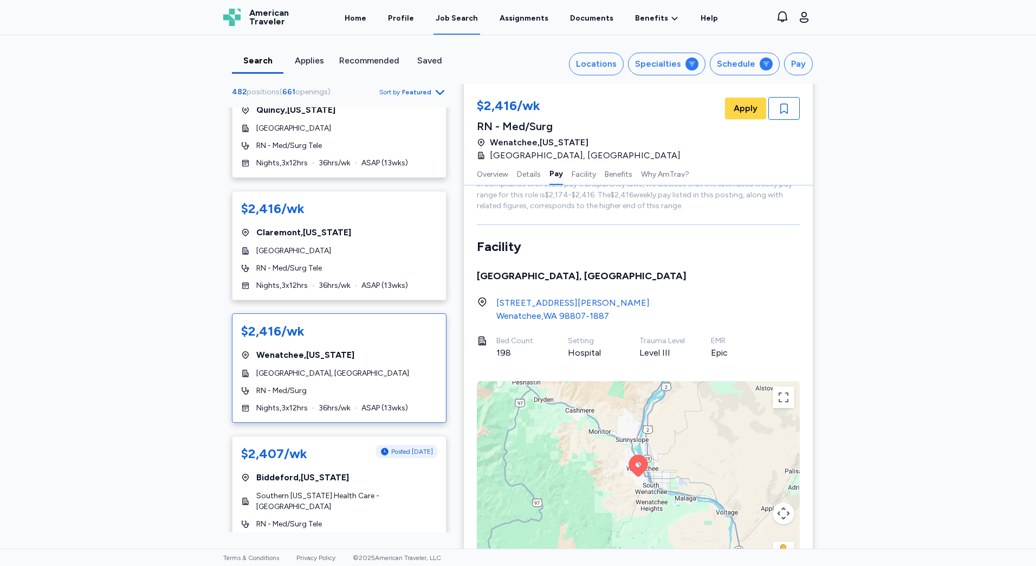
click at [734, 455] on div "To activate drag with keyboard, press Alt + Enter. Once in keyboard drag state,…" at bounding box center [638, 478] width 323 height 195
click at [784, 397] on button "Toggle fullscreen view" at bounding box center [783, 397] width 22 height 22
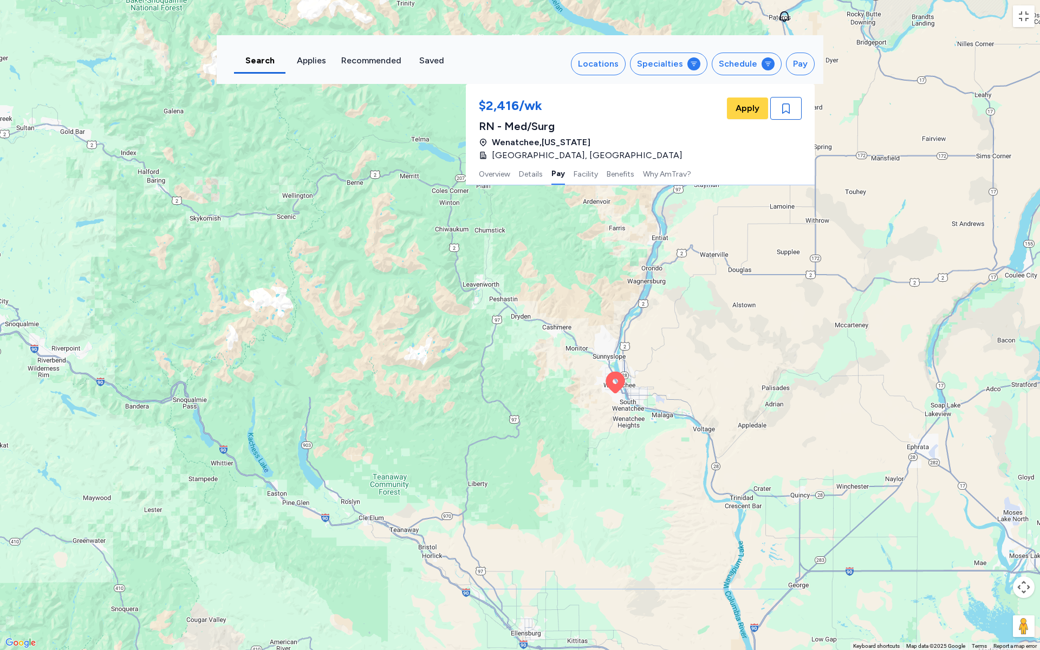
drag, startPoint x: 589, startPoint y: 424, endPoint x: 686, endPoint y: 493, distance: 119.5
click at [686, 493] on div "To activate drag with keyboard, press Alt + Enter. Once in keyboard drag state,…" at bounding box center [520, 325] width 1040 height 650
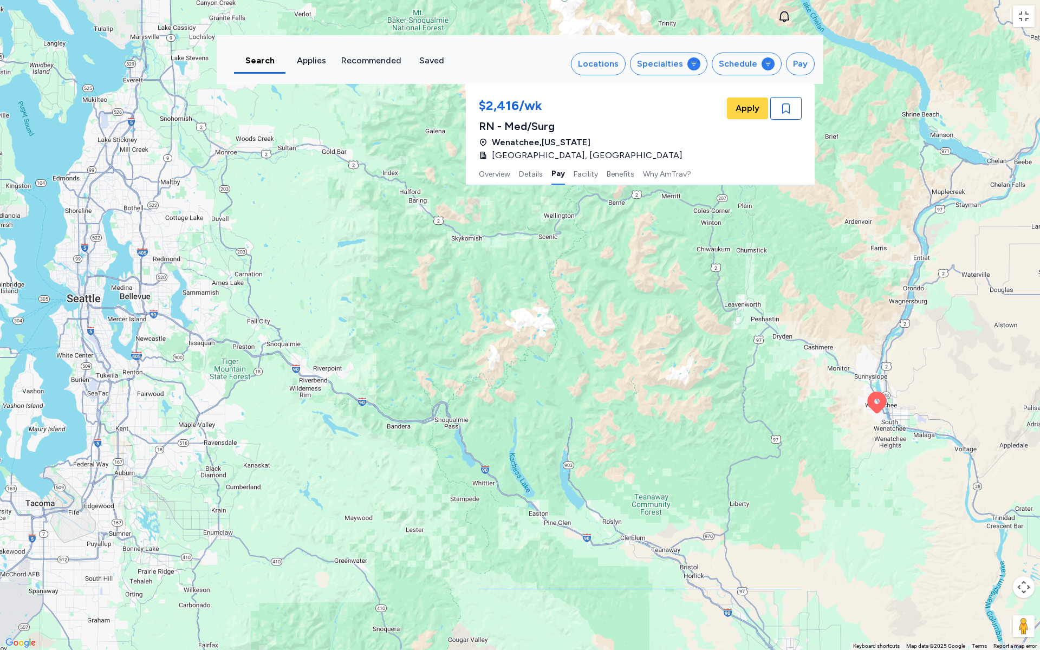
drag, startPoint x: 618, startPoint y: 453, endPoint x: 833, endPoint y: 469, distance: 216.2
click at [833, 469] on div "To activate drag with keyboard, press Alt + Enter. Once in keyboard drag state,…" at bounding box center [520, 325] width 1040 height 650
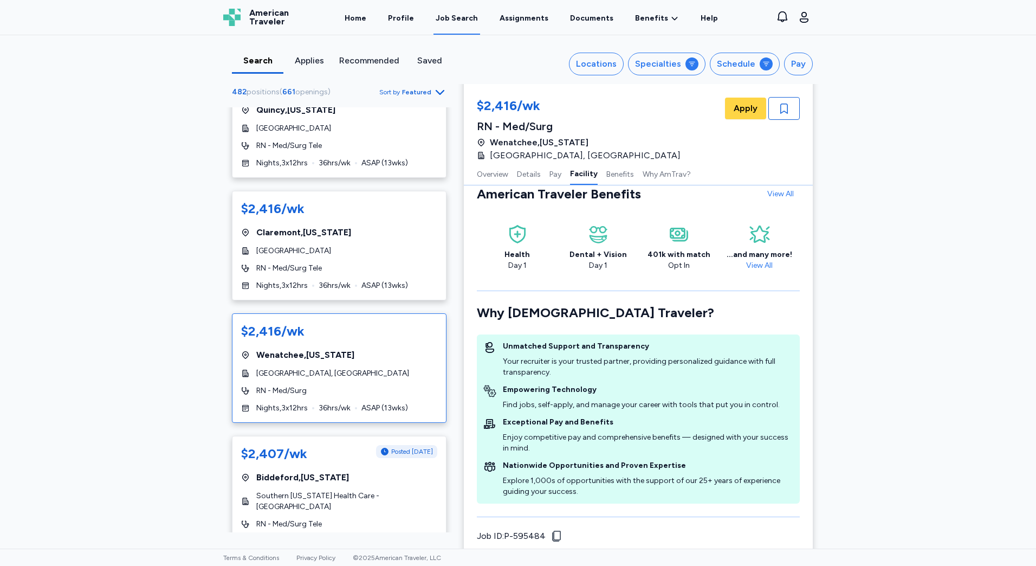
scroll to position [1233, 0]
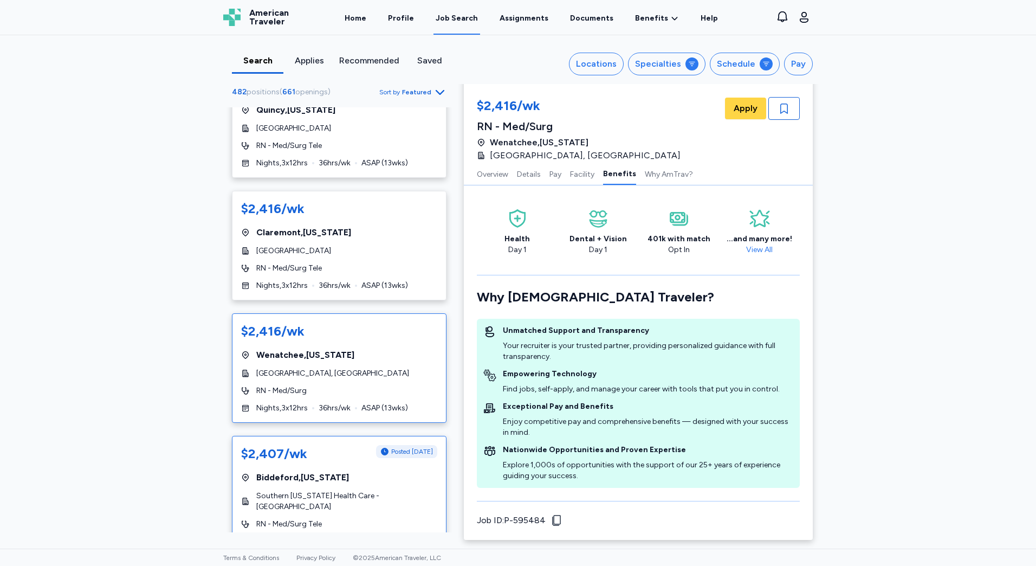
click at [278, 445] on div "$2,407/wk" at bounding box center [274, 453] width 66 height 17
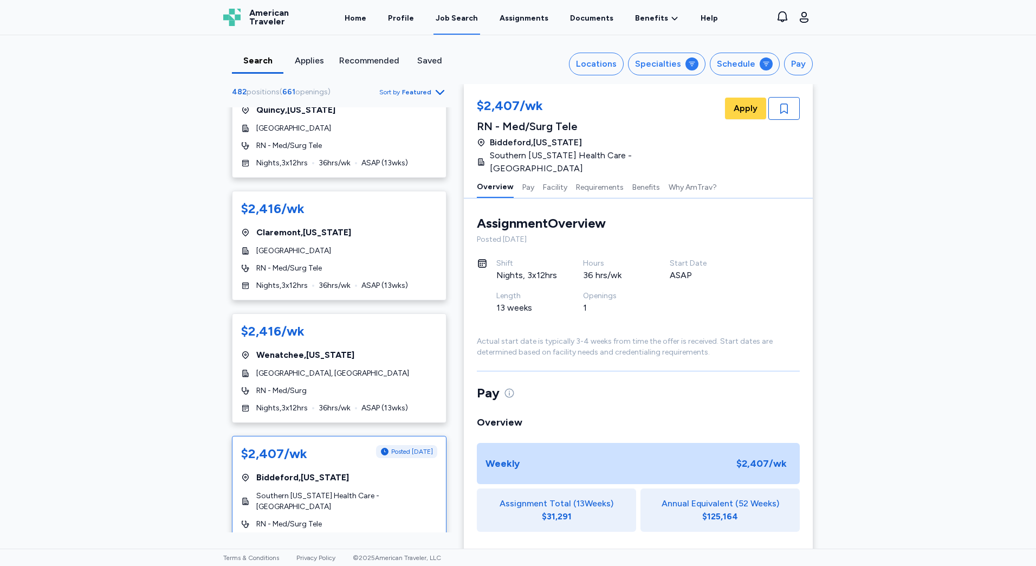
click at [435, 507] on div "$2,113/wk Hot Job [GEOGRAPHIC_DATA] [GEOGRAPHIC_DATA] , [US_STATE] [GEOGRAPHIC_…" at bounding box center [339, 319] width 232 height 425
click at [433, 565] on icon "Go to next 50 jobs" at bounding box center [439, 575] width 13 height 13
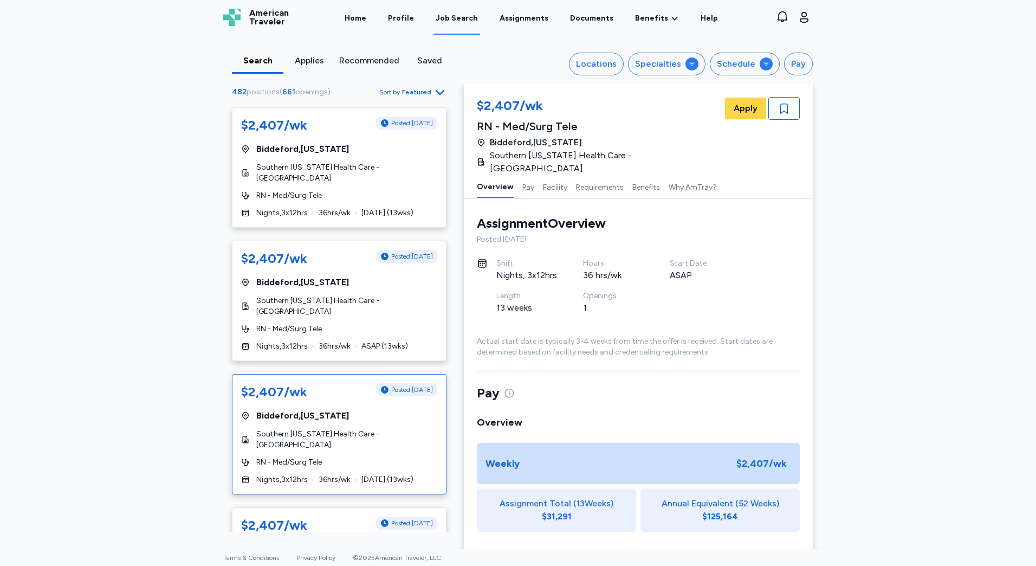
click at [397, 474] on span "[DATE] ( 13 wks)" at bounding box center [387, 479] width 52 height 11
click at [343, 318] on div "$2,407/wk Posted [DATE] [GEOGRAPHIC_DATA] , [US_STATE] Southern [US_STATE] Heal…" at bounding box center [339, 301] width 215 height 120
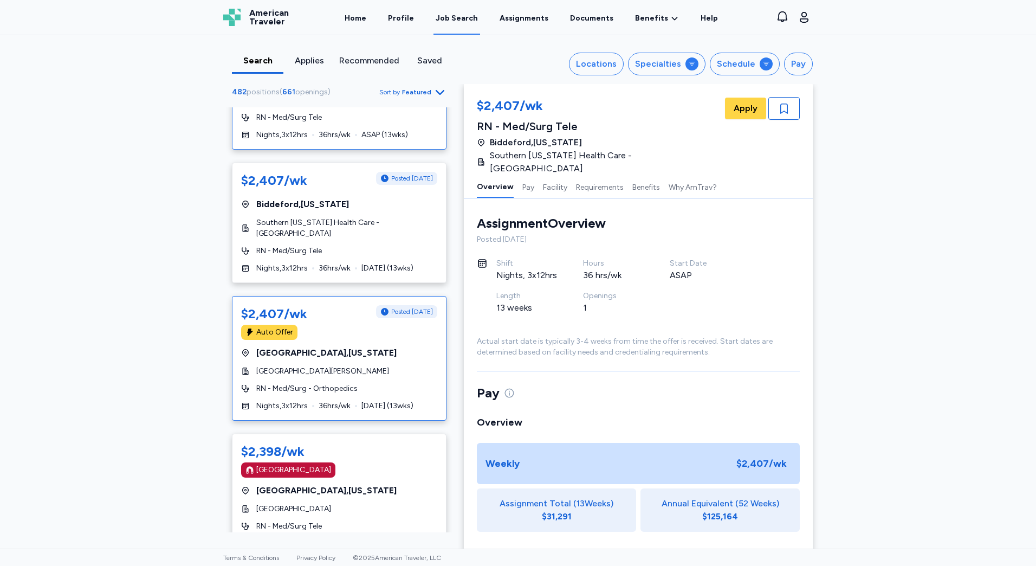
scroll to position [217, 0]
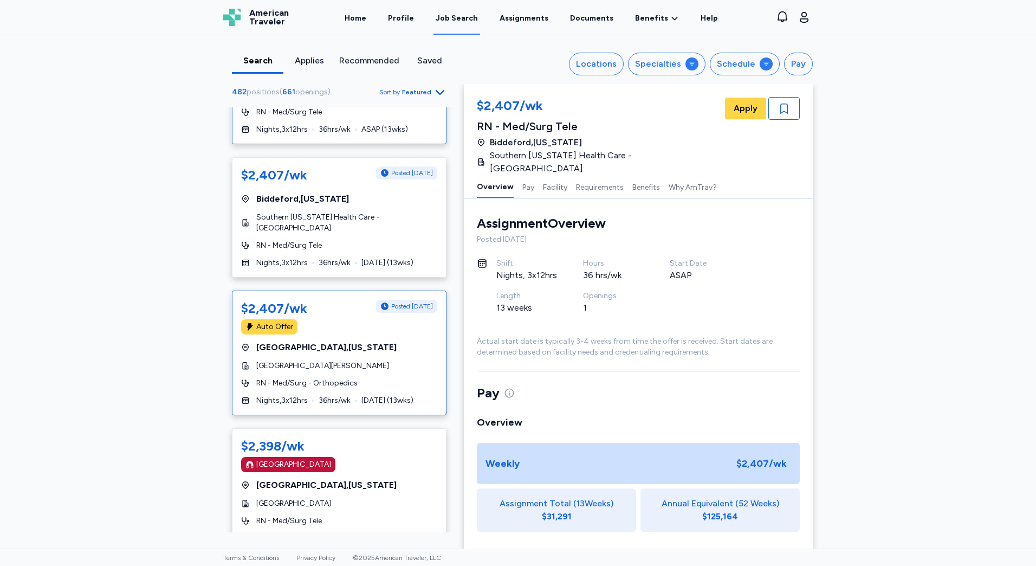
click at [342, 359] on div "$2,407/wk Posted [DATE] Auto Offer [GEOGRAPHIC_DATA] , [US_STATE] [GEOGRAPHIC_D…" at bounding box center [339, 352] width 215 height 125
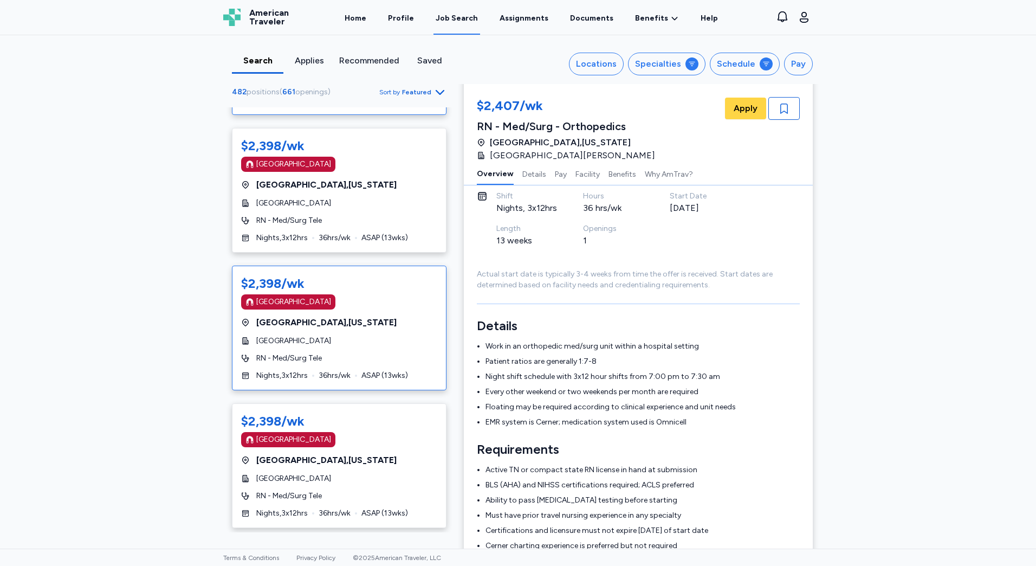
scroll to position [542, 0]
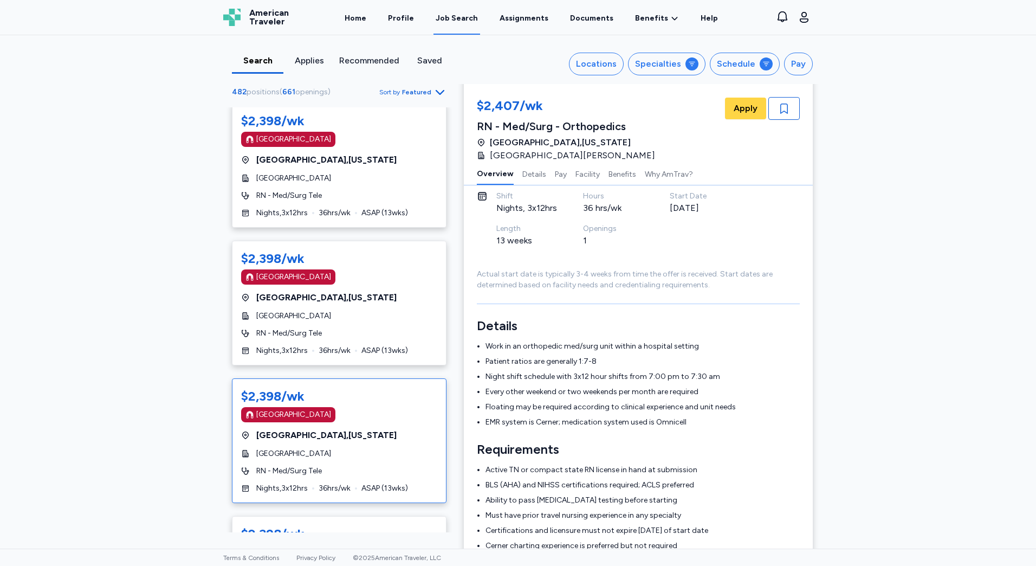
click at [335, 387] on div "$2,398/wk" at bounding box center [339, 395] width 196 height 17
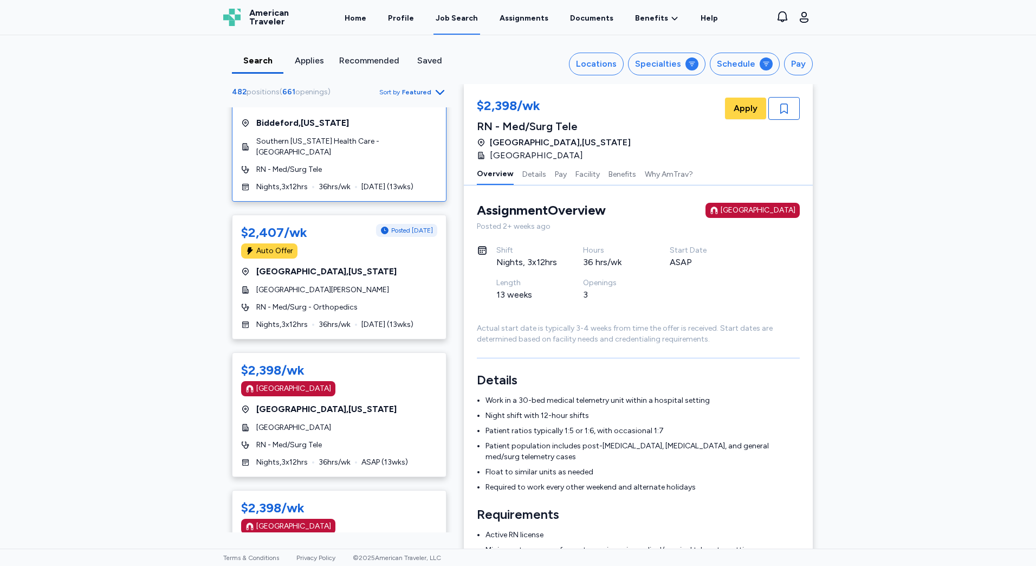
scroll to position [54, 0]
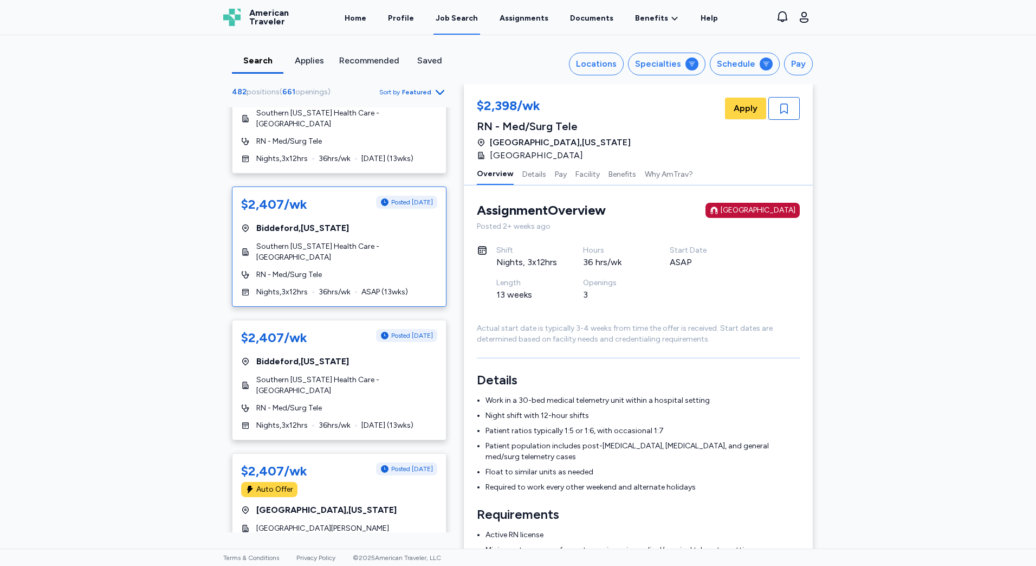
click at [378, 269] on div "RN - Med/Surg Tele" at bounding box center [339, 274] width 196 height 11
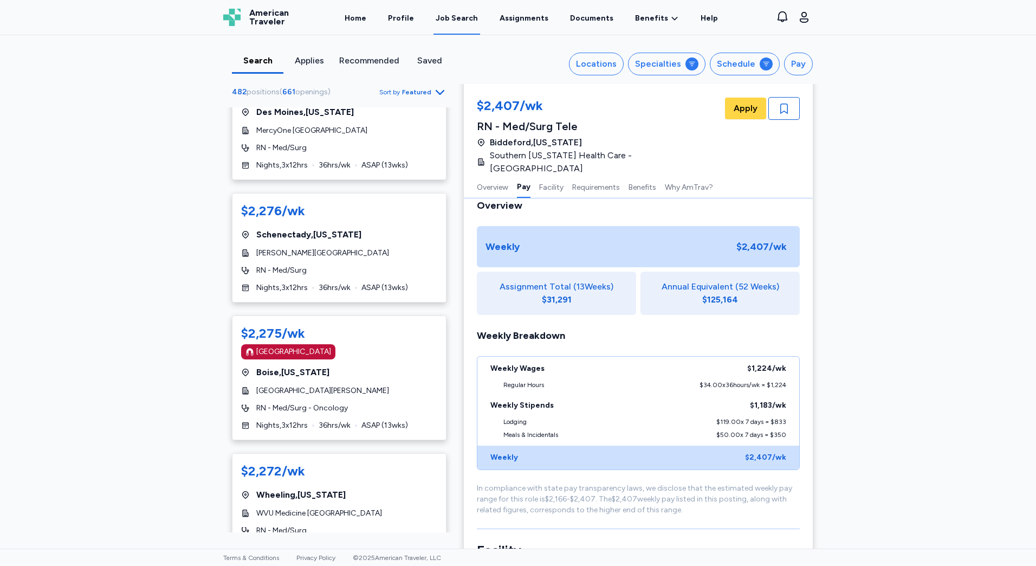
scroll to position [543, 0]
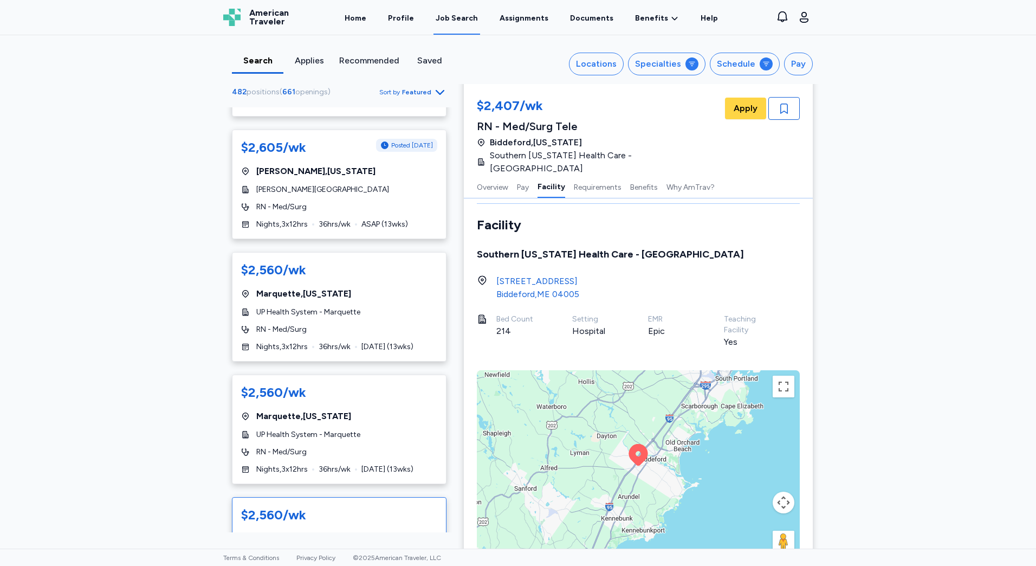
scroll to position [596, 0]
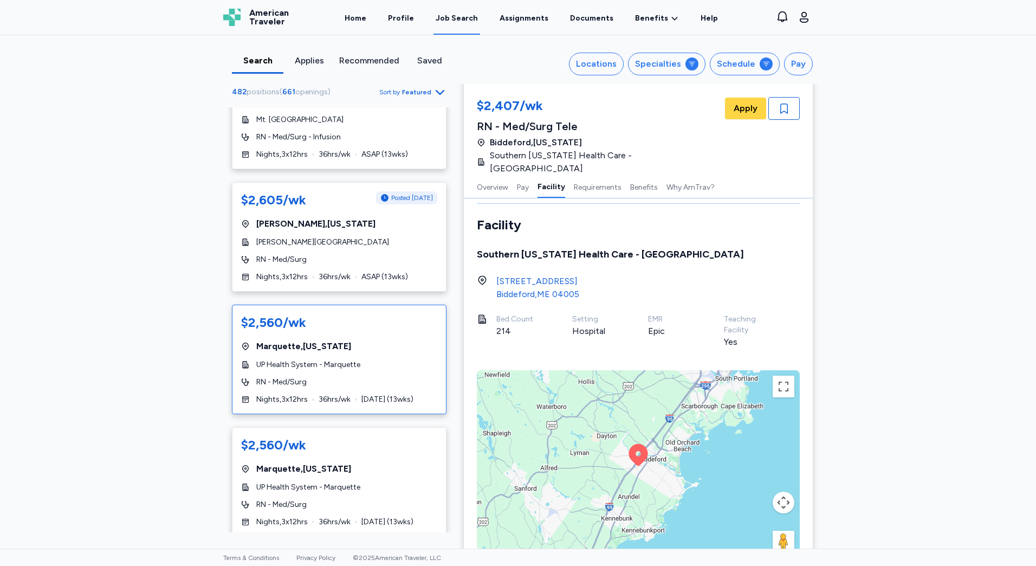
click at [371, 376] on div "RN - Med/Surg" at bounding box center [339, 381] width 196 height 11
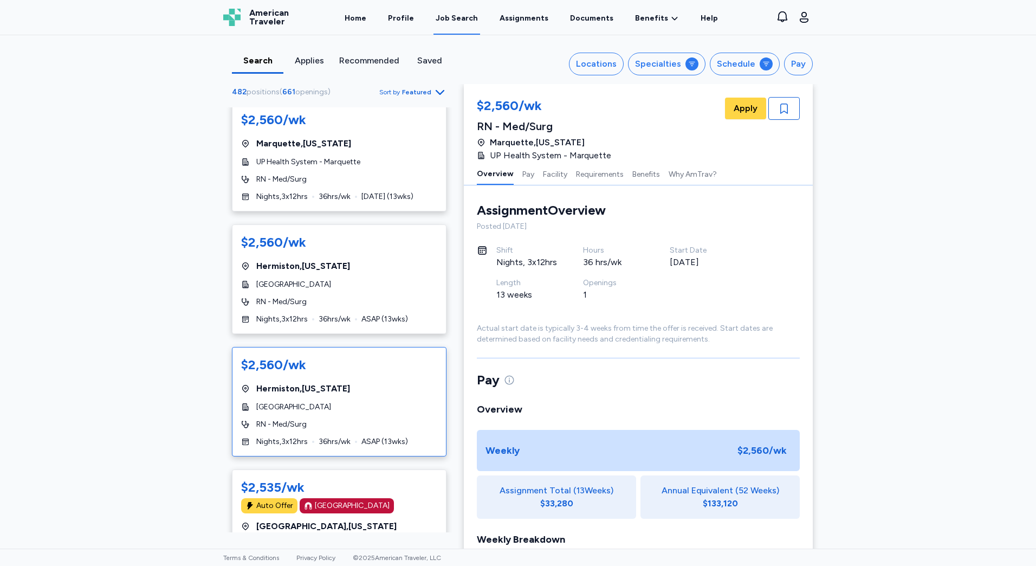
click at [380, 364] on div "$2,560/wk [GEOGRAPHIC_DATA] , [US_STATE][GEOGRAPHIC_DATA] RN - Med/Surg Nights …" at bounding box center [339, 401] width 215 height 109
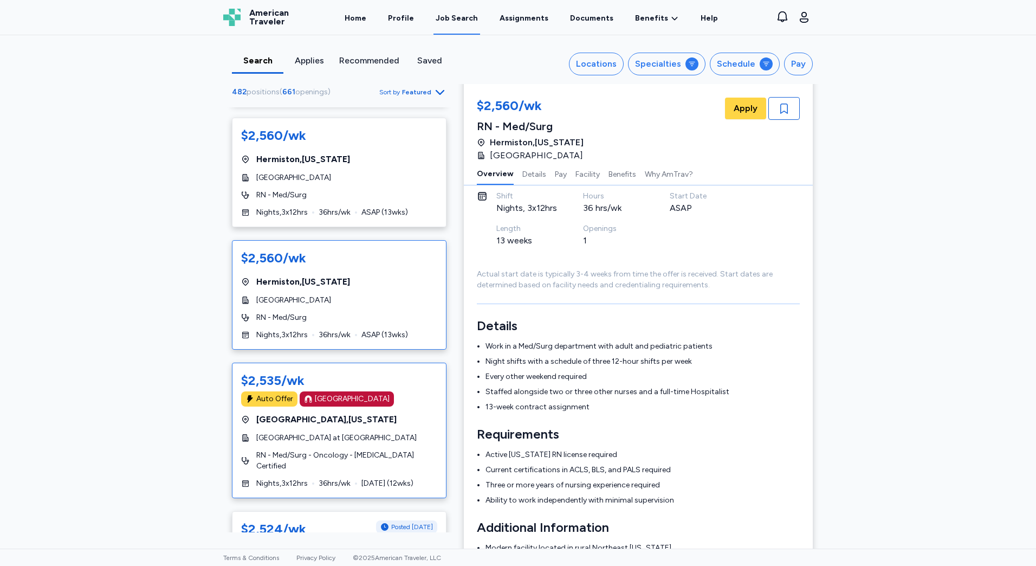
scroll to position [1029, 0]
click at [399, 427] on div "$2,535/wk Auto Offer [GEOGRAPHIC_DATA] [GEOGRAPHIC_DATA] , [US_STATE] [GEOGRAPH…" at bounding box center [339, 428] width 215 height 135
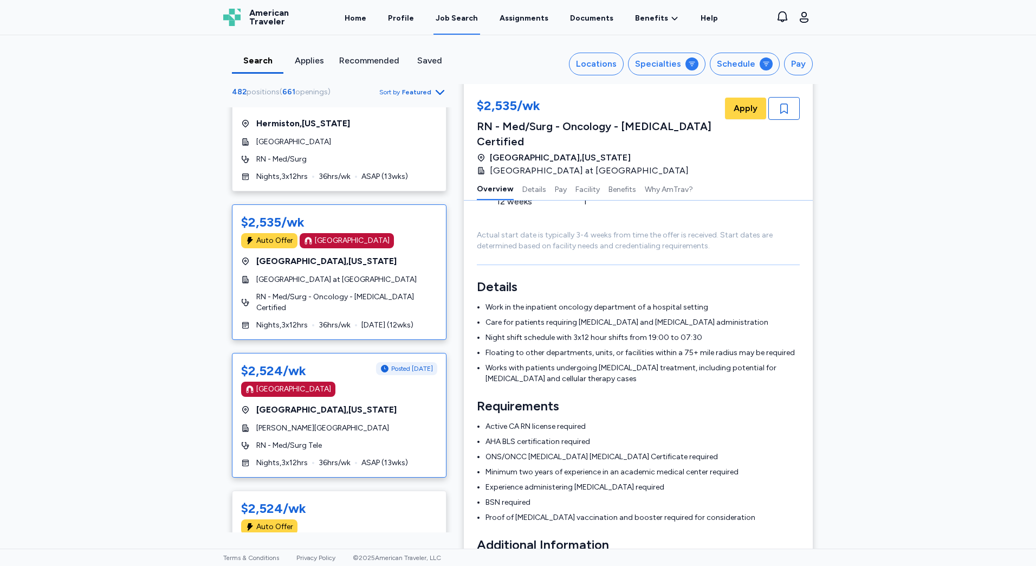
scroll to position [1192, 0]
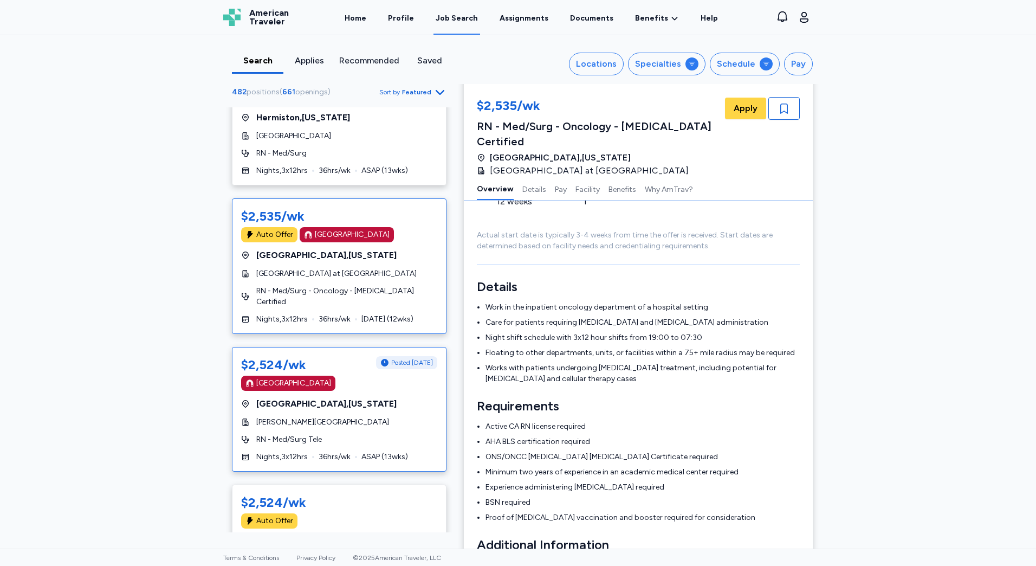
click at [373, 434] on div "RN - Med/Surg Tele" at bounding box center [339, 439] width 196 height 11
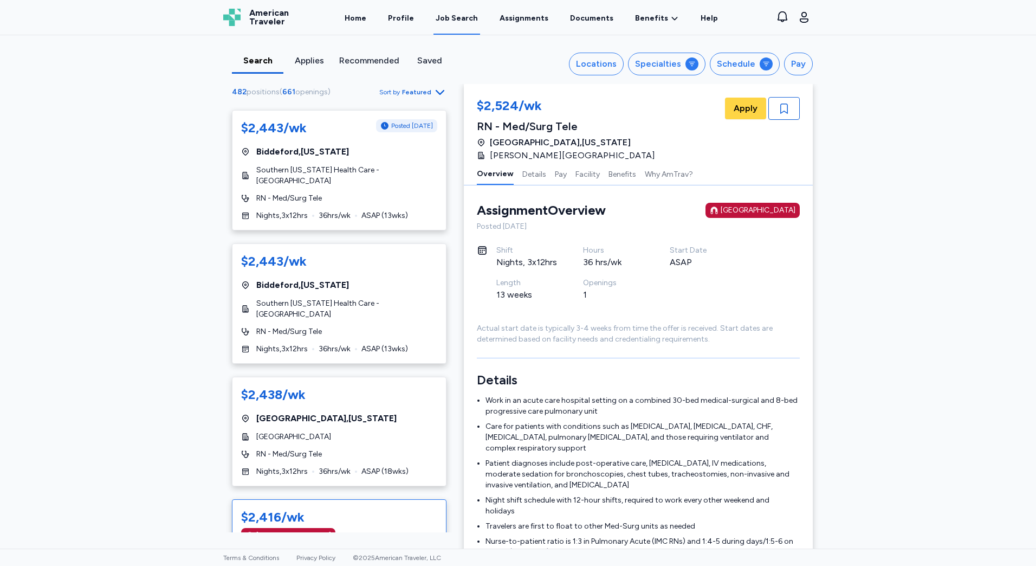
scroll to position [4279, 0]
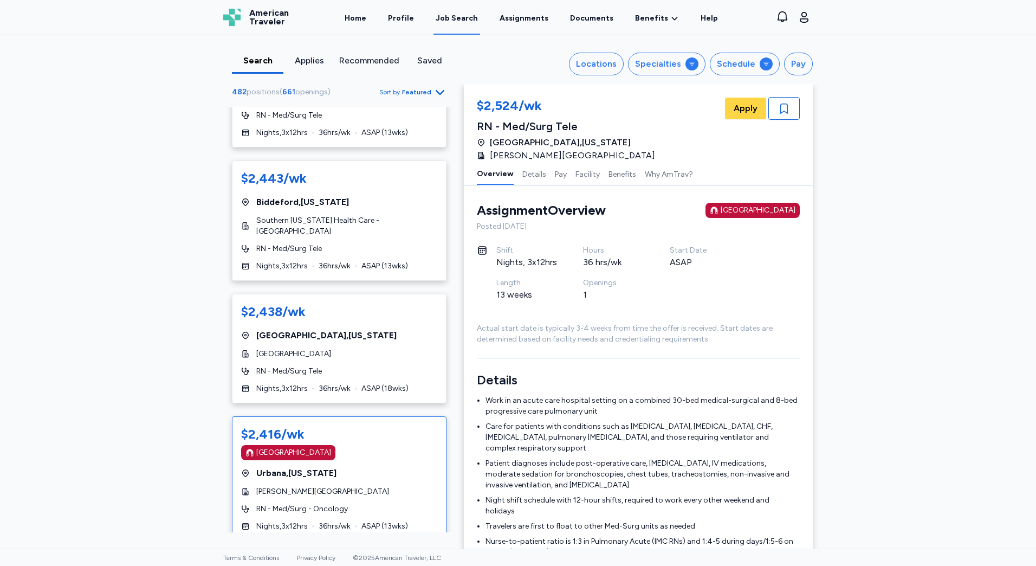
click at [366, 429] on div "$2,416/wk [GEOGRAPHIC_DATA] [GEOGRAPHIC_DATA] , [US_STATE] [PERSON_NAME] Founda…" at bounding box center [339, 478] width 215 height 125
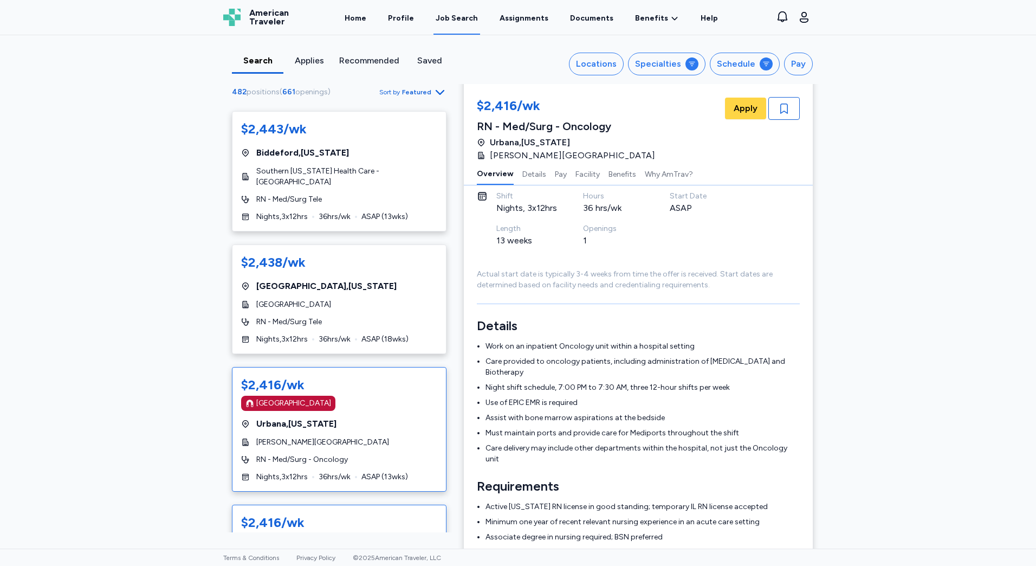
scroll to position [4388, 0]
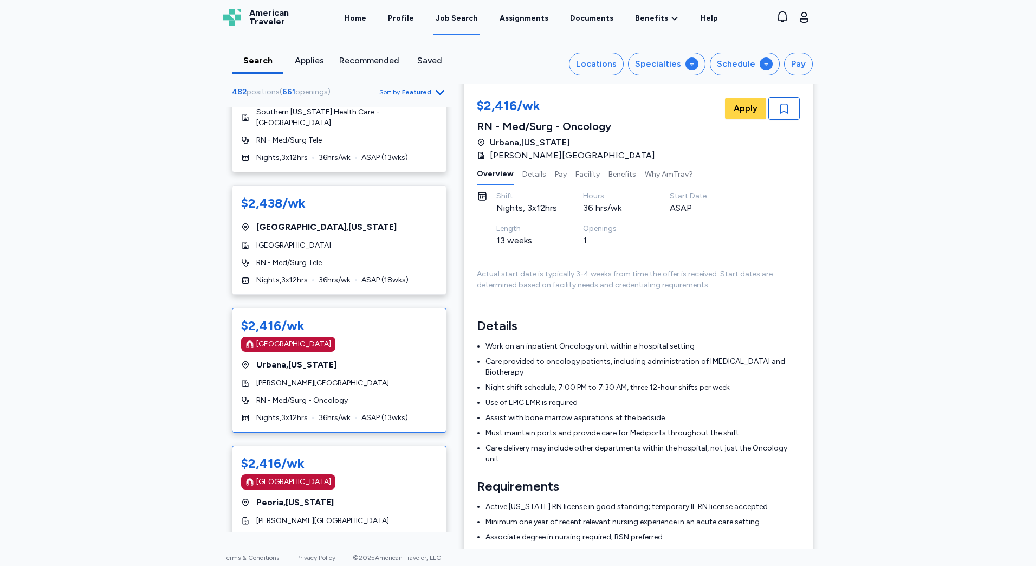
click at [313, 445] on div "$2,416/wk [GEOGRAPHIC_DATA] [GEOGRAPHIC_DATA] , [US_STATE] [PERSON_NAME][GEOGRA…" at bounding box center [339, 507] width 215 height 125
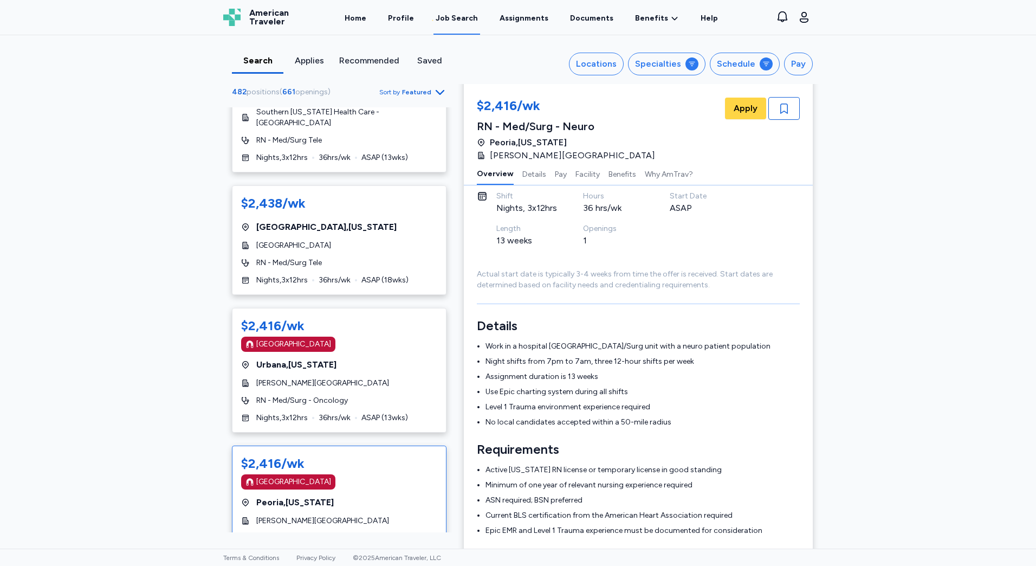
scroll to position [1, 0]
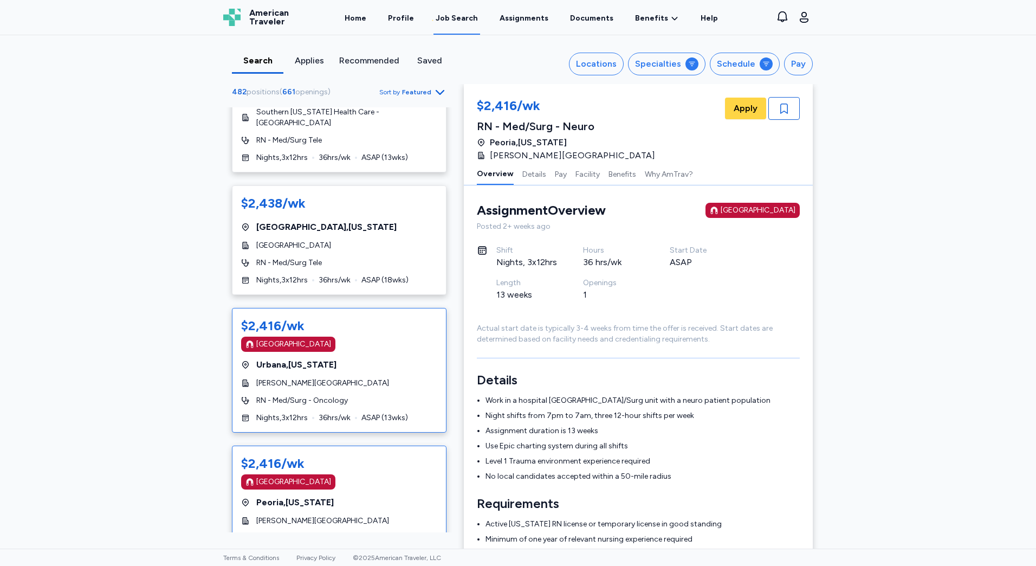
click at [347, 395] on div "RN - Med/Surg - Oncology" at bounding box center [339, 400] width 196 height 11
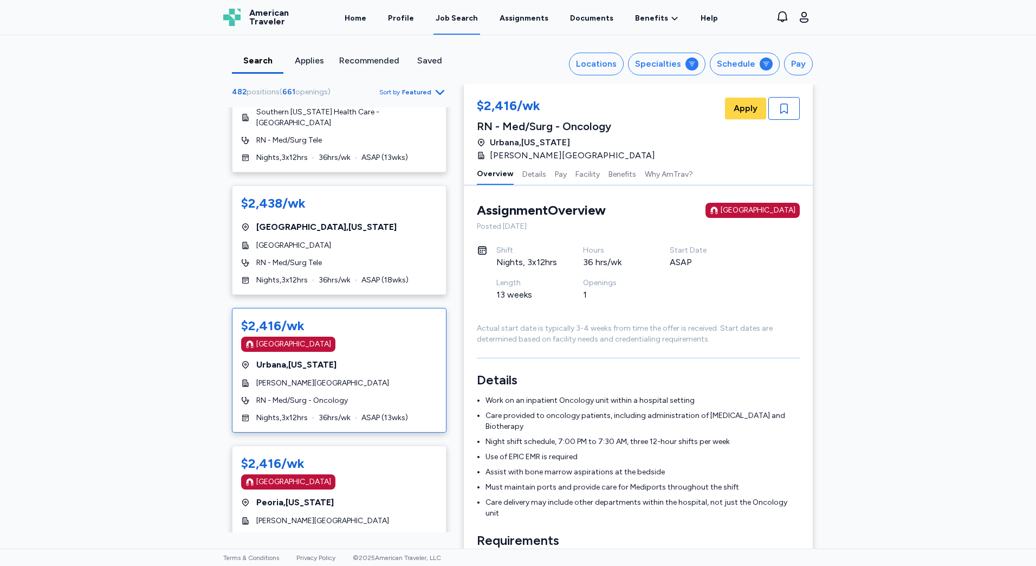
scroll to position [109, 0]
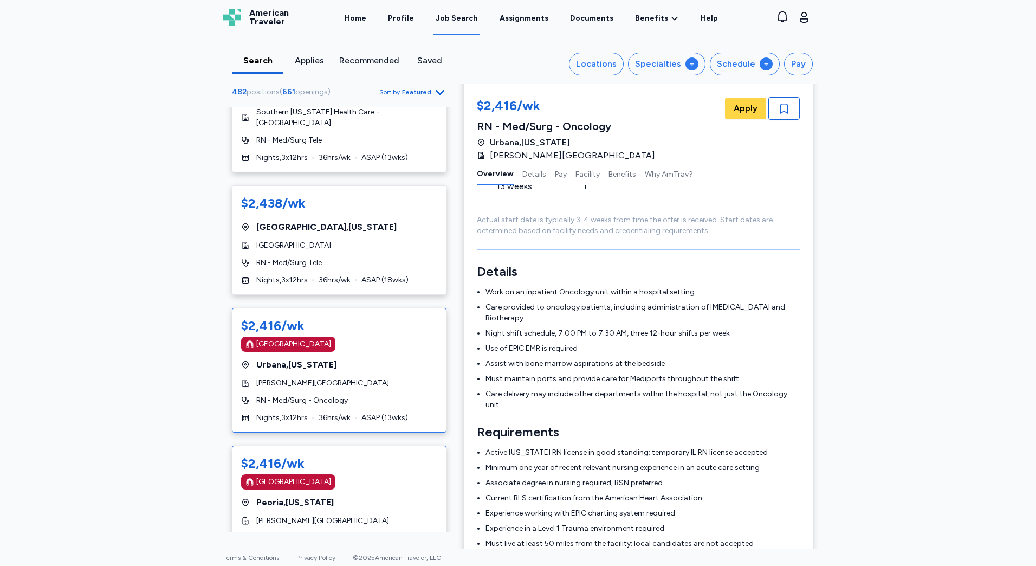
click at [348, 474] on div "[GEOGRAPHIC_DATA]" at bounding box center [339, 481] width 196 height 15
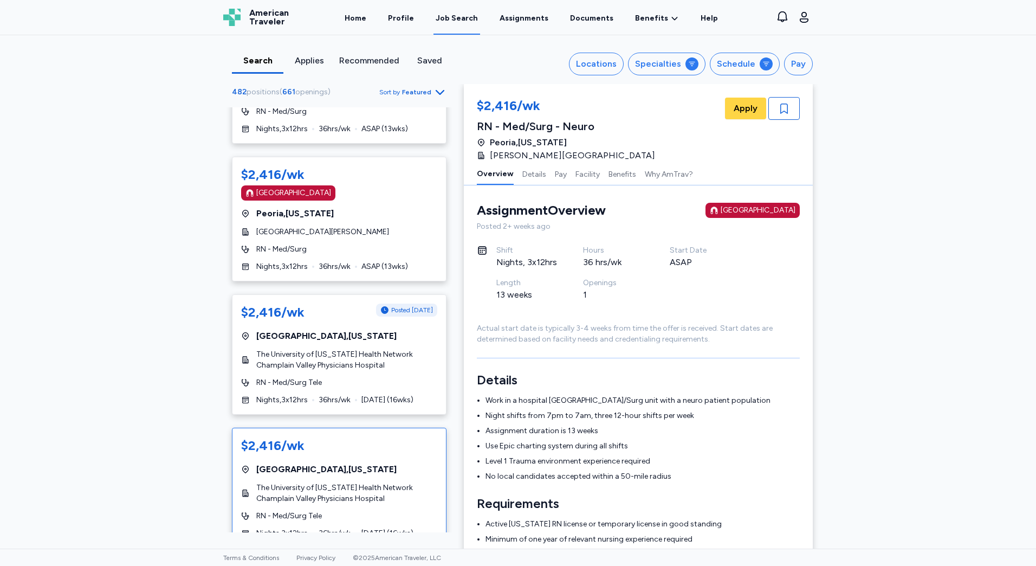
scroll to position [5092, 0]
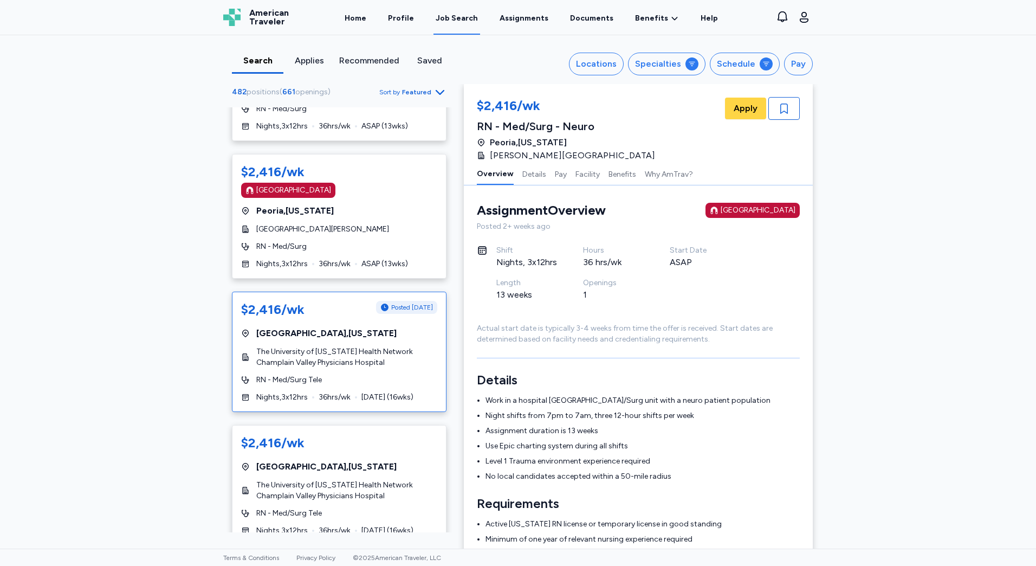
click at [348, 346] on span "The University of [US_STATE] Health Network Champlain Valley Physicians Hospital" at bounding box center [346, 357] width 181 height 22
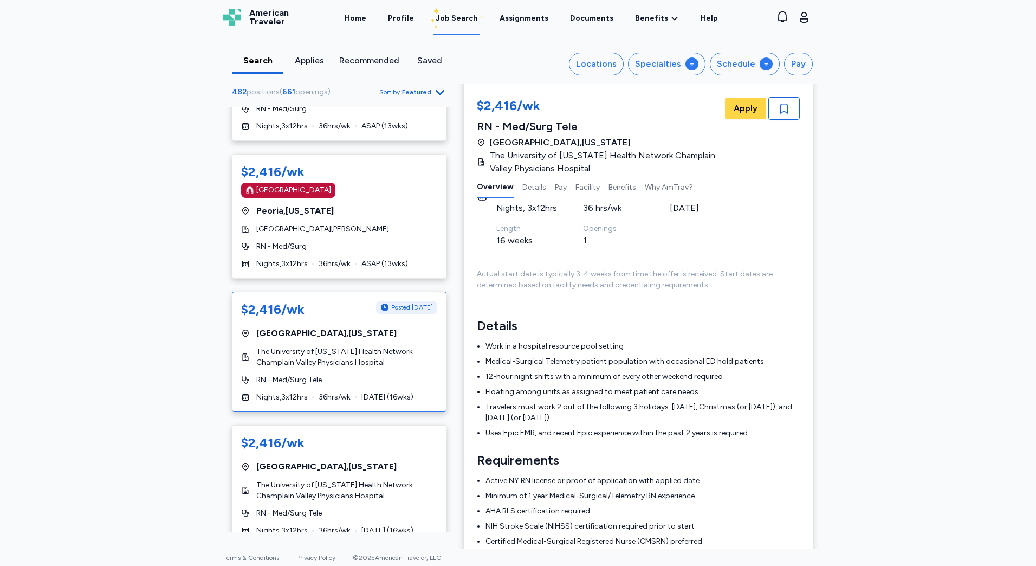
click at [552, 420] on li "Travelers must work 2 out of the following 3 holidays: [DATE], Christmas (or [D…" at bounding box center [642, 412] width 314 height 22
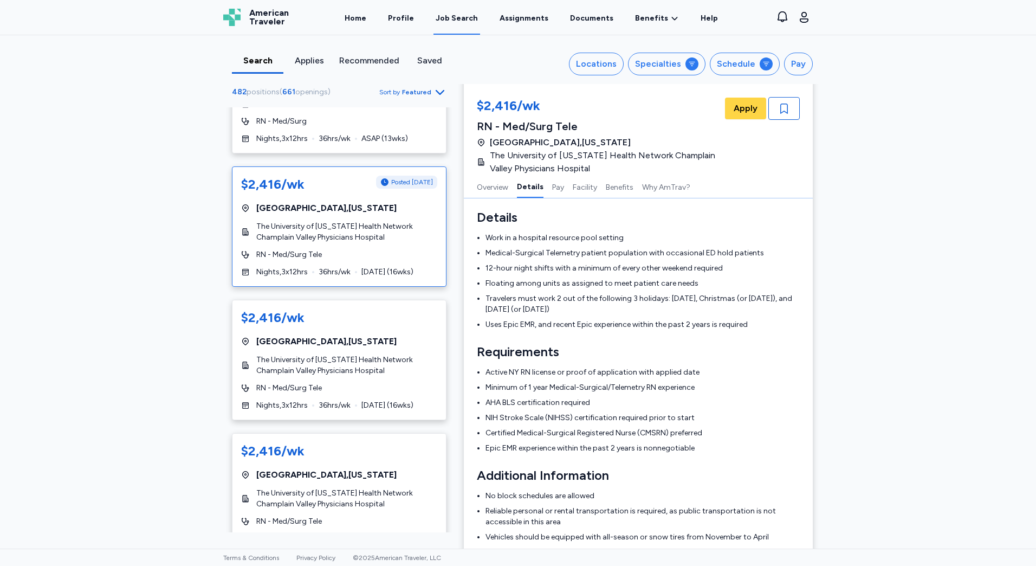
scroll to position [5363, 0]
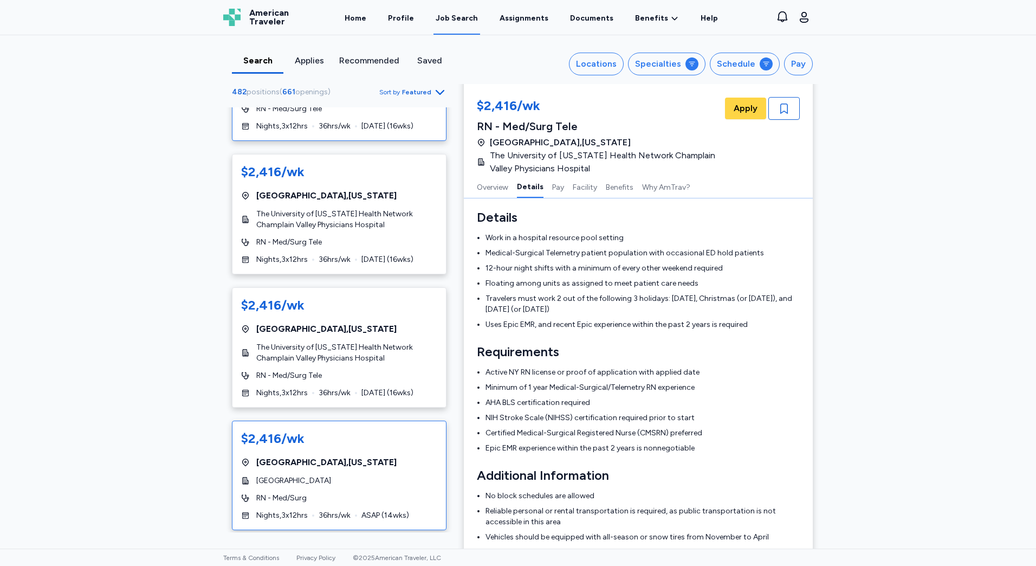
click at [399, 452] on div "$2,416/wk [GEOGRAPHIC_DATA] , [US_STATE][GEOGRAPHIC_DATA] RN - Med/Surg Nights …" at bounding box center [339, 474] width 215 height 109
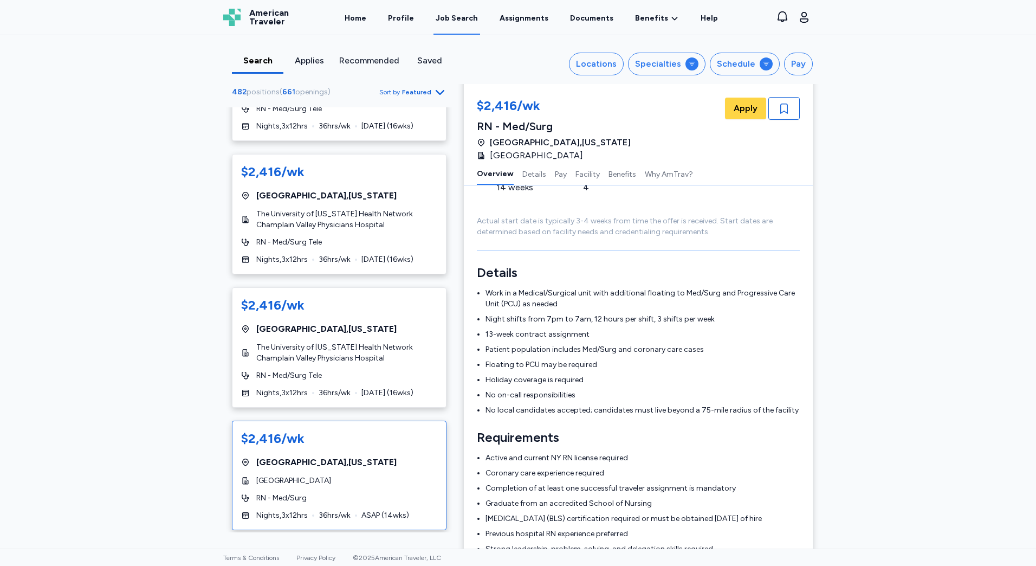
scroll to position [5417, 0]
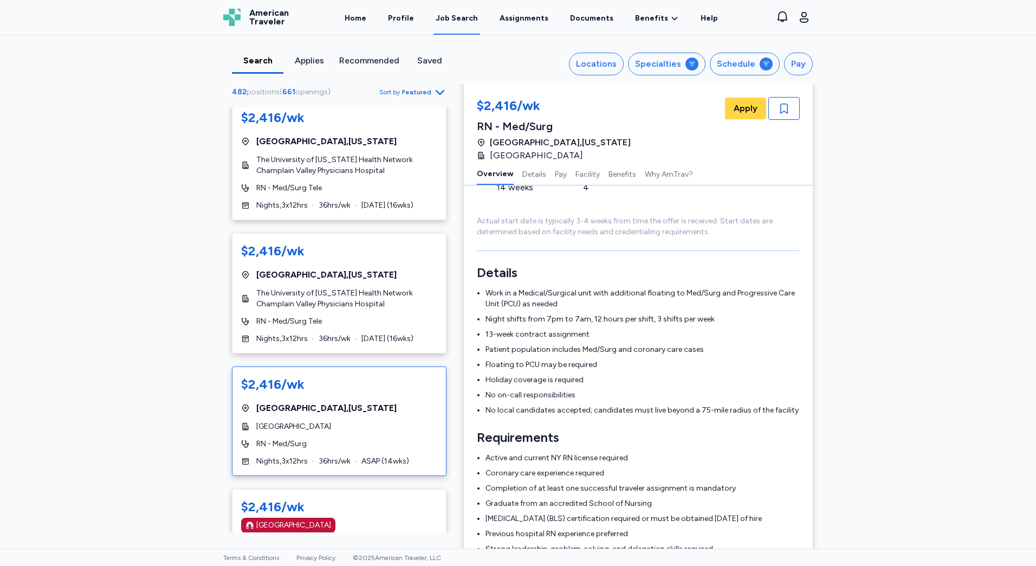
click at [374, 384] on div "$2,416/wk [GEOGRAPHIC_DATA] , [US_STATE][GEOGRAPHIC_DATA] RN - Med/Surg Nights …" at bounding box center [339, 420] width 215 height 109
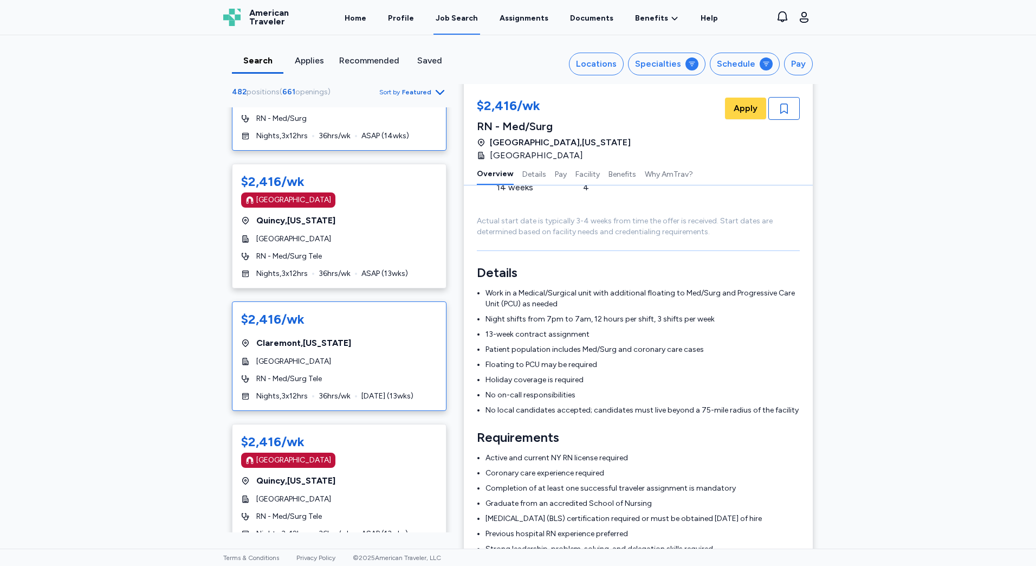
click at [398, 334] on div "$2,416/wk [GEOGRAPHIC_DATA] , [US_STATE][GEOGRAPHIC_DATA] RN - Med/Surg Tele Ni…" at bounding box center [339, 355] width 215 height 109
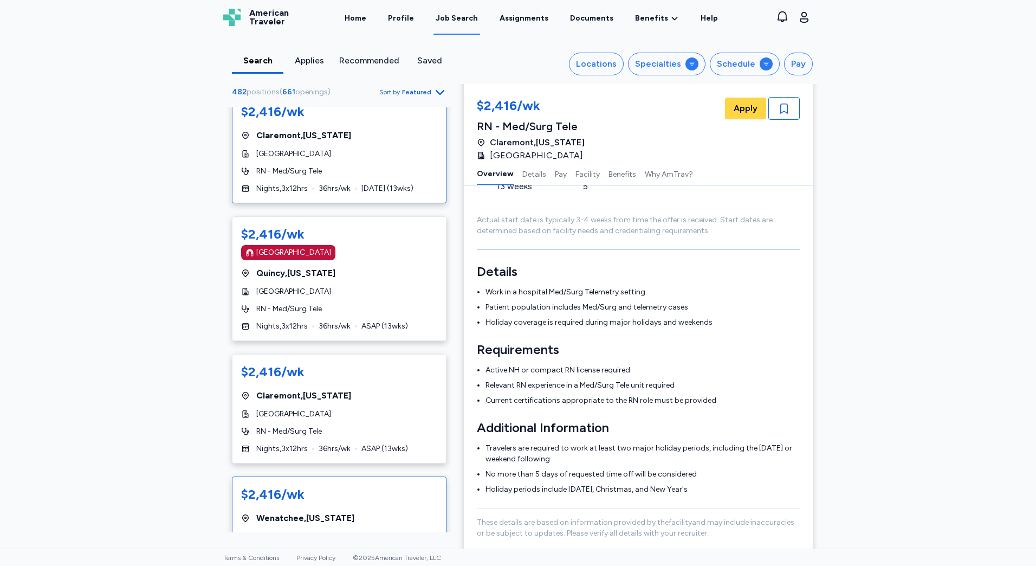
scroll to position [6013, 0]
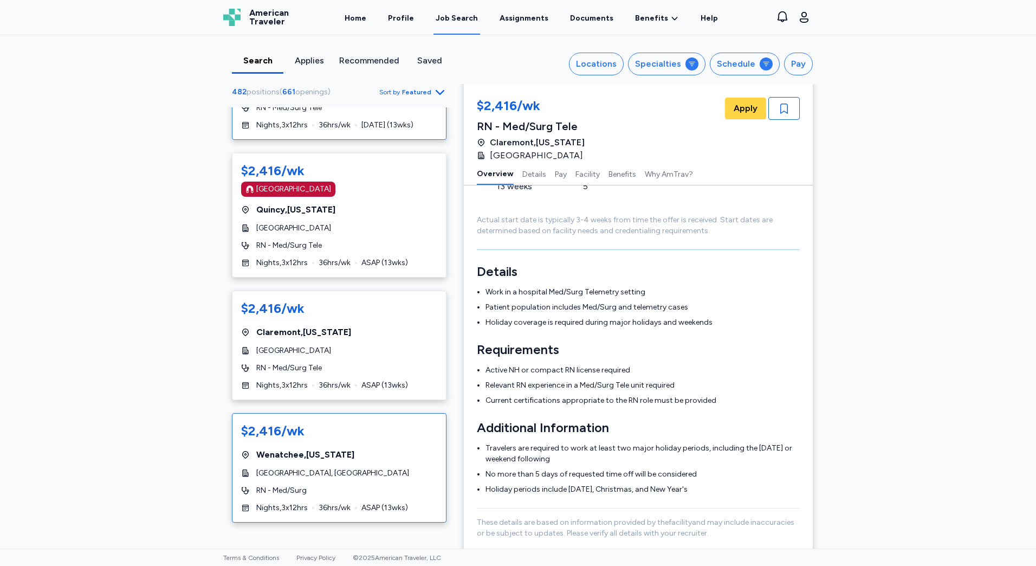
click at [383, 448] on div "Wenatchee , [US_STATE]" at bounding box center [339, 454] width 196 height 13
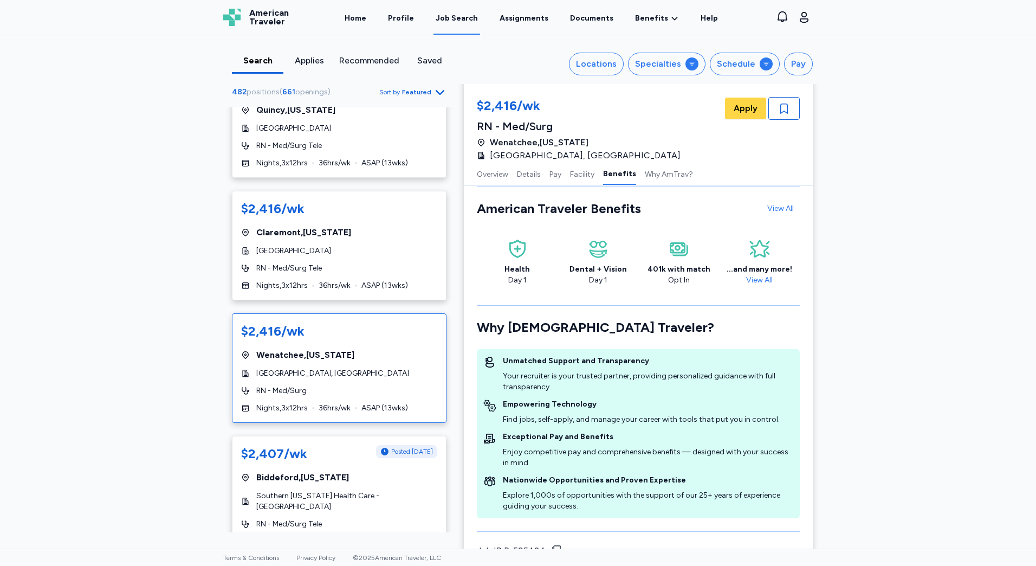
scroll to position [1233, 0]
